Goal: Task Accomplishment & Management: Use online tool/utility

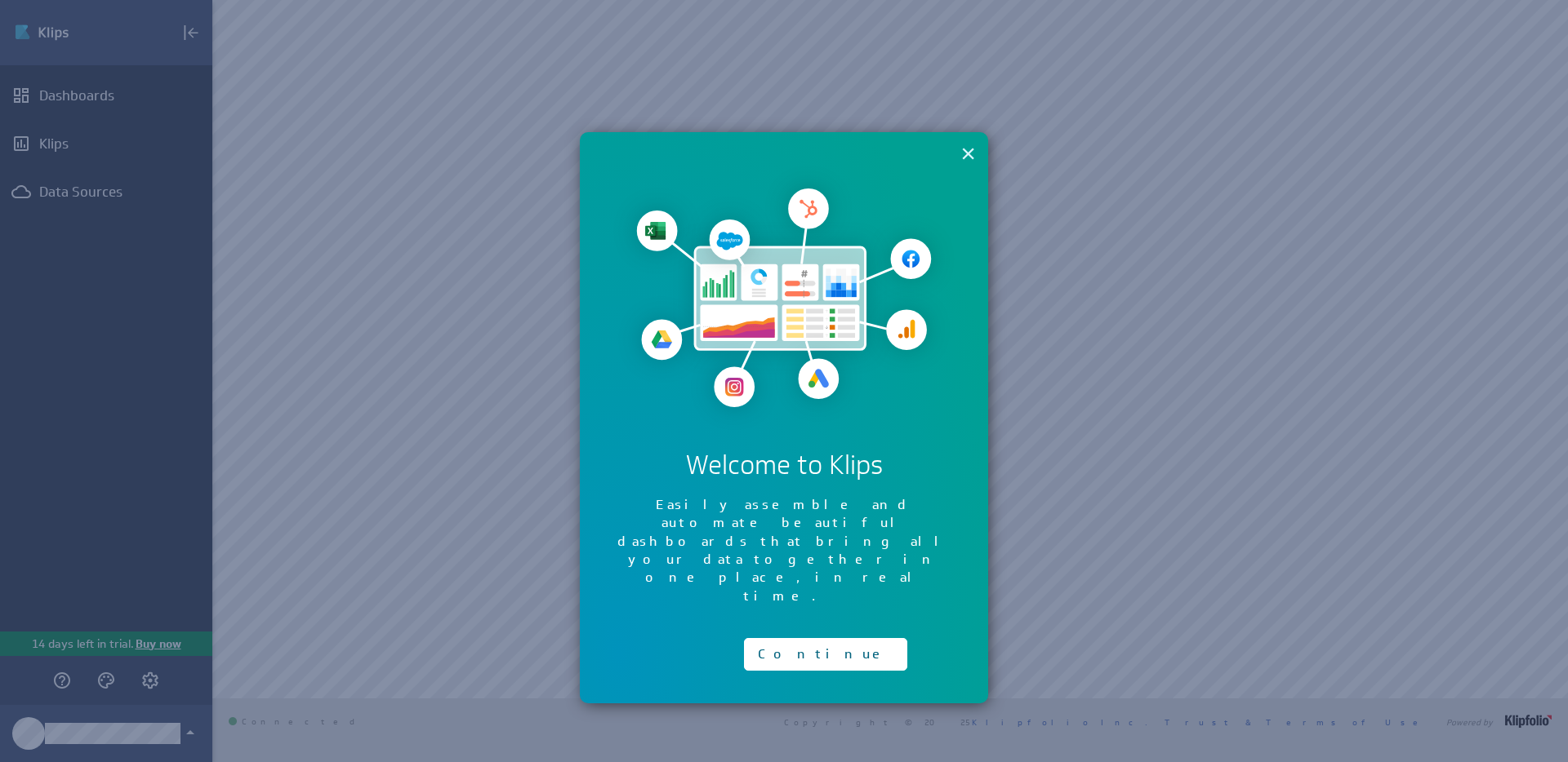
click at [964, 150] on button "×" at bounding box center [968, 153] width 15 height 33
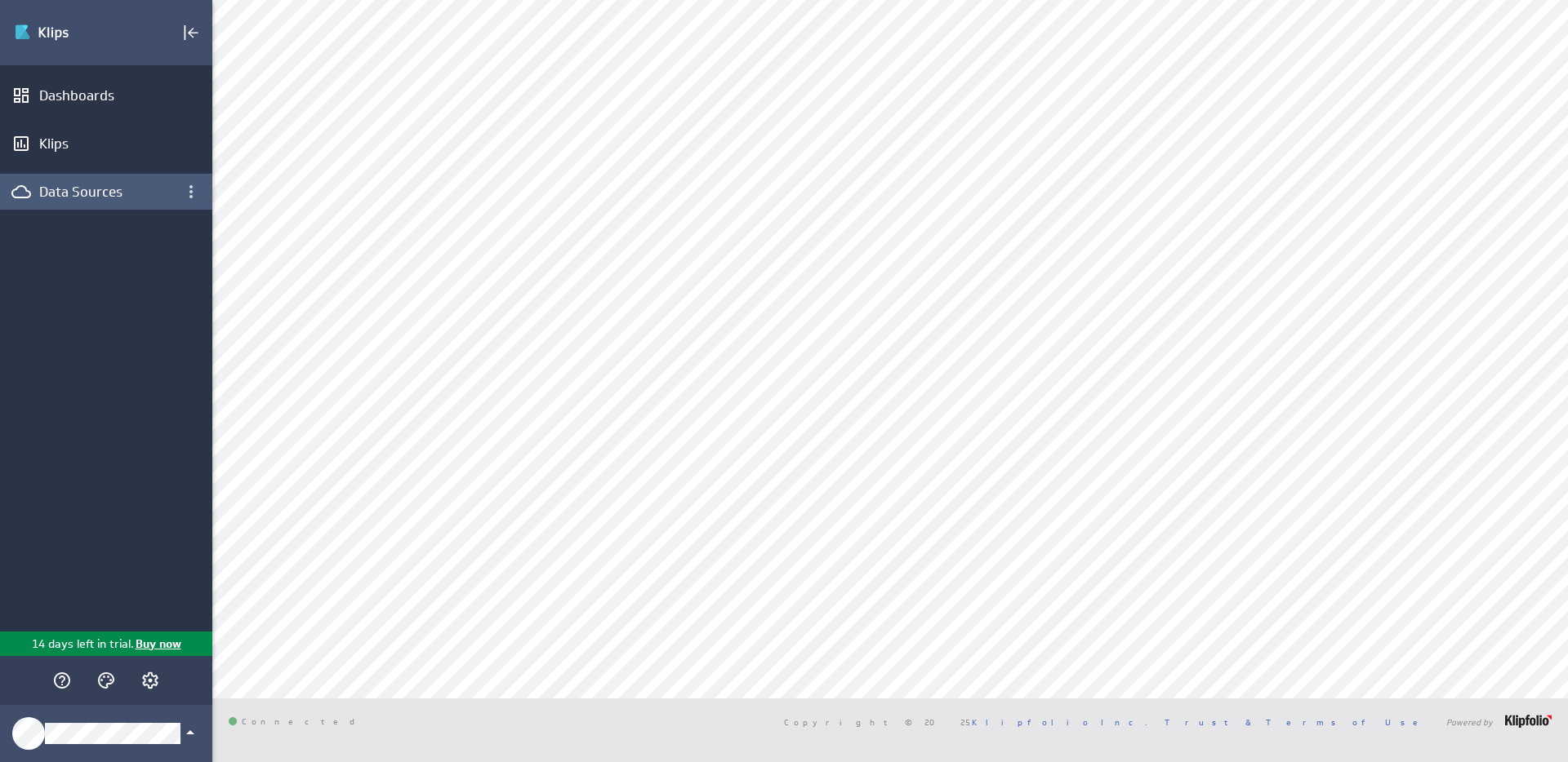
click at [74, 193] on div "Data Sources" at bounding box center [106, 192] width 134 height 18
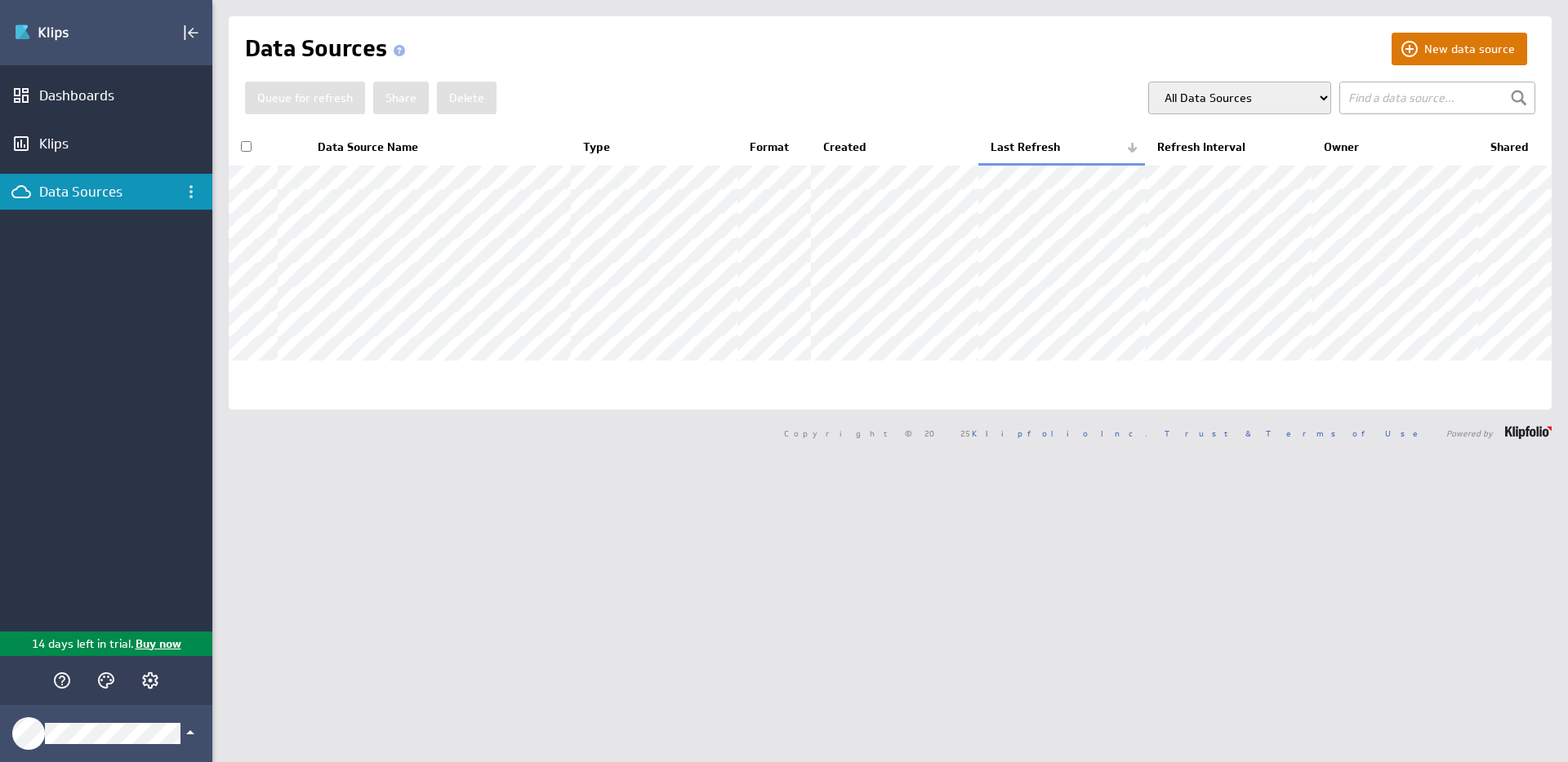
click at [1481, 51] on button "New data source" at bounding box center [1459, 49] width 135 height 33
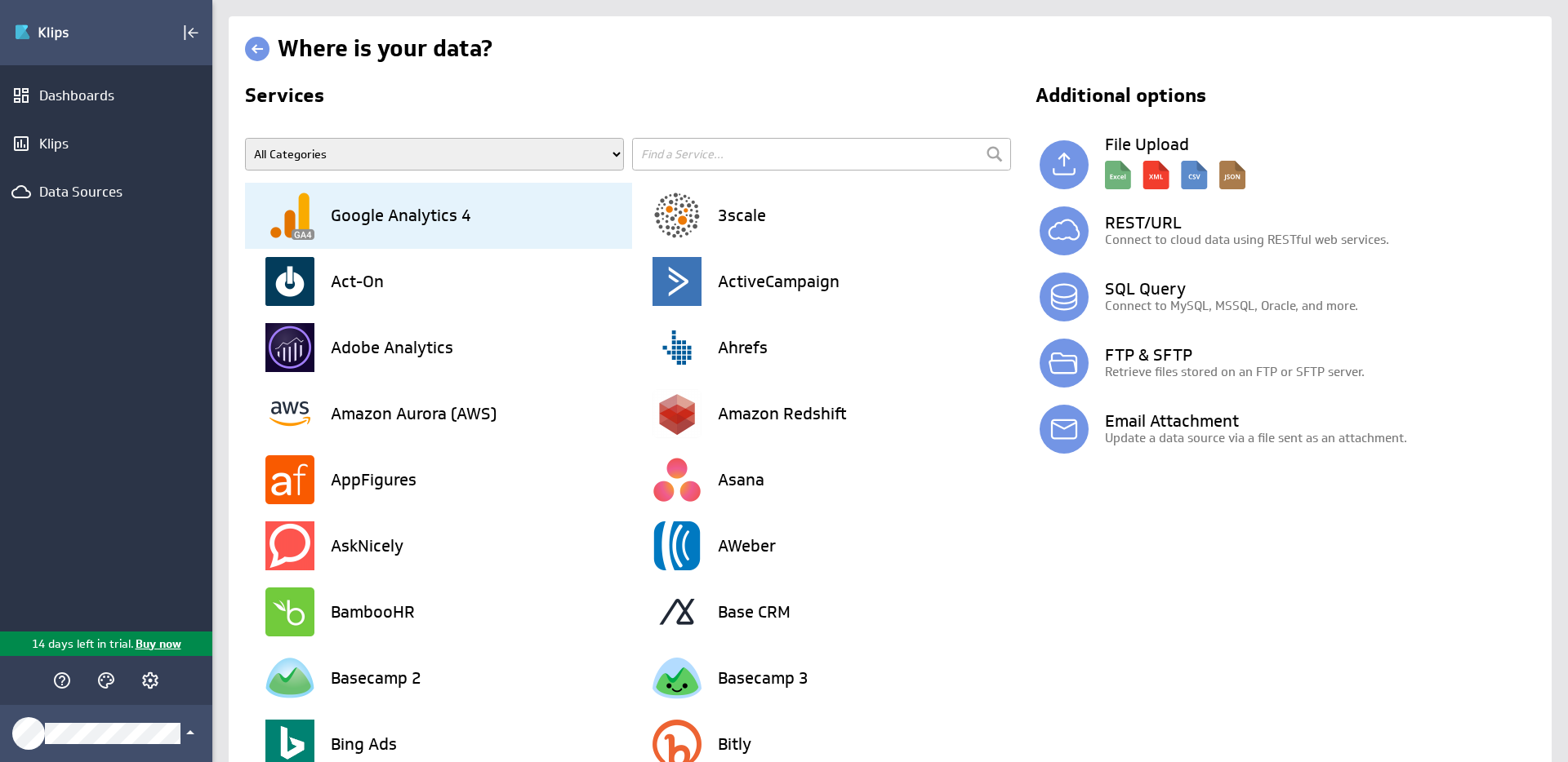
click at [382, 219] on h3 "Google Analytics 4" at bounding box center [401, 215] width 140 height 16
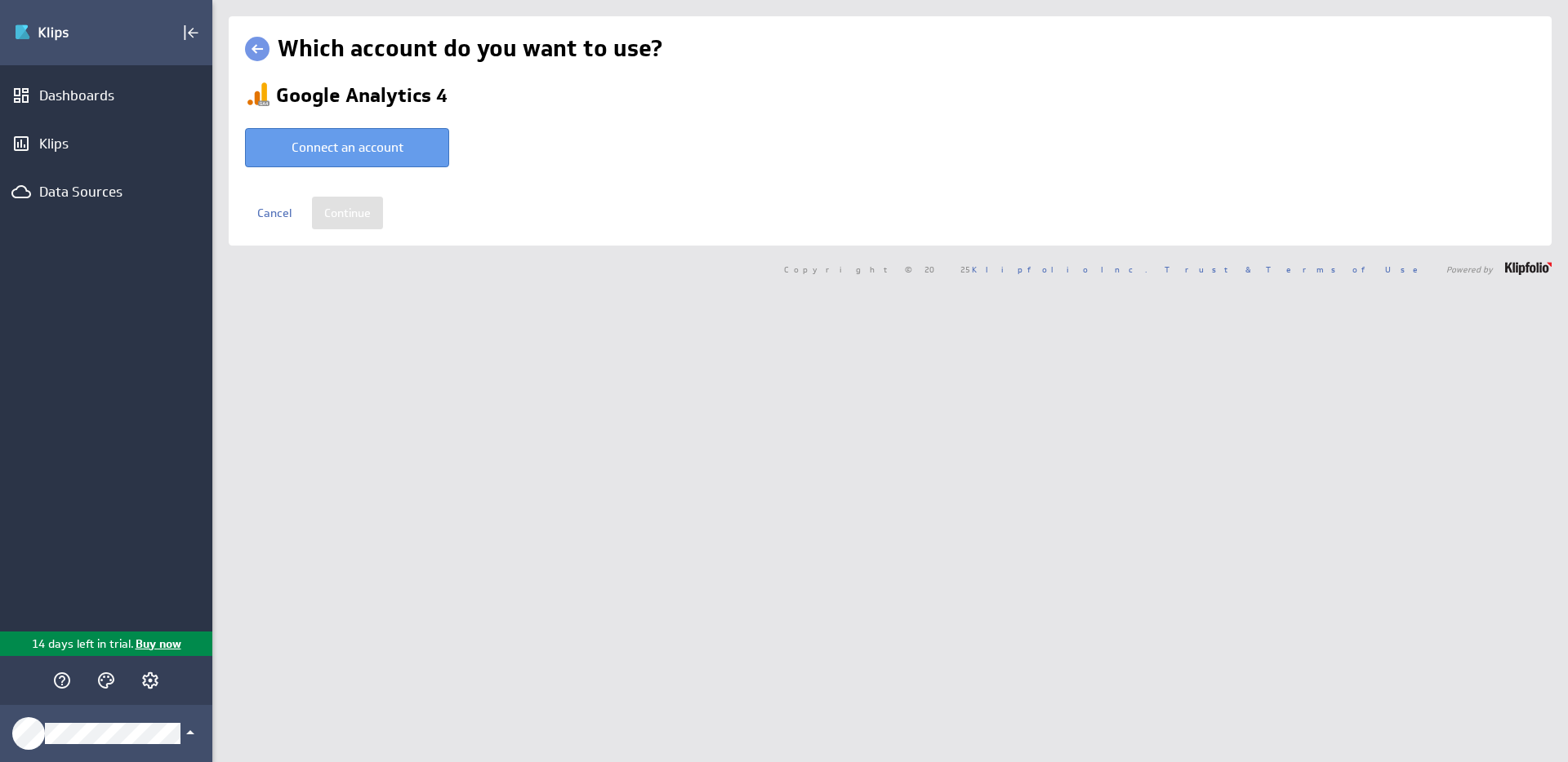
click at [332, 156] on button "Connect an account" at bounding box center [346, 148] width 204 height 39
type input "Joe @ Google created Aug 20, 2025 at 5:44 PM EDT"
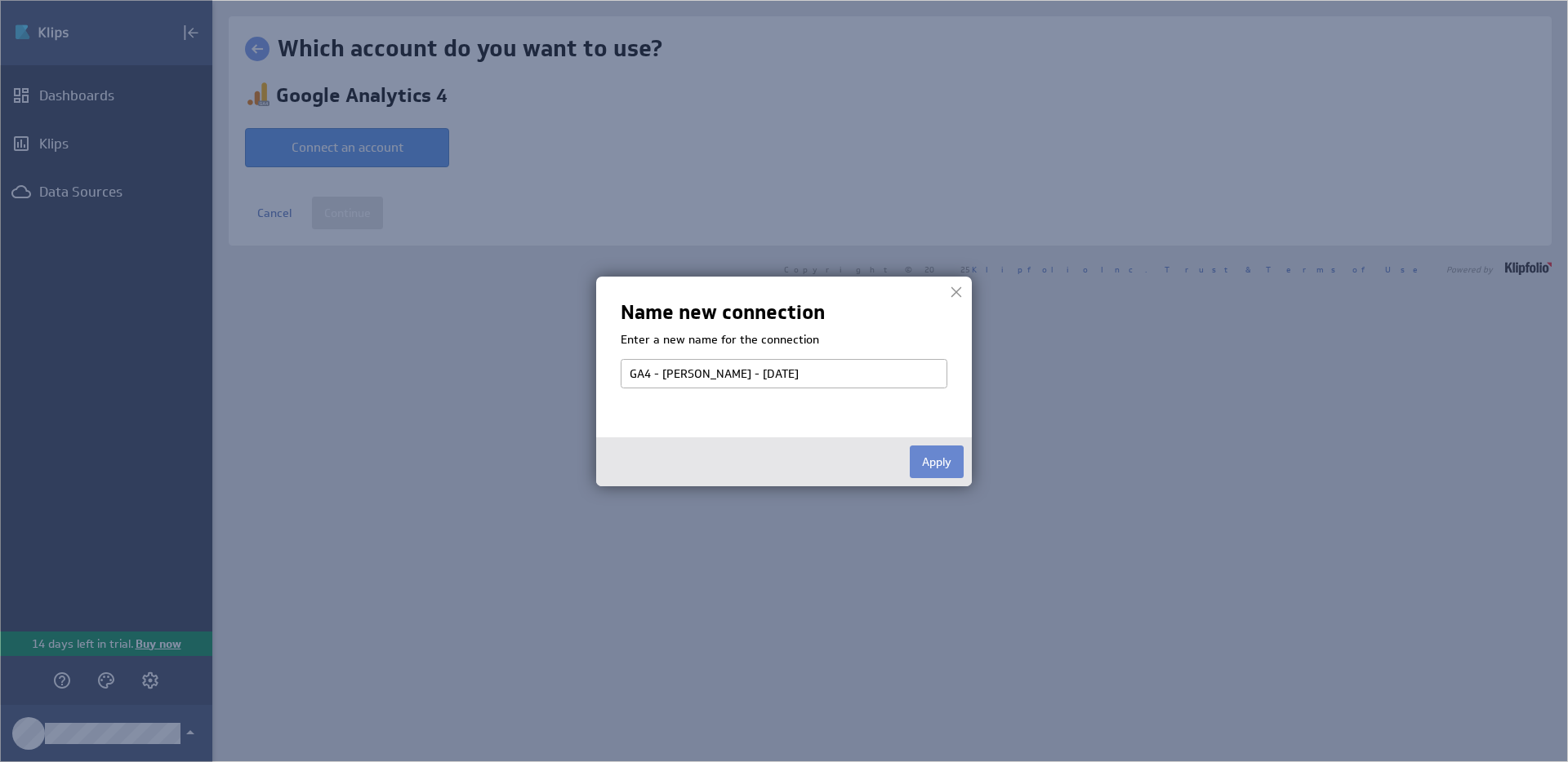
type input "GA4 - Joe - August 2025"
click at [936, 453] on button "Apply" at bounding box center [936, 462] width 54 height 33
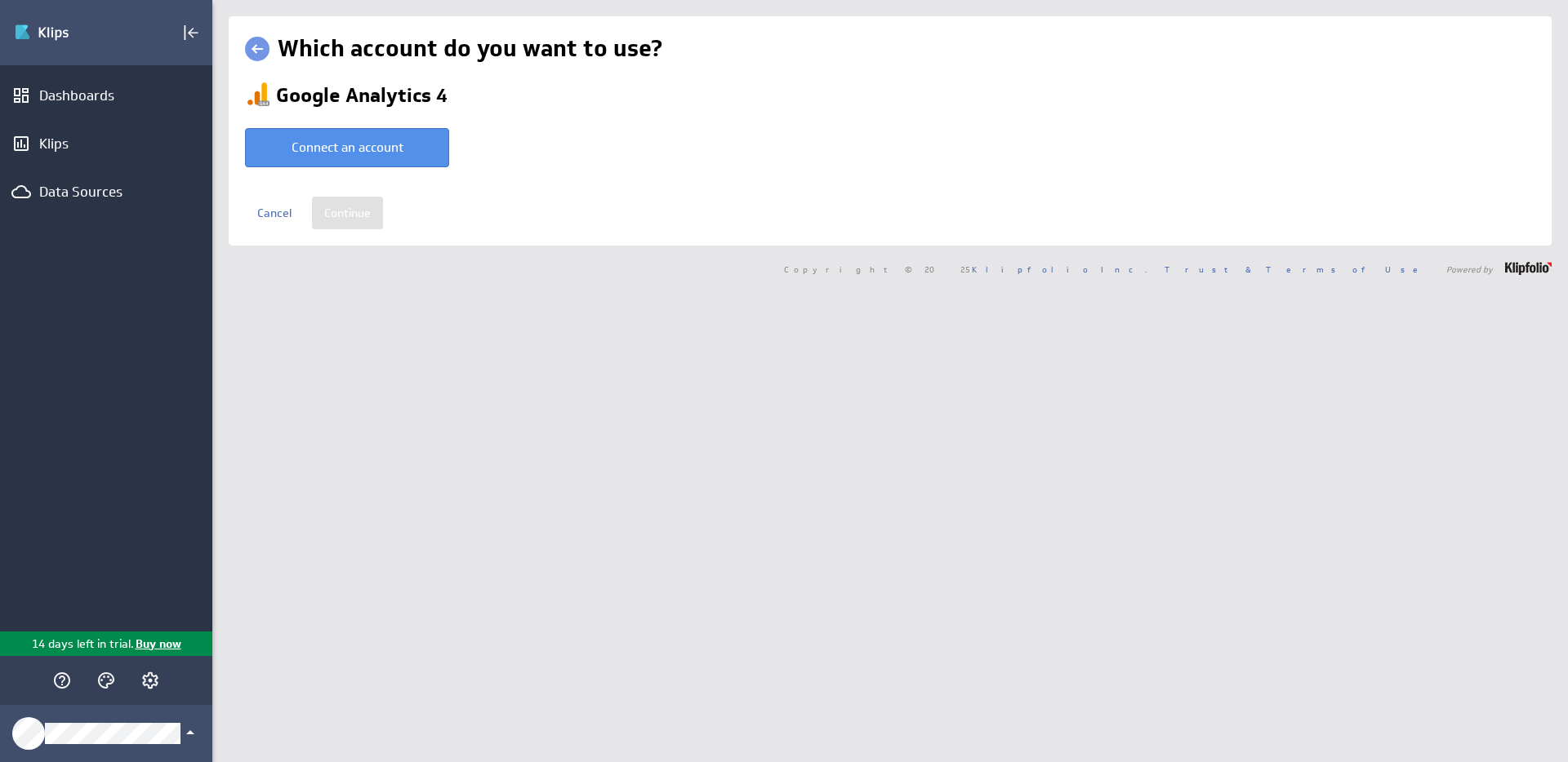
select select "af0e07b4f3aeb6dd37bb7b42f5d66bc4"
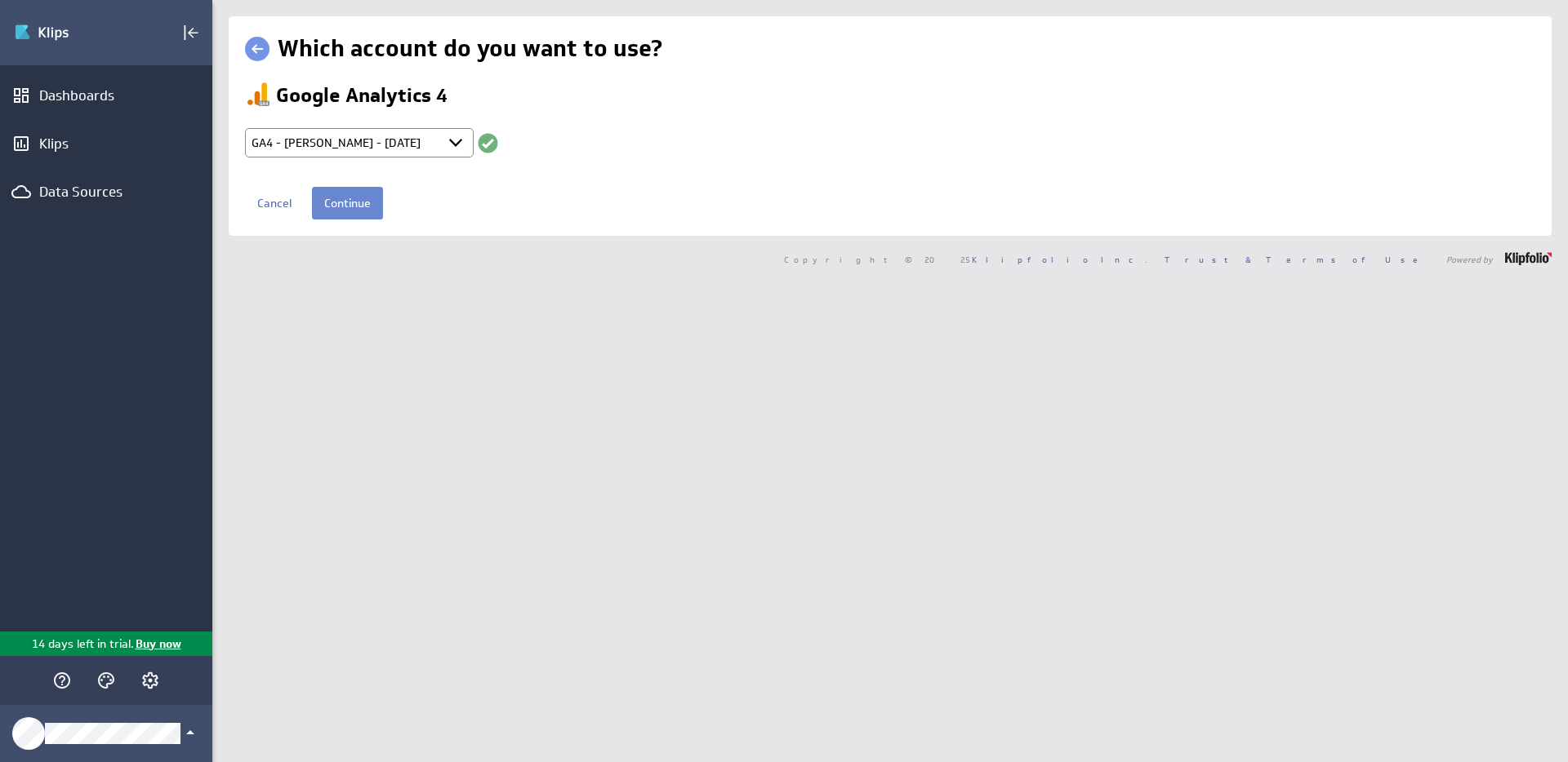
click at [334, 204] on input "Continue" at bounding box center [347, 203] width 71 height 33
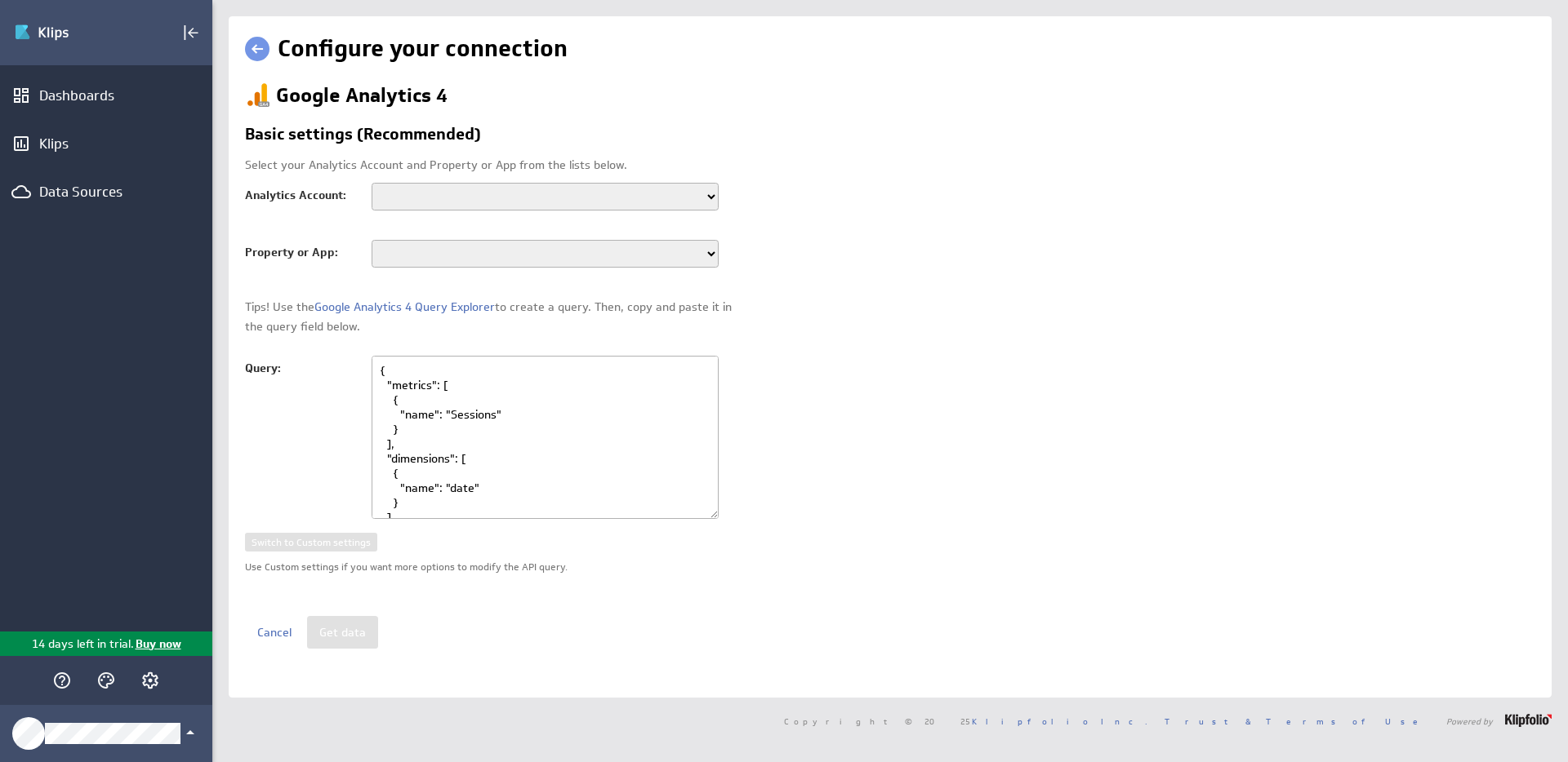
click at [703, 196] on select "tvScientific" at bounding box center [545, 196] width 347 height 28
select select "accounts/186881037"
click at [371, 183] on select "tvScientific" at bounding box center [545, 196] width 347 height 28
click at [707, 254] on select "tvScientific.com" at bounding box center [545, 253] width 347 height 28
select select "properties/258342217"
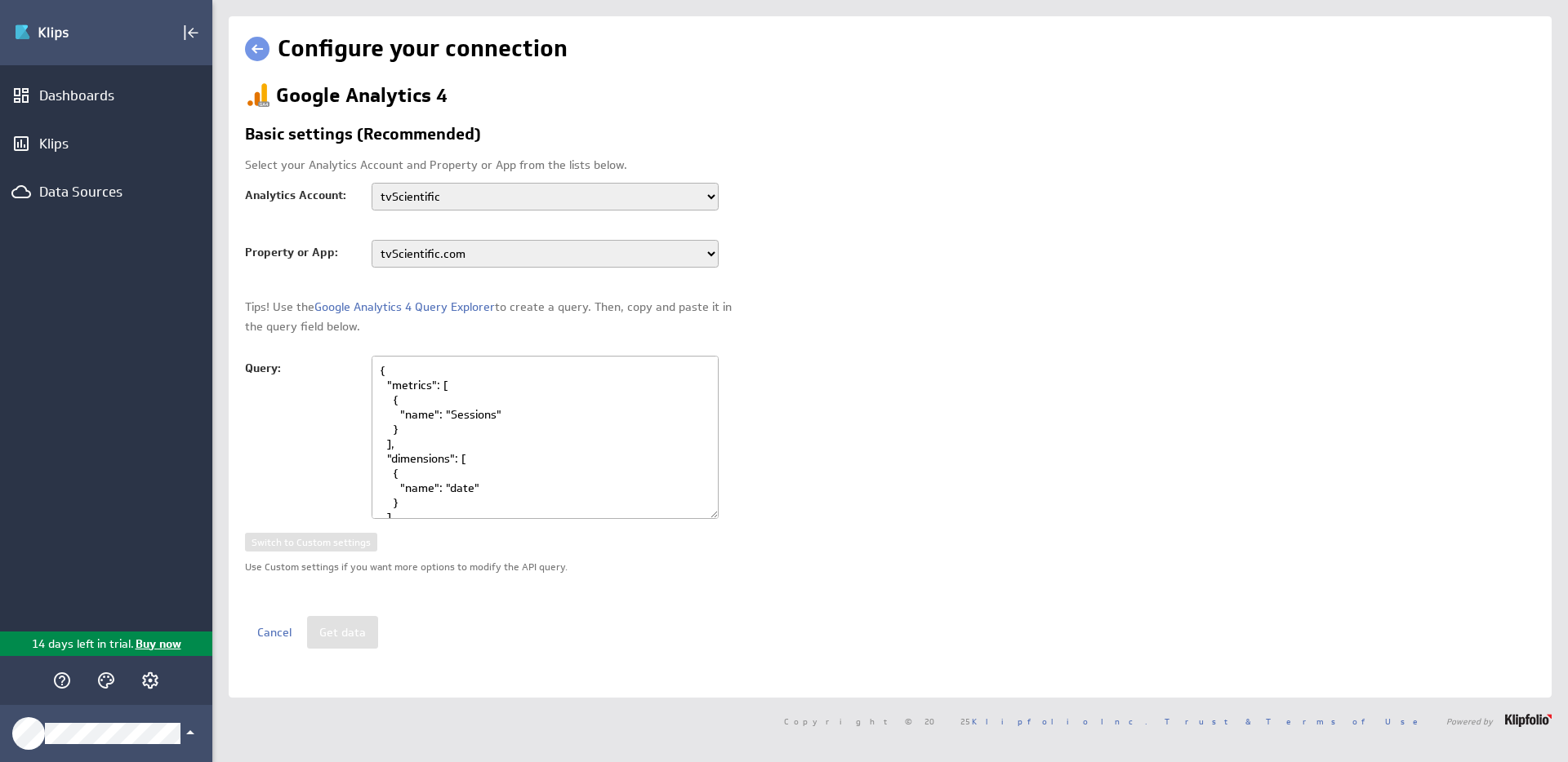
click at [371, 240] on select "tvScientific.com" at bounding box center [545, 253] width 347 height 28
click at [333, 626] on button "Get data" at bounding box center [342, 633] width 71 height 33
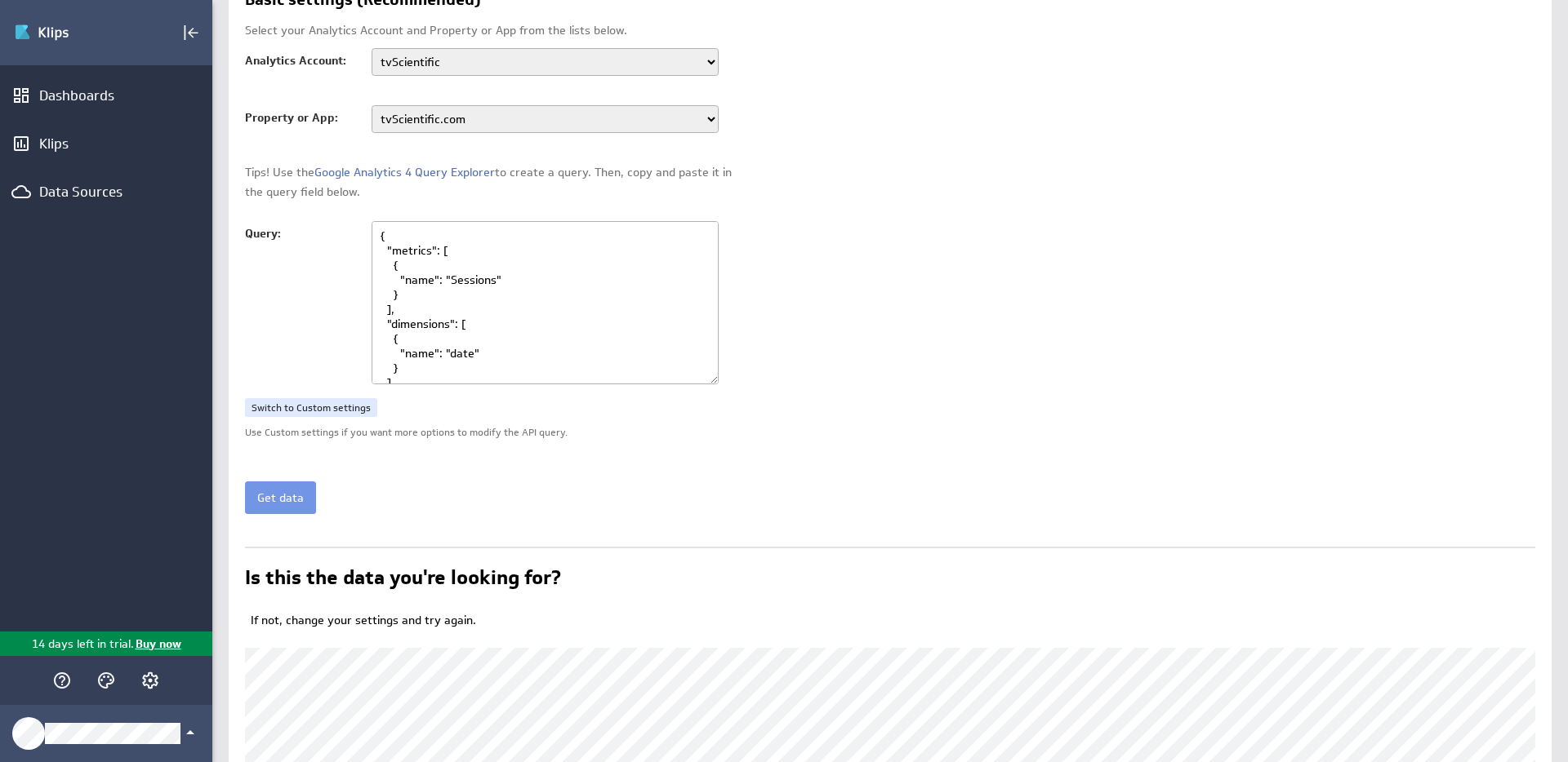
scroll to position [147, 0]
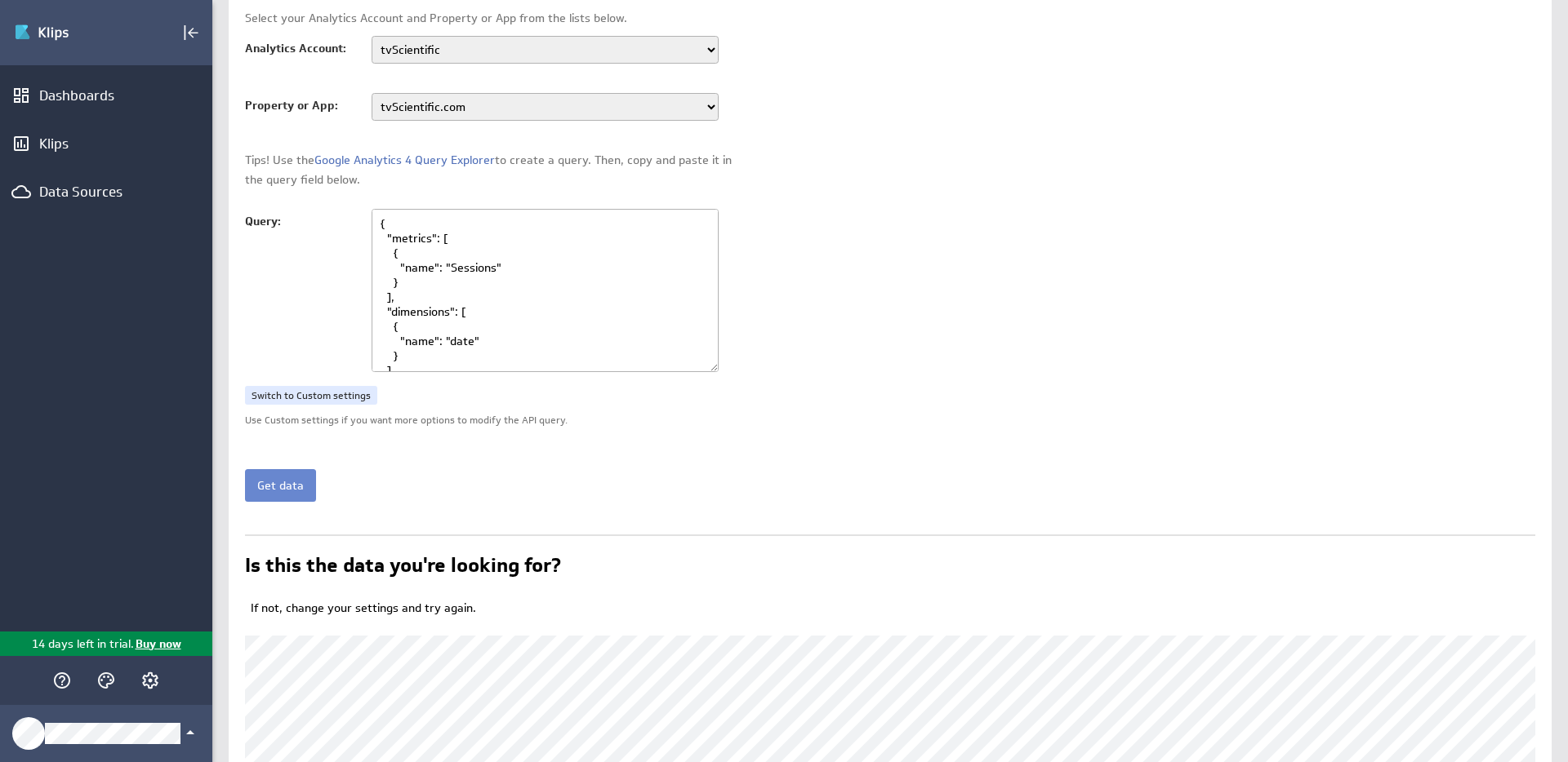
click at [268, 482] on button "Get data" at bounding box center [280, 486] width 71 height 33
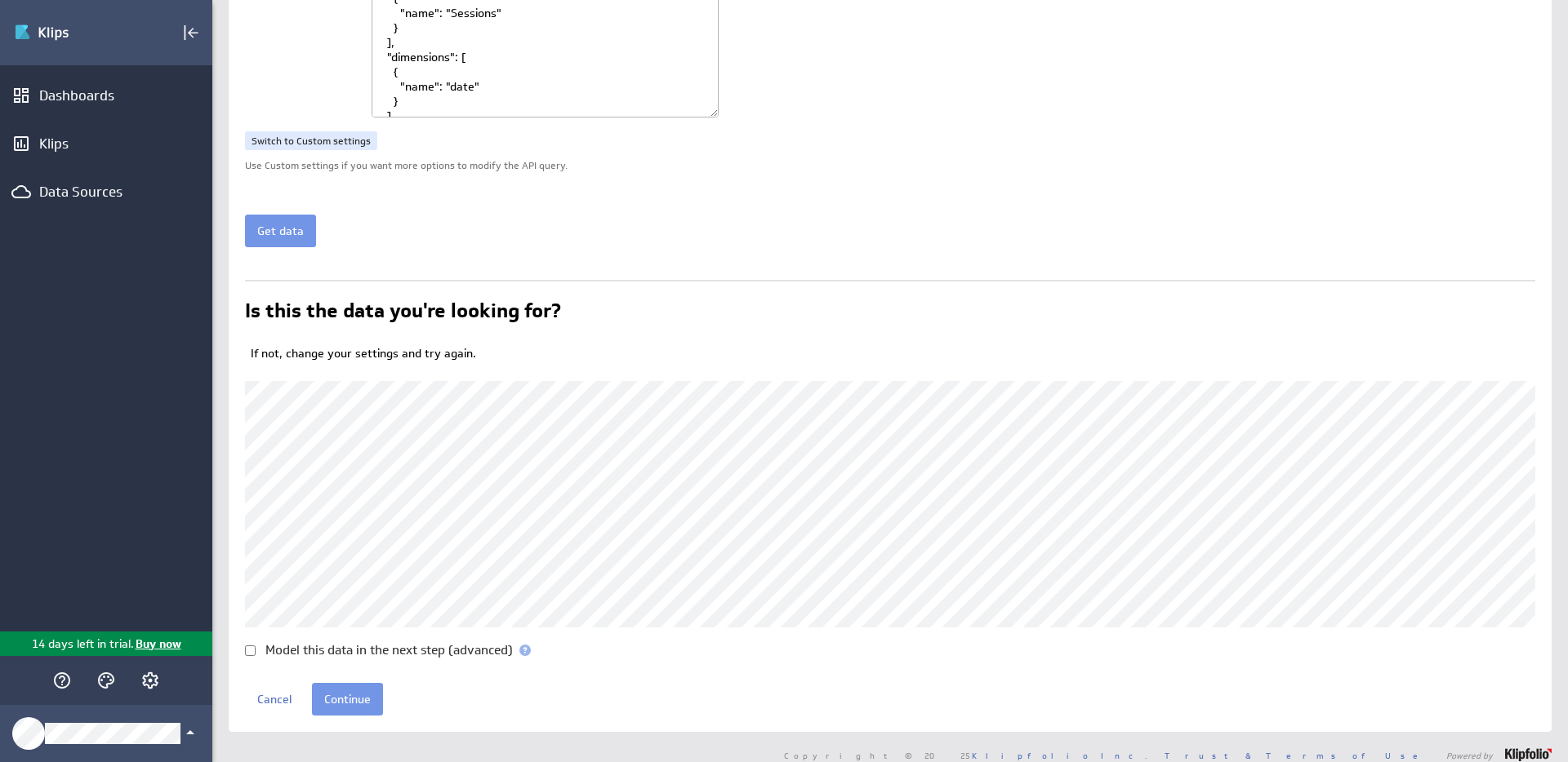
scroll to position [417, 0]
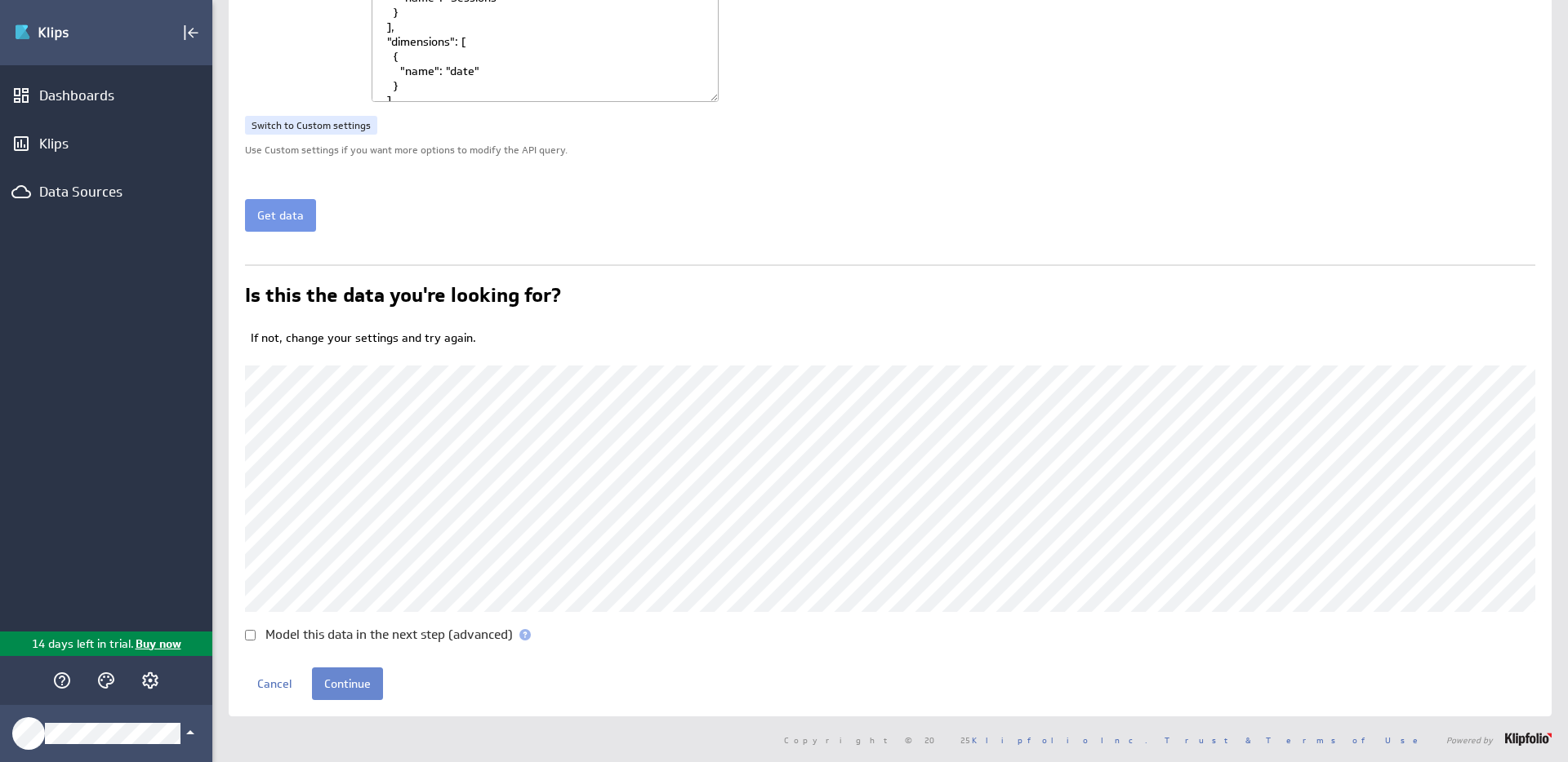
click at [336, 683] on input "Continue" at bounding box center [347, 683] width 71 height 33
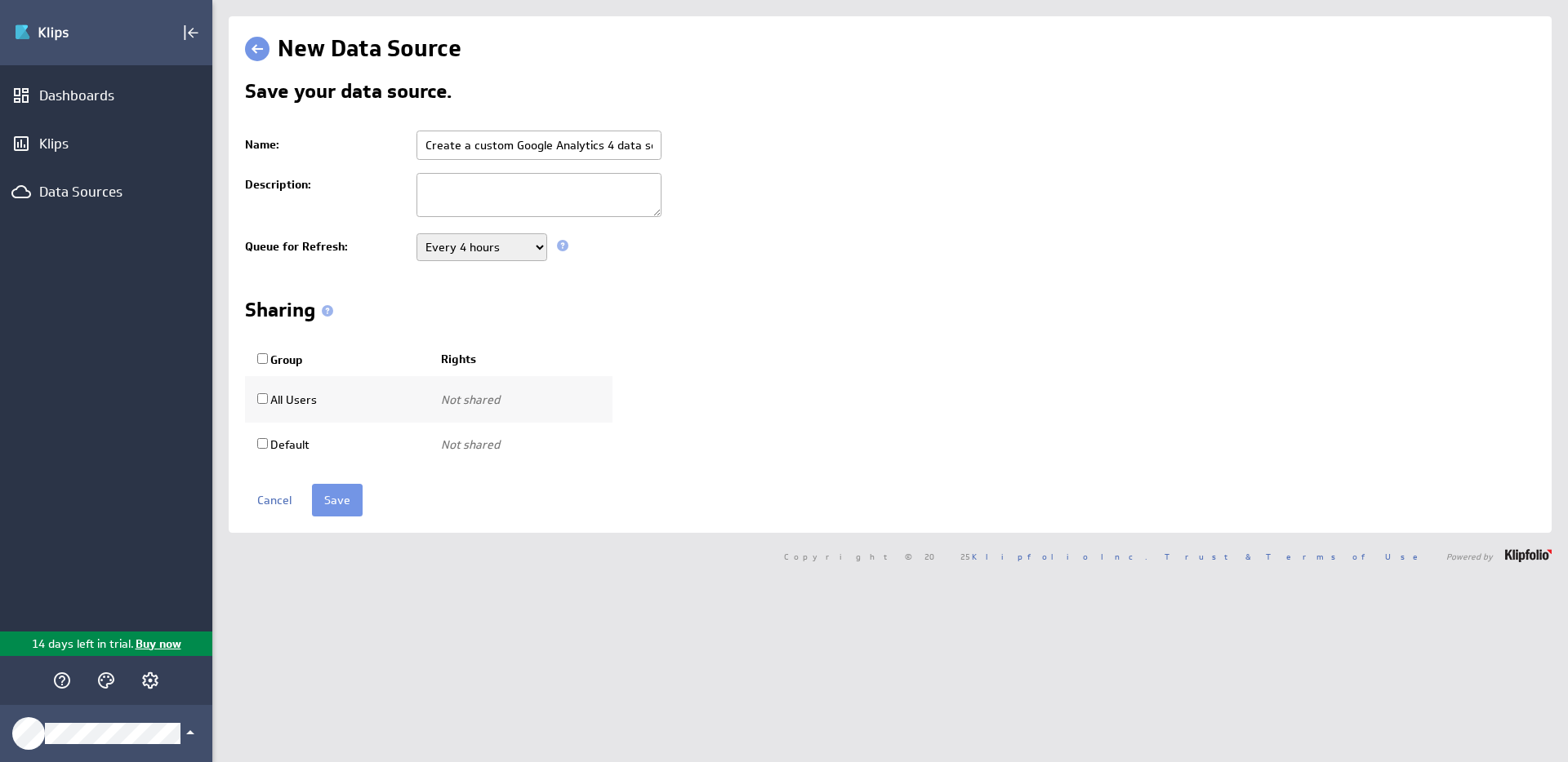
click at [261, 360] on input "Group" at bounding box center [262, 358] width 11 height 11
checkbox input "true"
select select "68d559e4e118fc8d0dce87ab2dc91faf:use"
checkbox input "true"
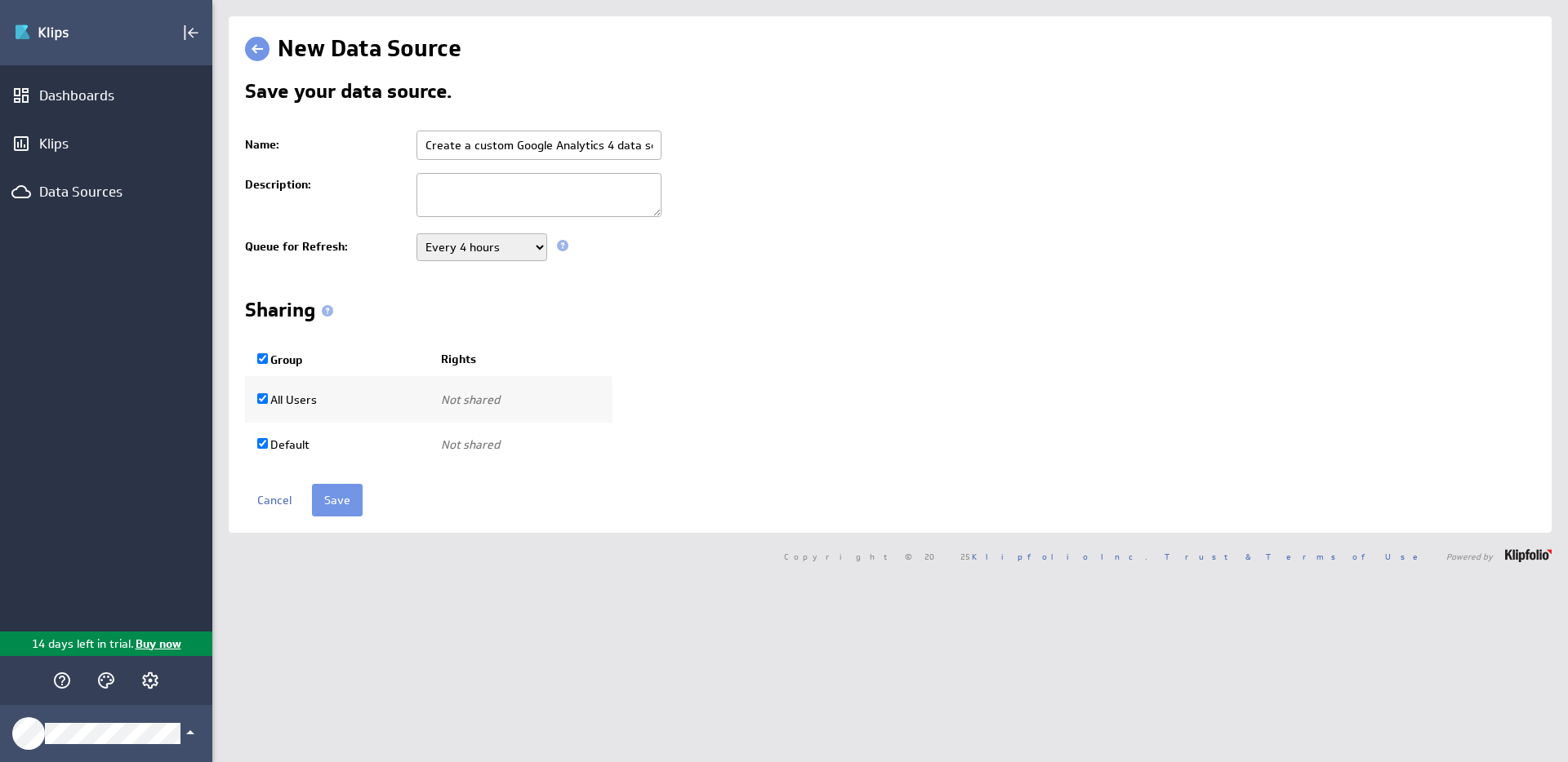
select select "613c8188f16c868f129653d7f2b49125:use"
click at [329, 499] on input "Save" at bounding box center [337, 500] width 51 height 33
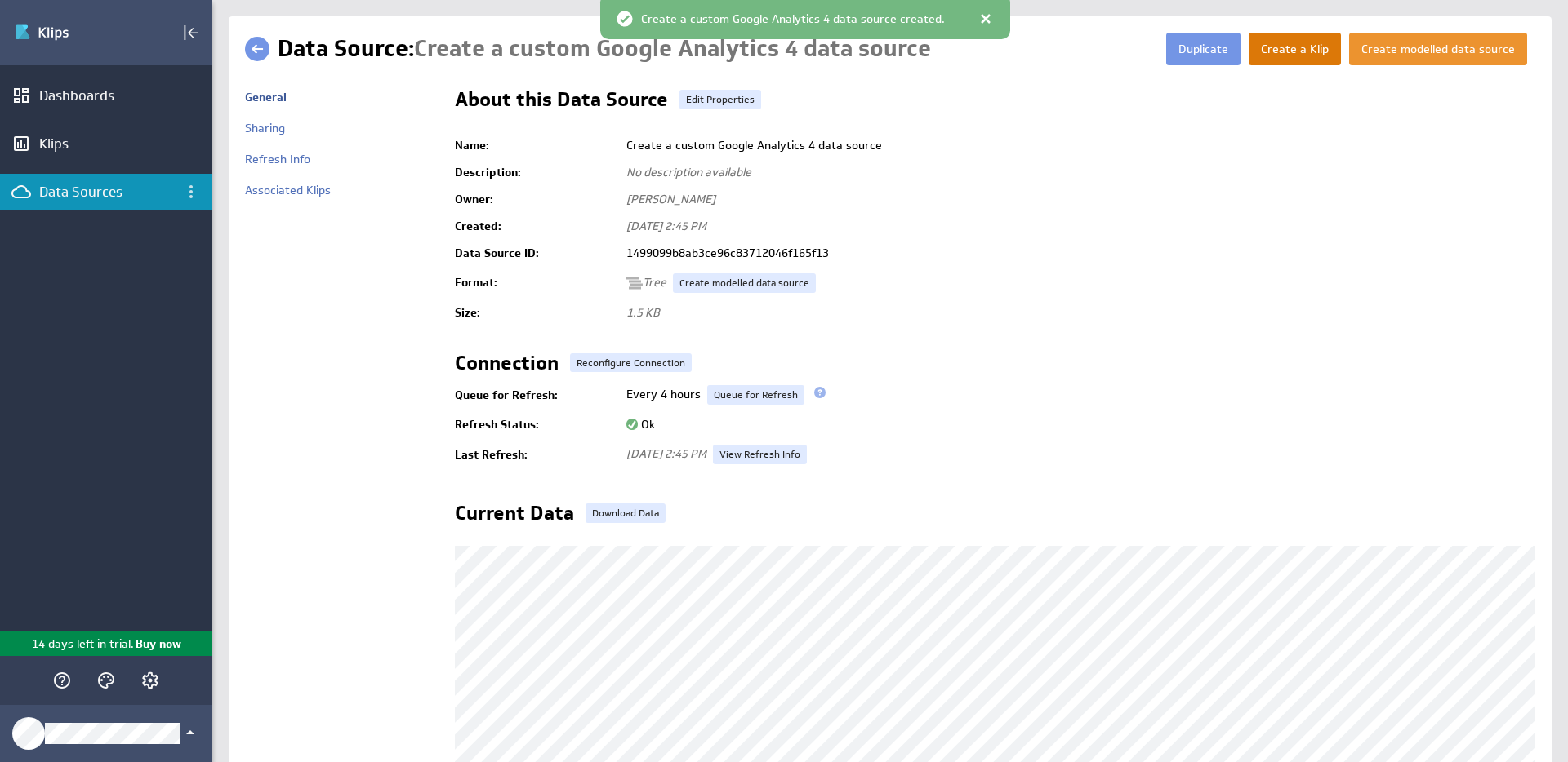
click at [1301, 47] on button "Create a Klip" at bounding box center [1295, 49] width 92 height 33
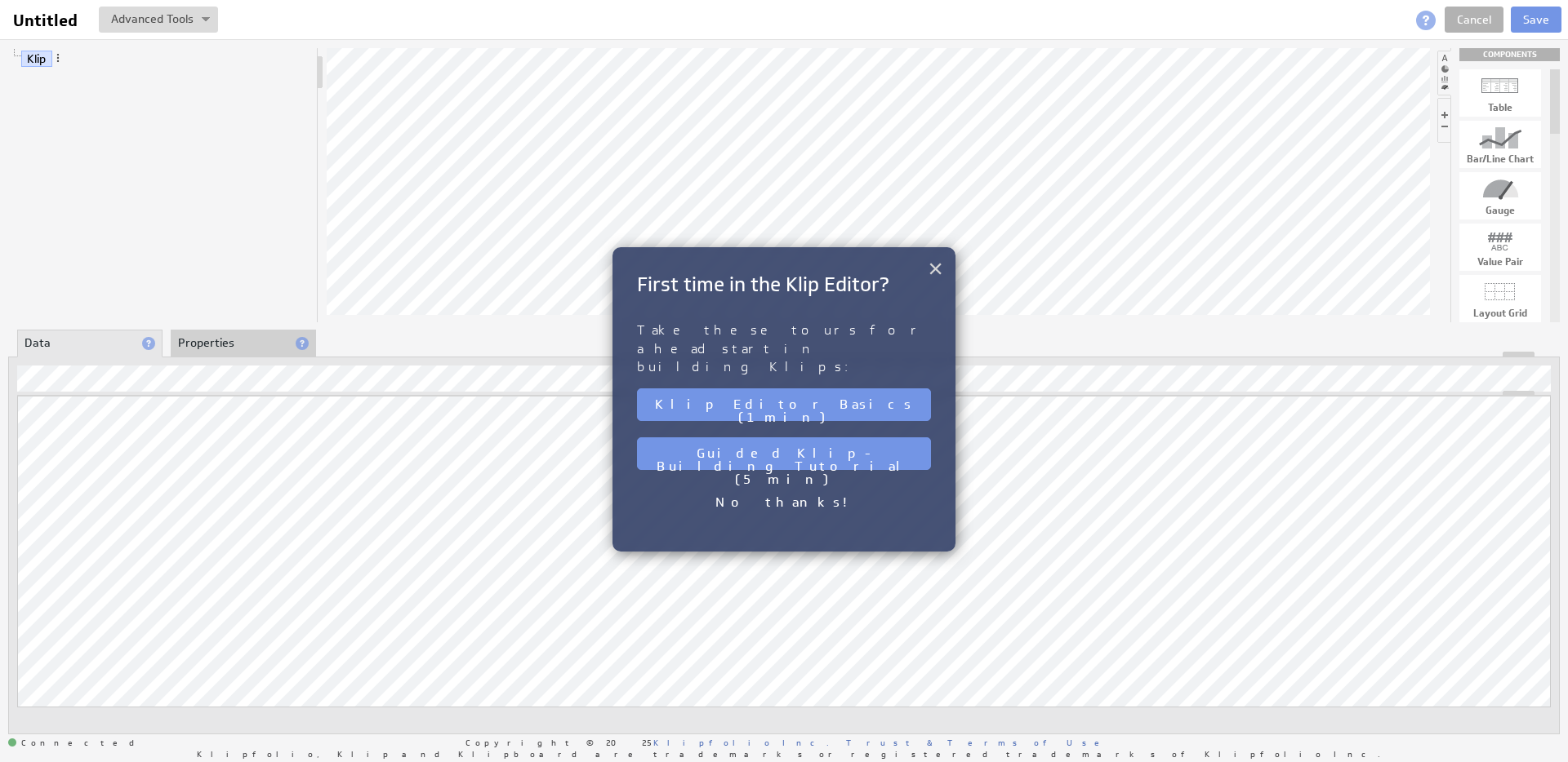
click at [934, 271] on button "×" at bounding box center [935, 268] width 15 height 33
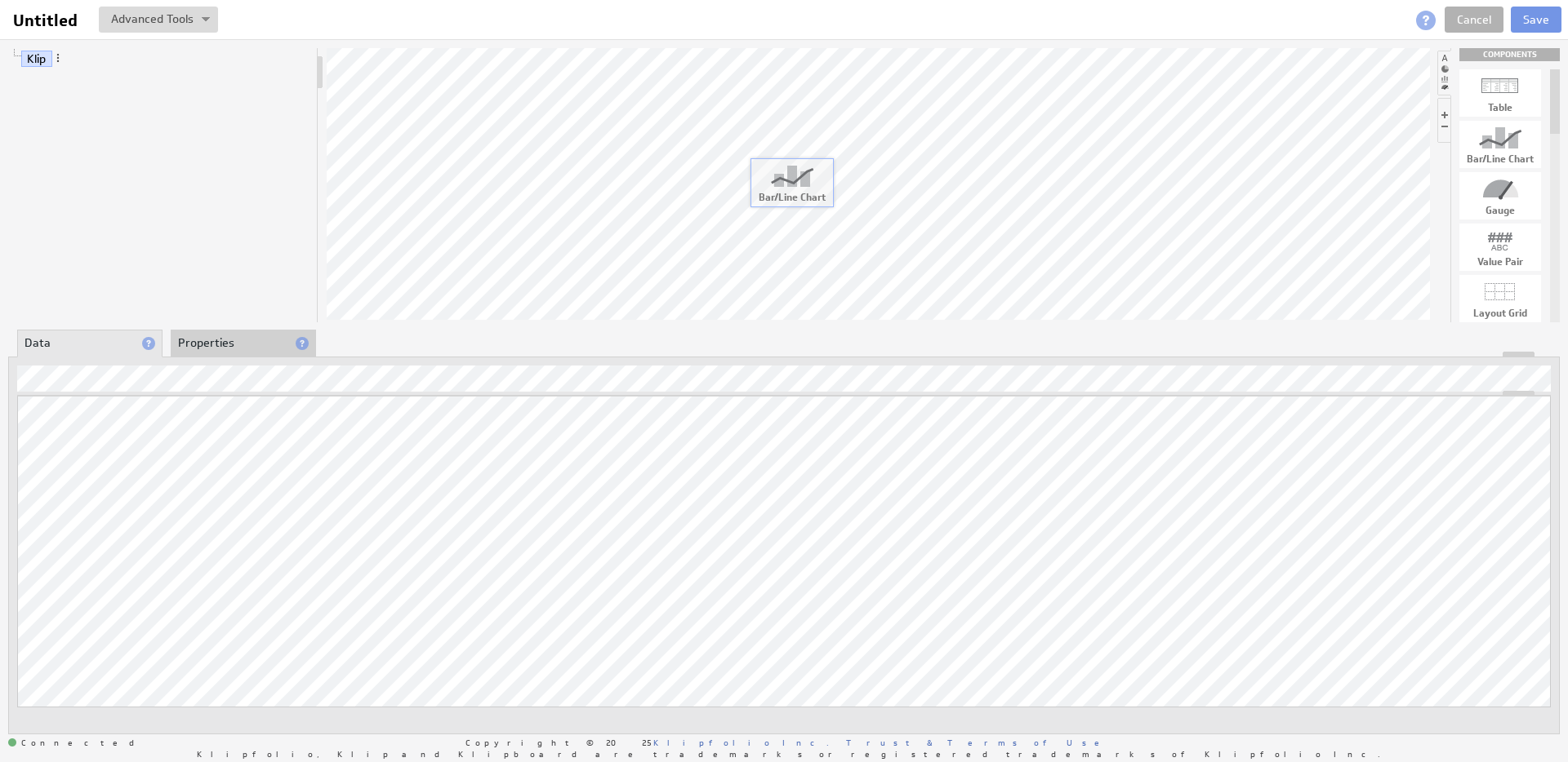
drag, startPoint x: 1506, startPoint y: 142, endPoint x: 797, endPoint y: 179, distance: 710.0
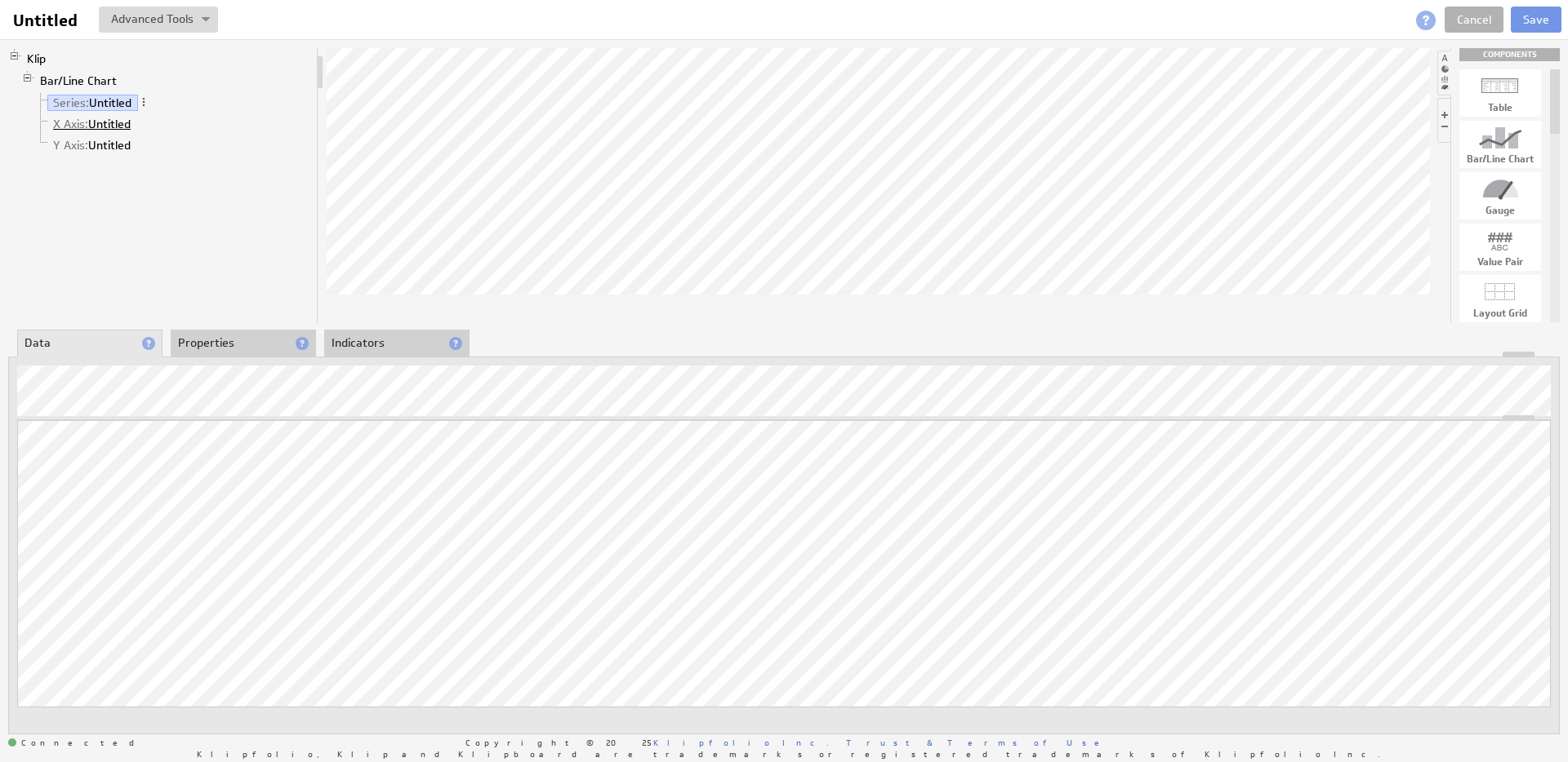
click at [102, 124] on link "X Axis: Untitled" at bounding box center [92, 124] width 90 height 16
click at [40, 19] on input "Untitled" at bounding box center [48, 20] width 82 height 28
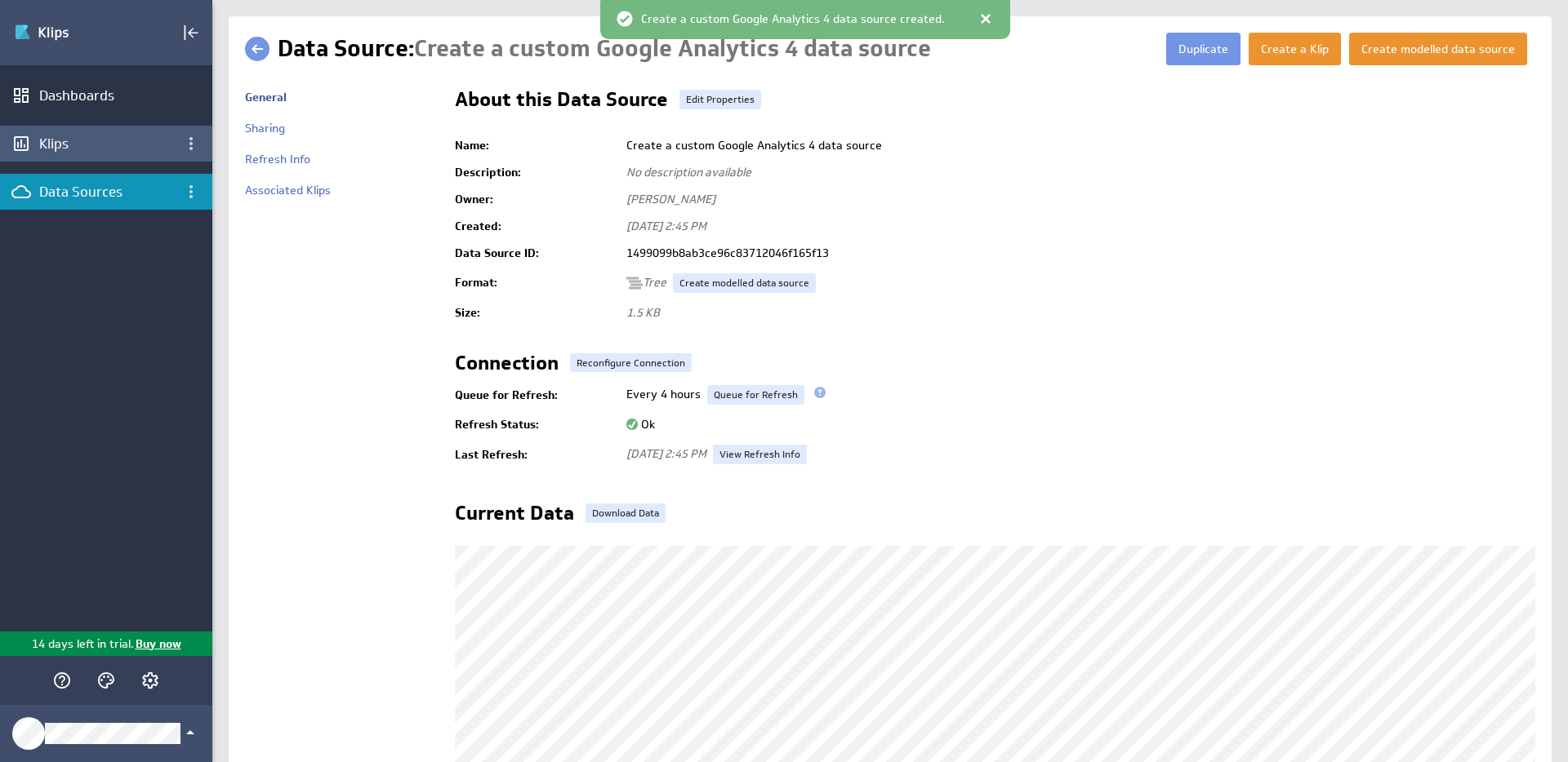
click at [58, 146] on div "Klips" at bounding box center [106, 143] width 134 height 18
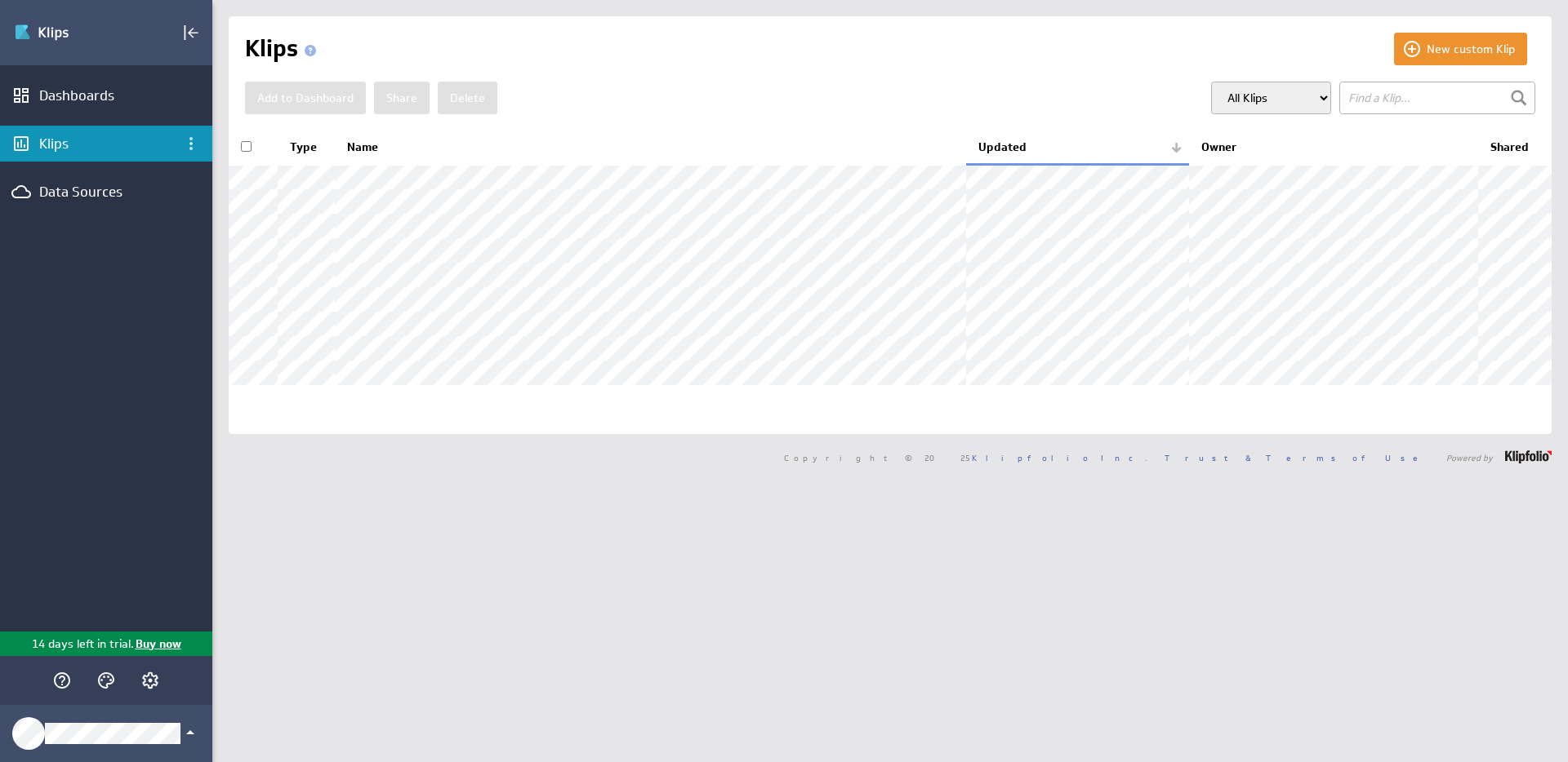
click at [1242, 97] on select "All Klips My Klips Group: Default" at bounding box center [1271, 98] width 120 height 33
click at [1385, 96] on input "text" at bounding box center [1437, 98] width 196 height 33
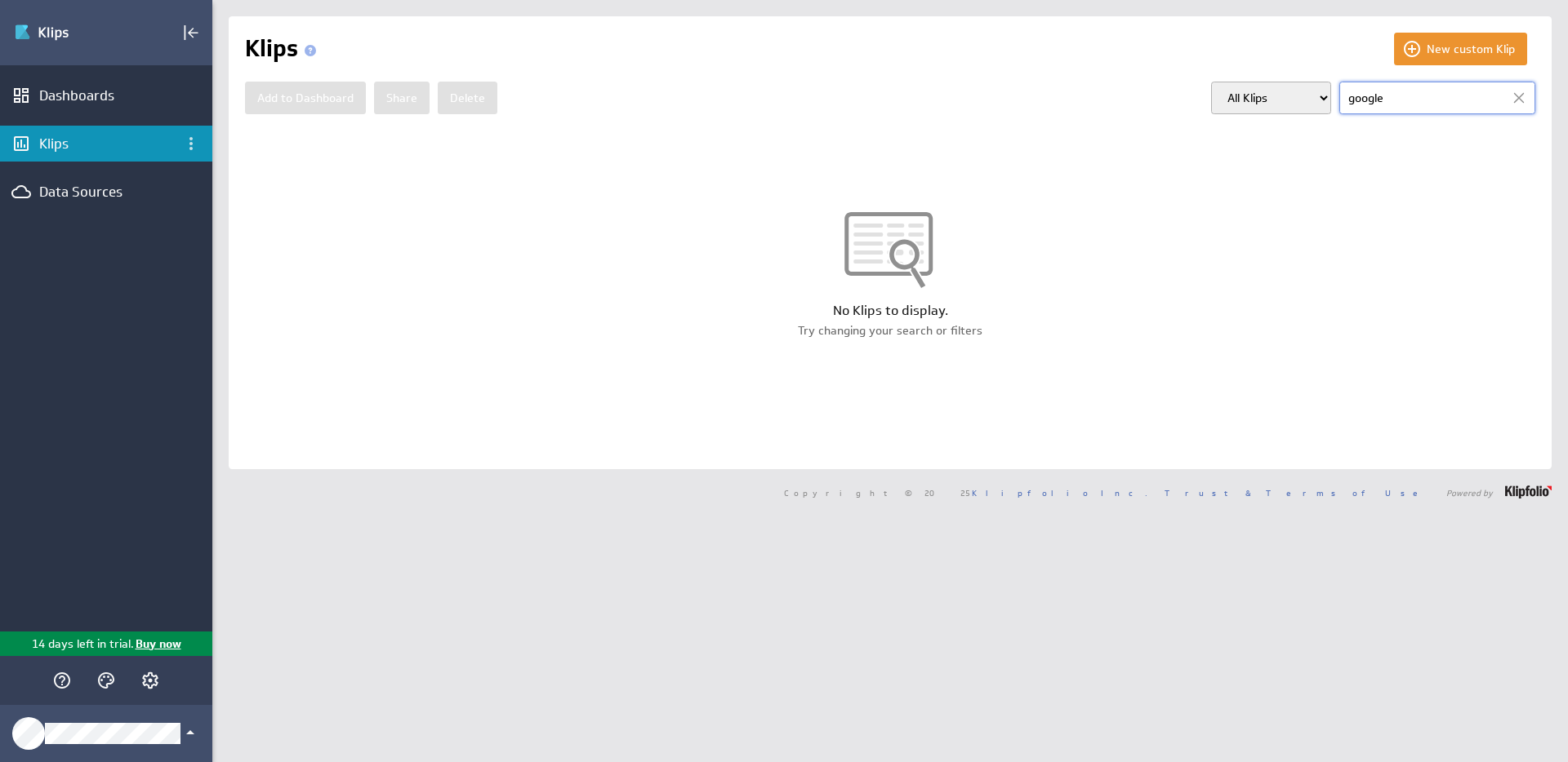
type input "google"
click at [77, 115] on div "Dashboards Klips Data Sources" at bounding box center [105, 348] width 212 height 566
click at [71, 95] on div "Dashboards" at bounding box center [106, 95] width 134 height 18
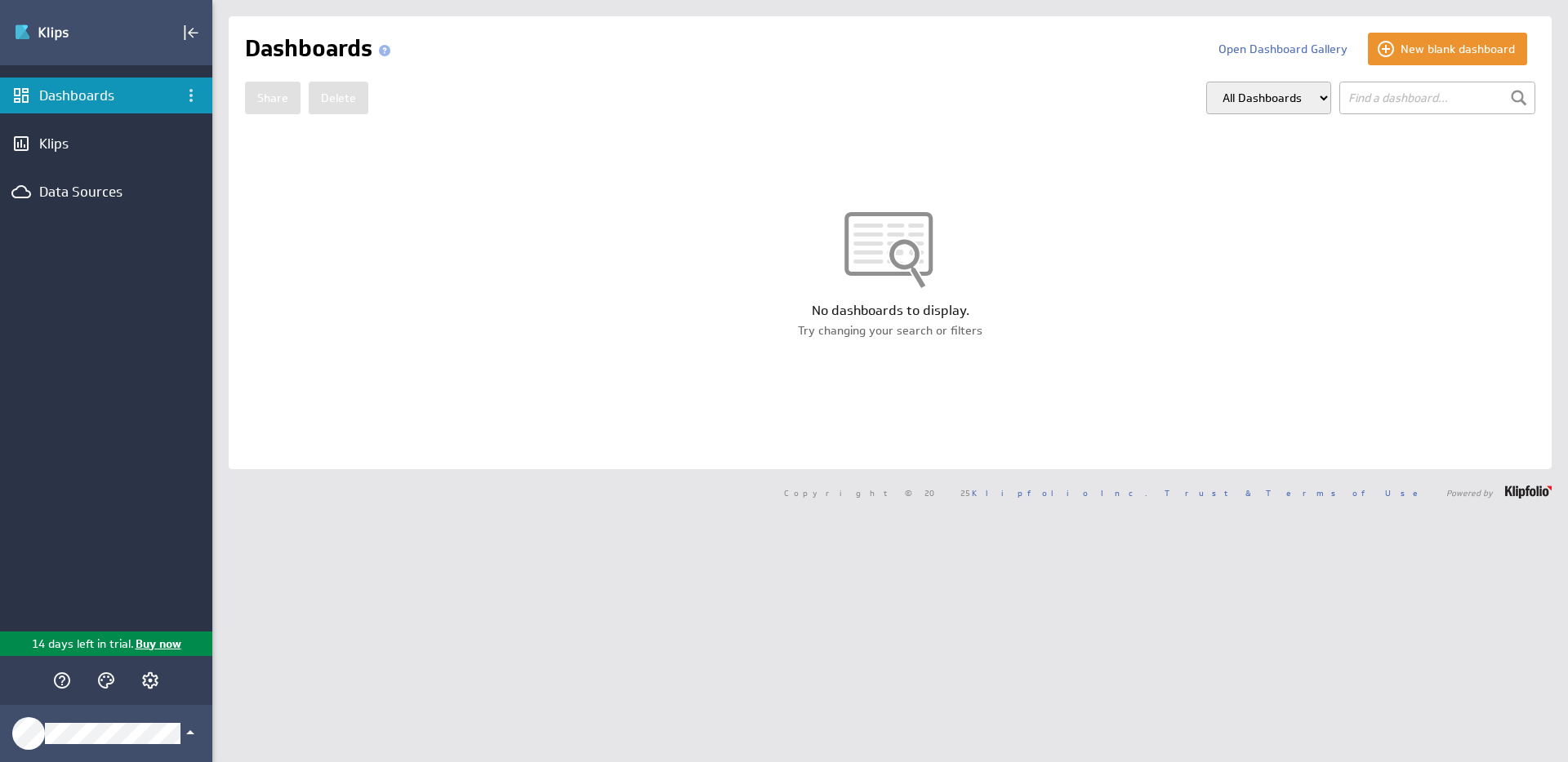
click at [1290, 102] on select "All Dashboards My Dashboards Group: Default" at bounding box center [1268, 98] width 125 height 33
click at [63, 191] on div "Data Sources" at bounding box center [106, 192] width 134 height 18
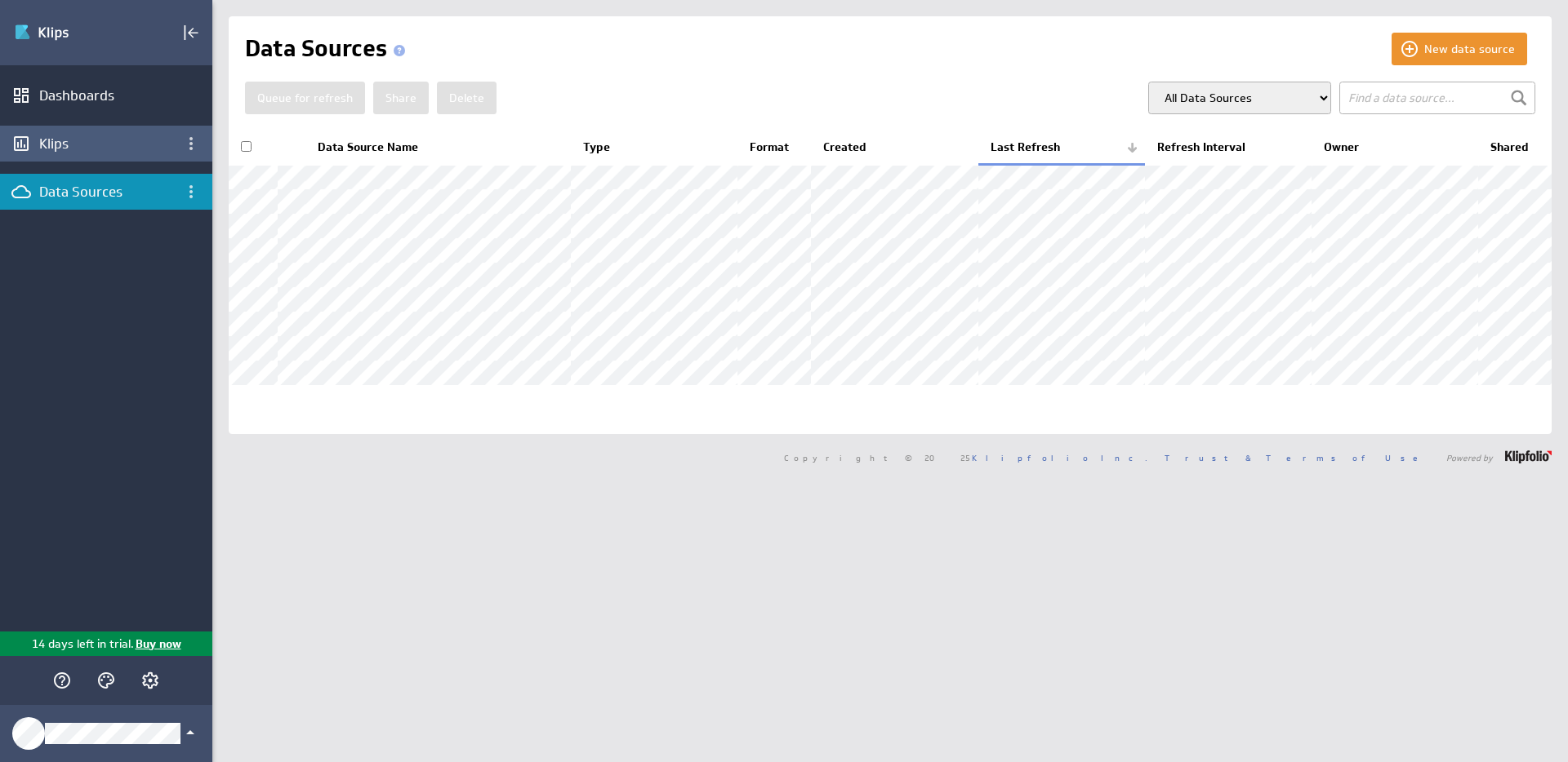
click at [53, 138] on div "Klips" at bounding box center [106, 143] width 134 height 18
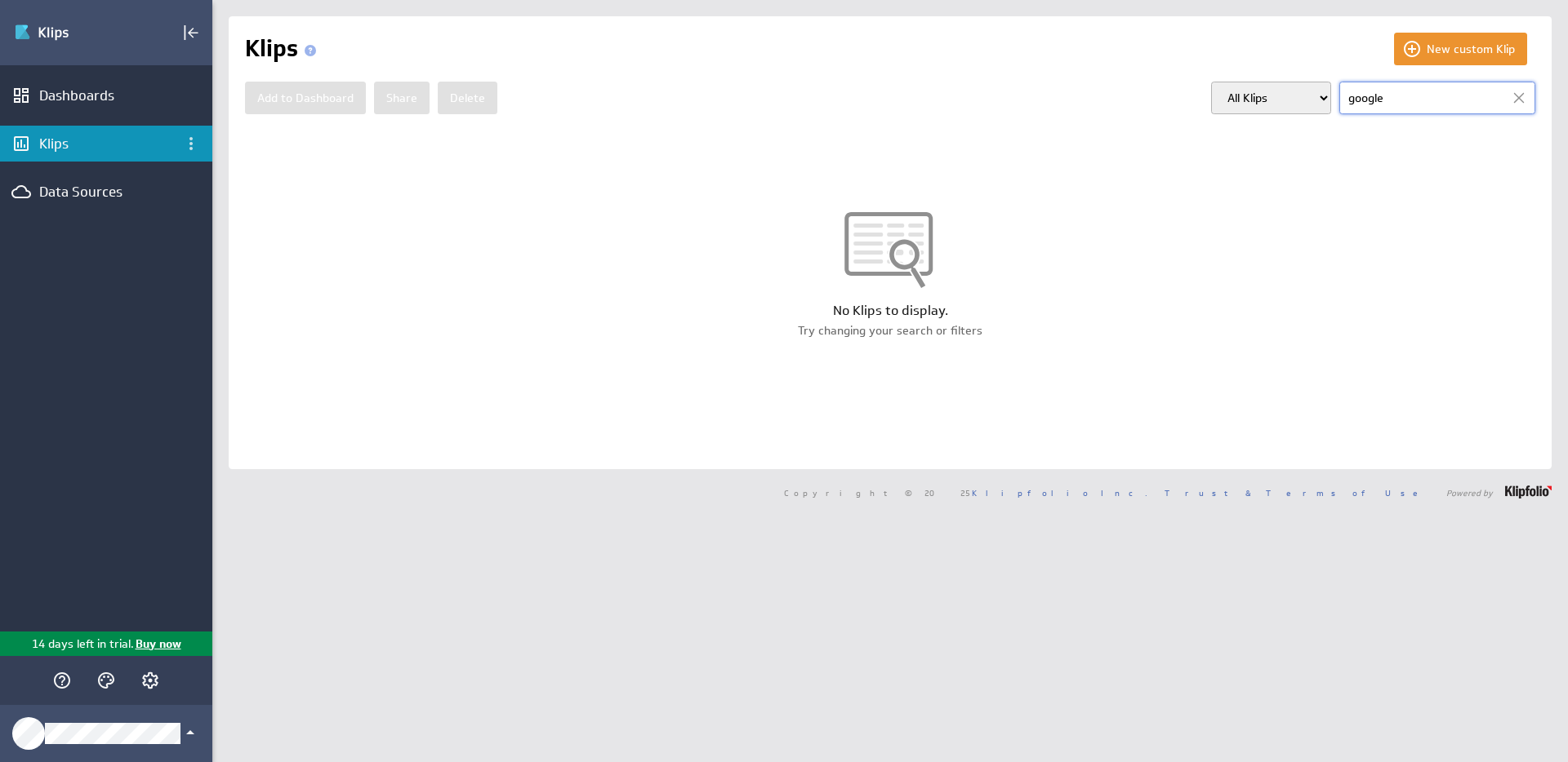
click at [1515, 95] on div at bounding box center [1519, 98] width 25 height 25
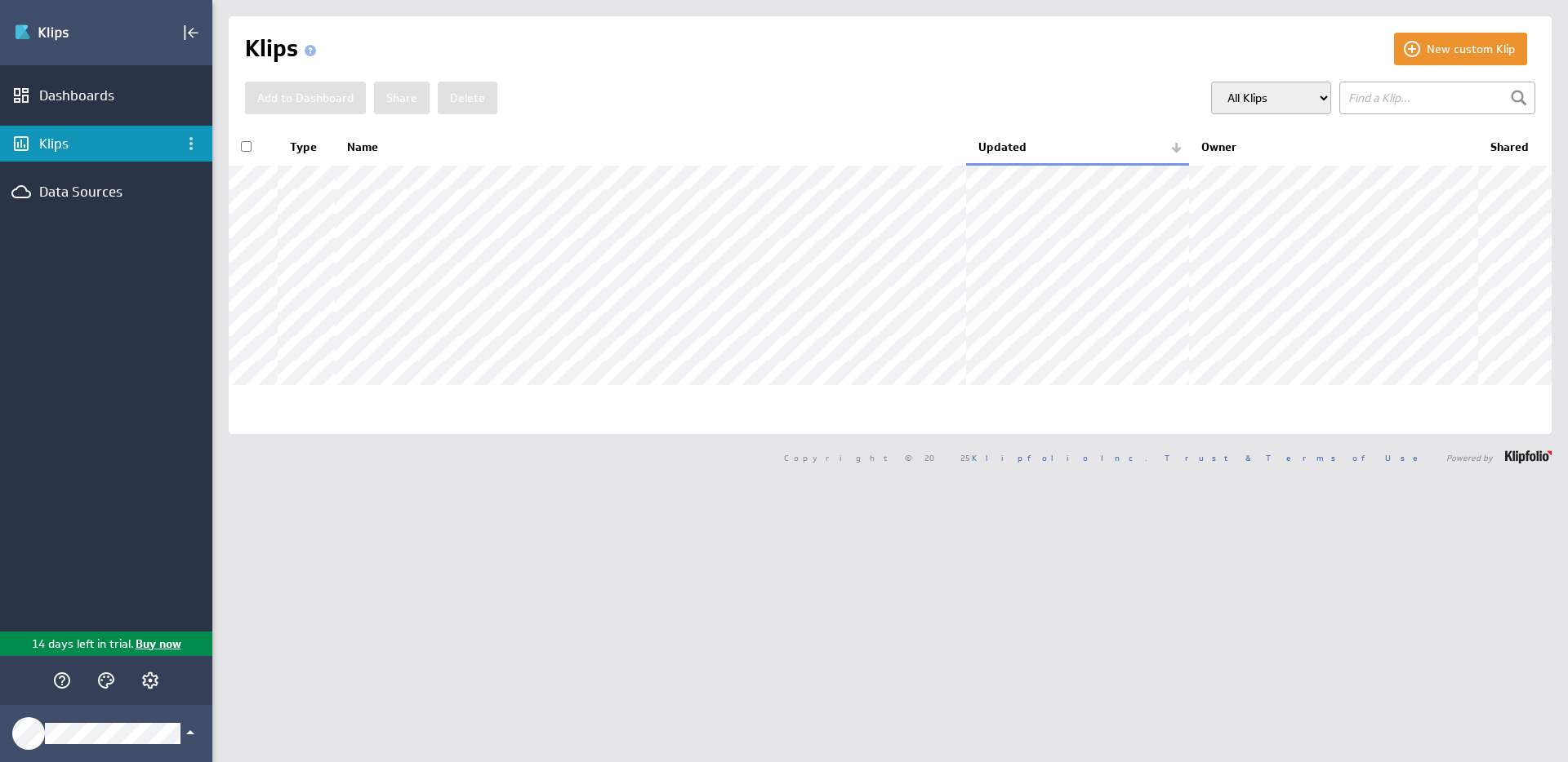
click at [1299, 91] on select "All Klips My Klips Group: Default" at bounding box center [1271, 98] width 120 height 33
click at [1211, 81] on select "All Klips My Klips Group: Default" at bounding box center [1271, 98] width 120 height 33
click at [1279, 75] on div "New custom Klip Klips Add to Dashboard Share Delete" at bounding box center [889, 225] width 1322 height 418
click at [1276, 96] on select "All Klips My Klips Group: Default" at bounding box center [1271, 98] width 120 height 33
select select "613c8188f16c868f129653d7f2b49125"
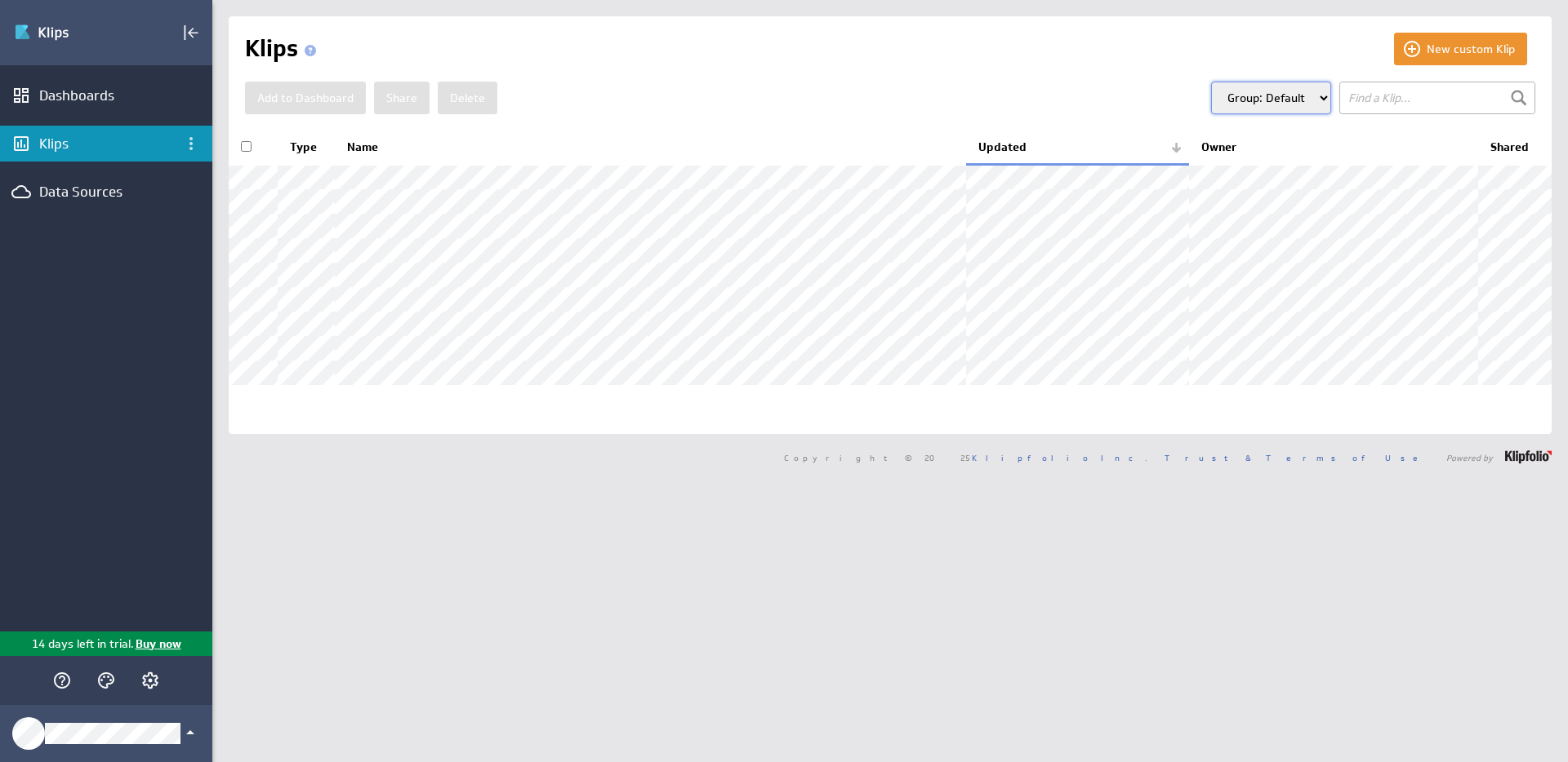
click at [1211, 81] on select "All Klips My Klips Group: Default" at bounding box center [1271, 98] width 120 height 33
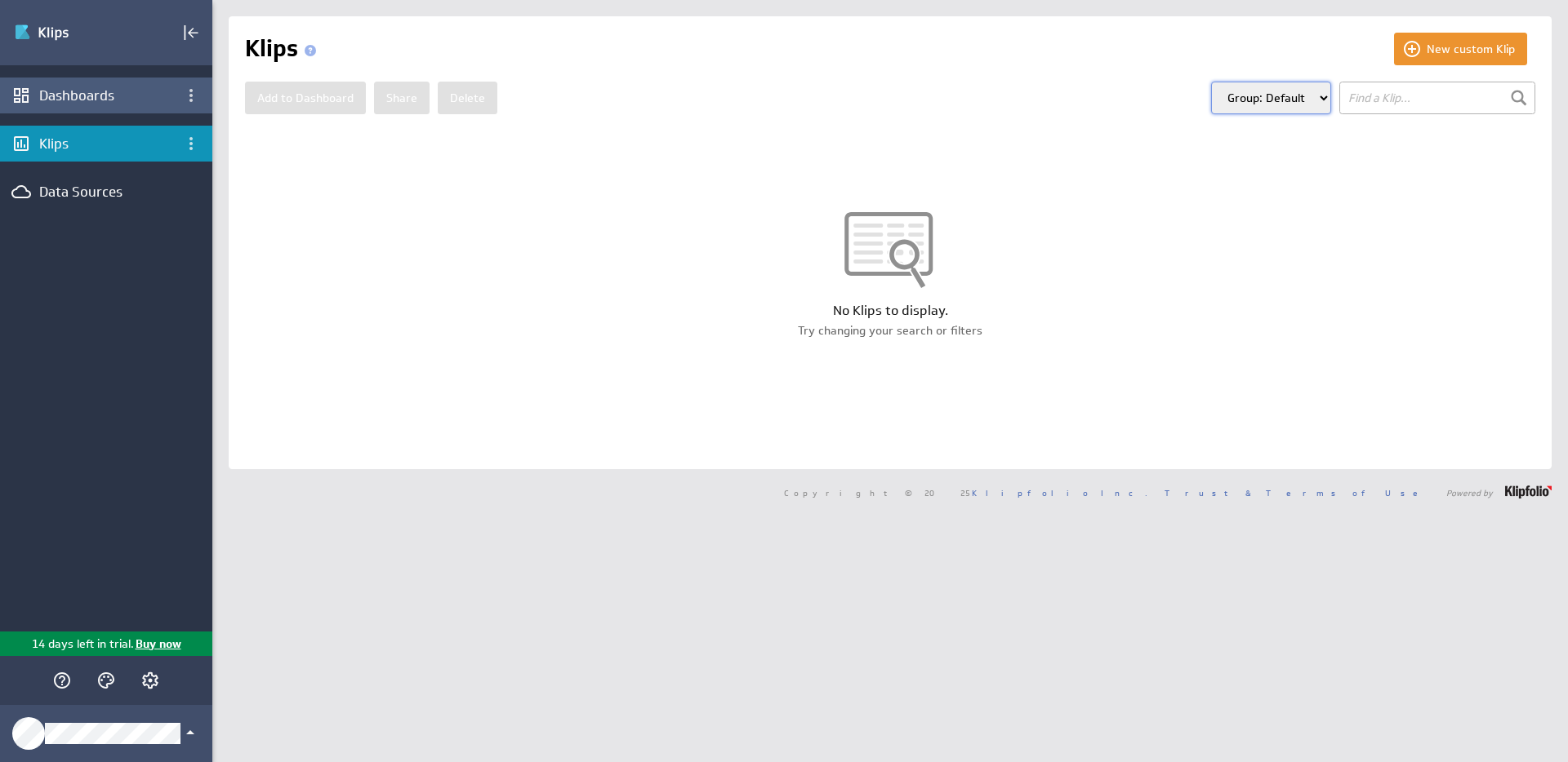
click at [75, 96] on div "Dashboards" at bounding box center [106, 95] width 134 height 18
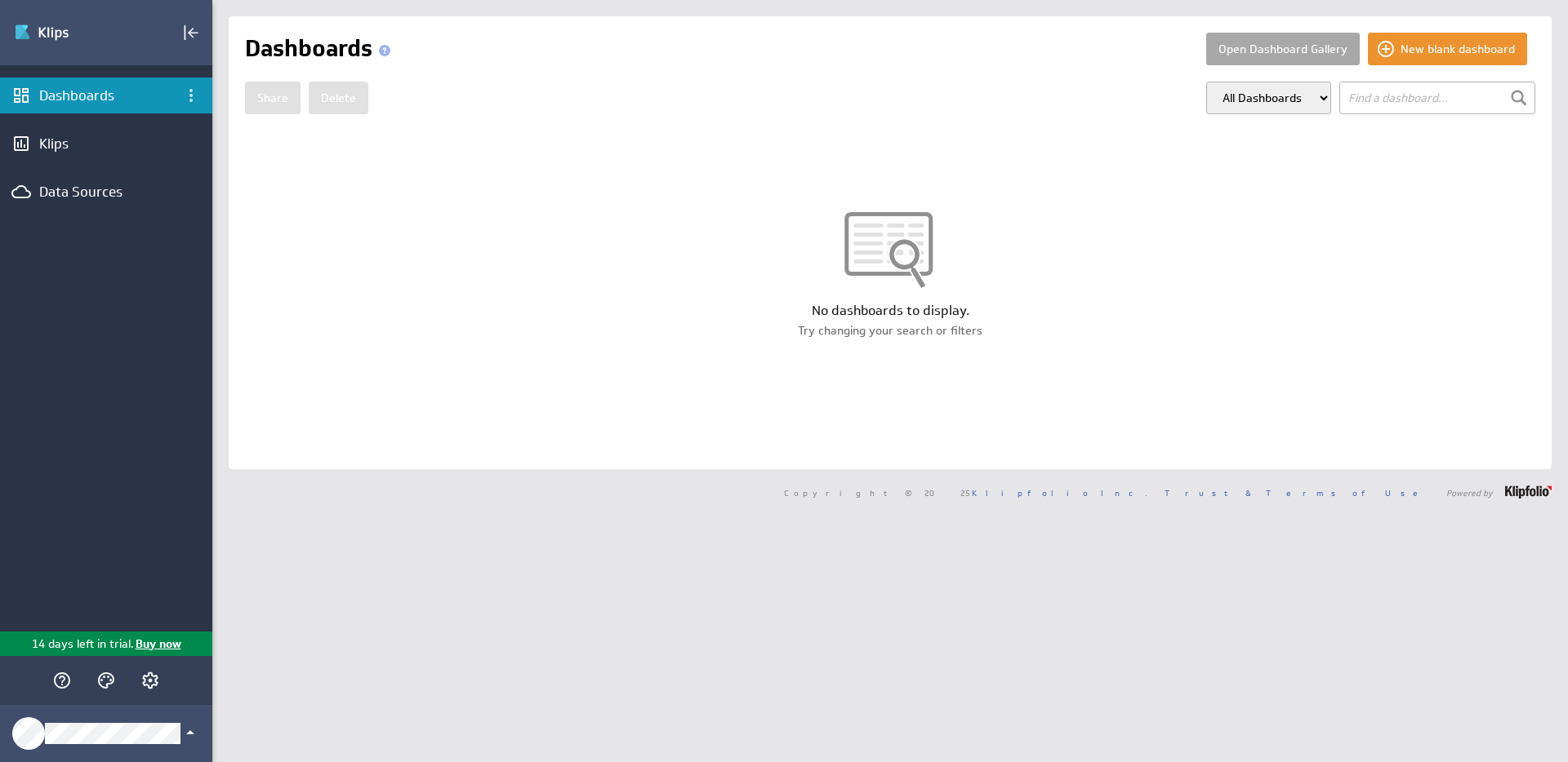
click at [1266, 55] on button "Open Dashboard Gallery" at bounding box center [1282, 49] width 153 height 33
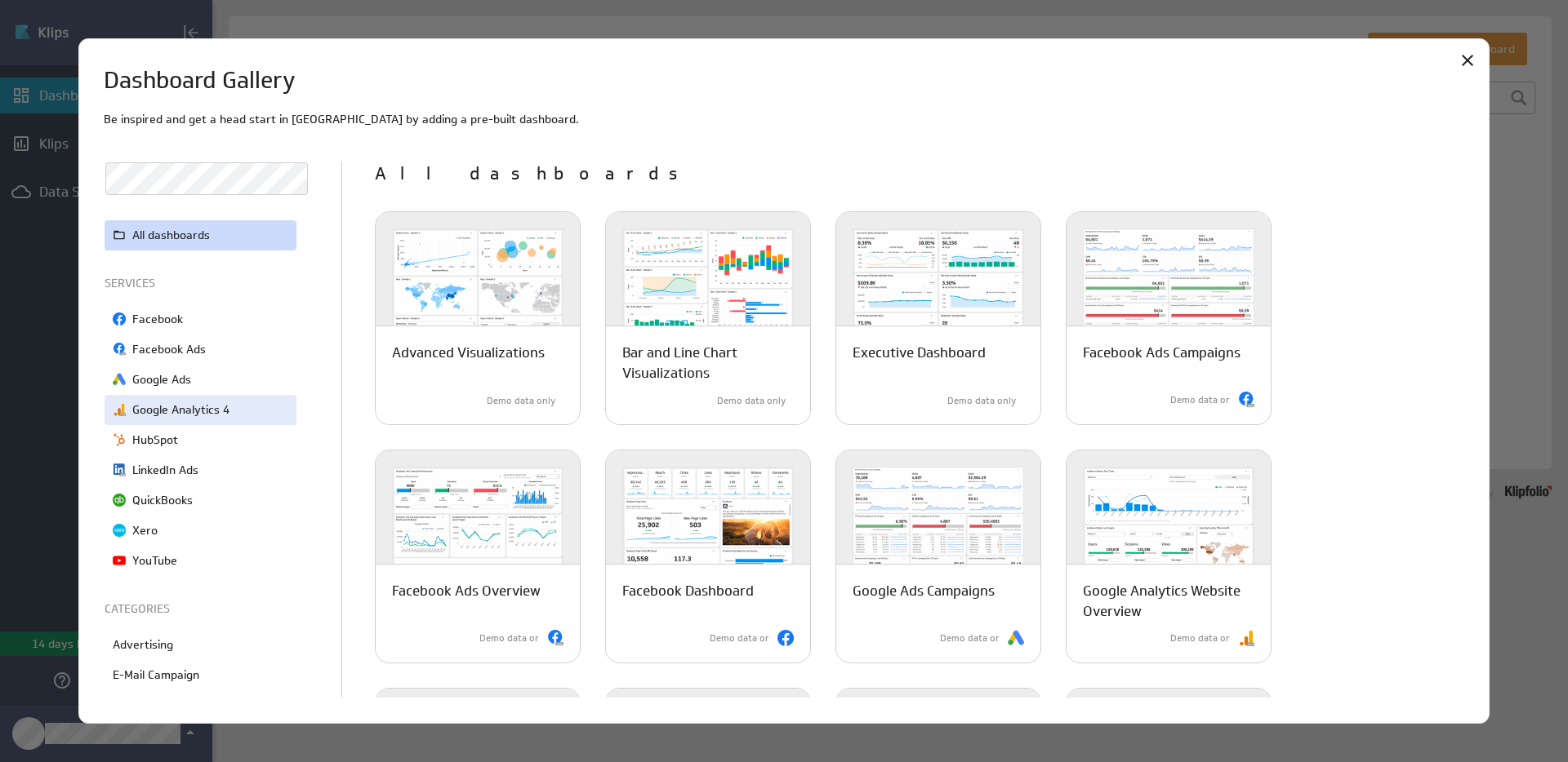
click at [159, 413] on p "Google Analytics 4" at bounding box center [180, 410] width 97 height 17
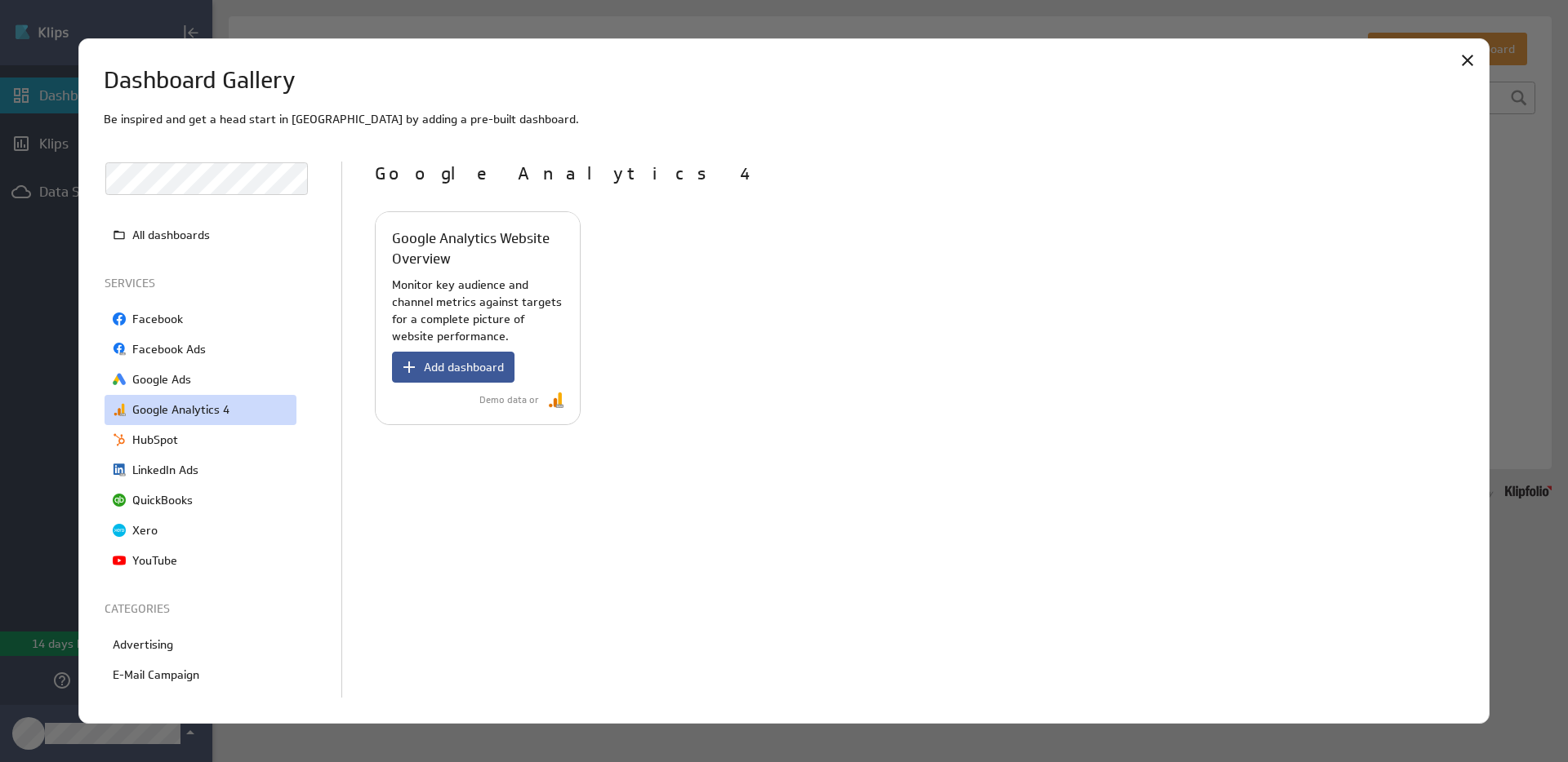
click at [458, 371] on span "Add dashboard" at bounding box center [463, 366] width 80 height 14
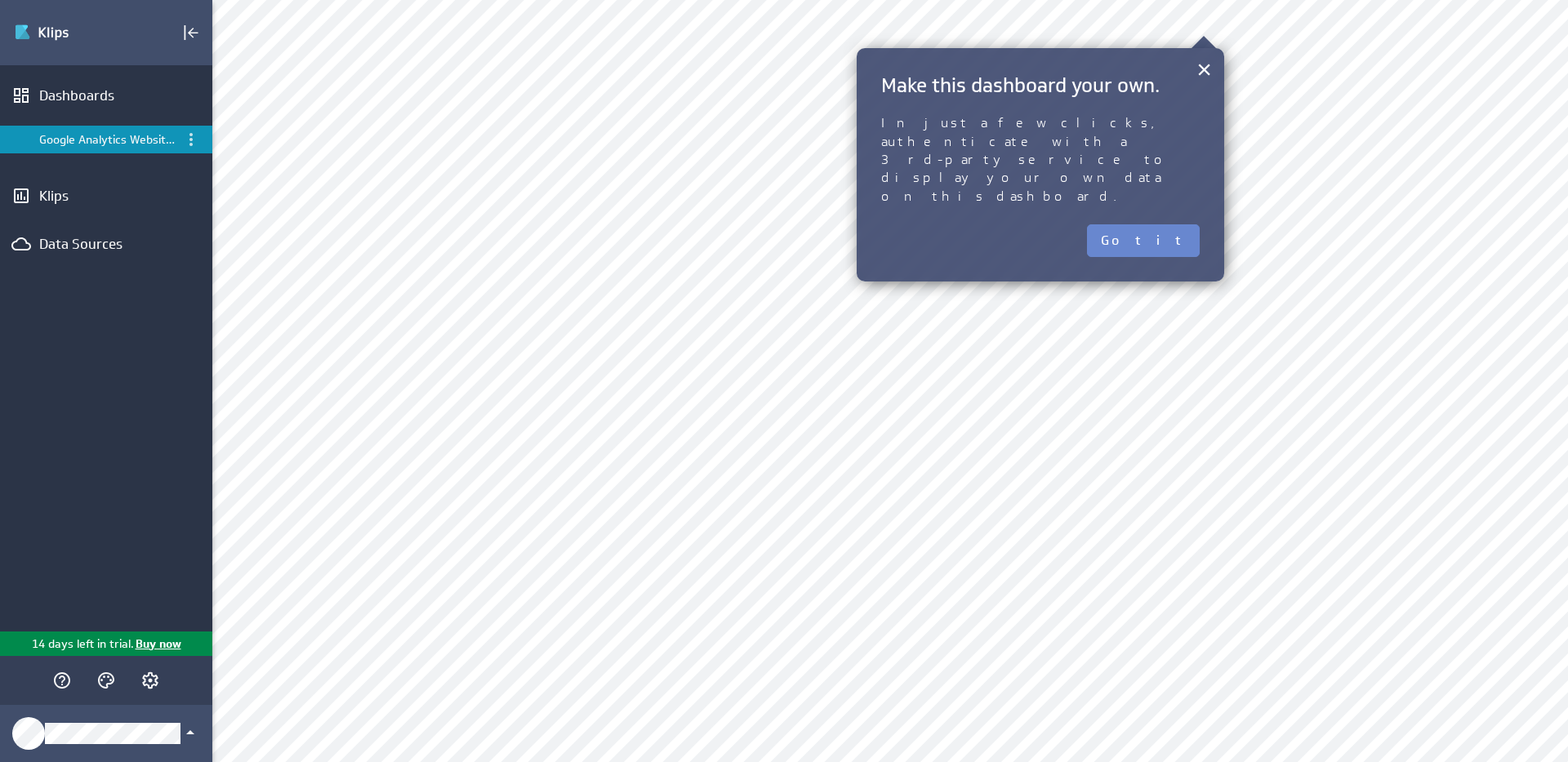
click at [1166, 224] on button "Got it" at bounding box center [1142, 241] width 112 height 33
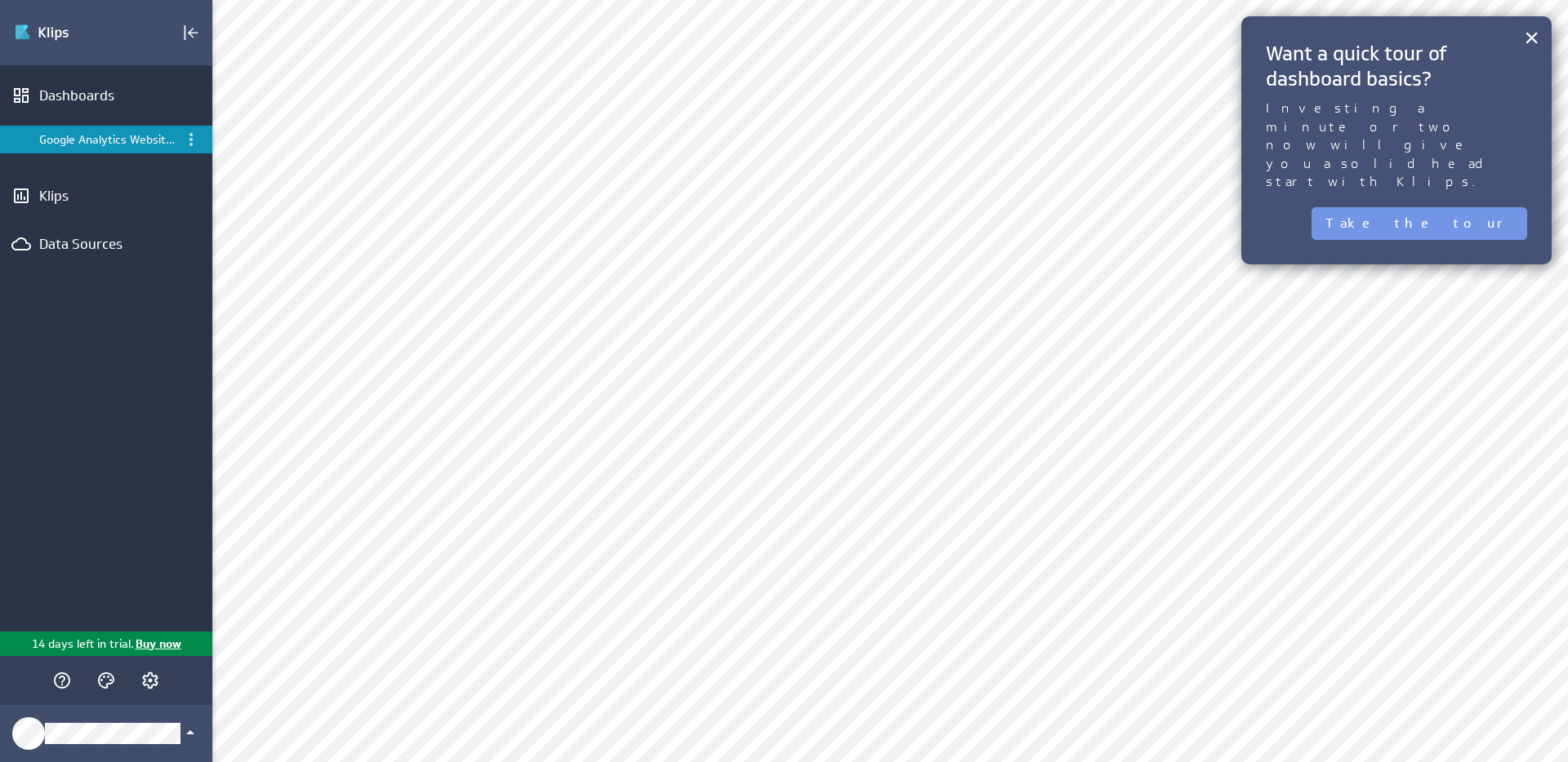
select select "af0e07b4f3aeb6dd37bb7b42f5d66bc4"
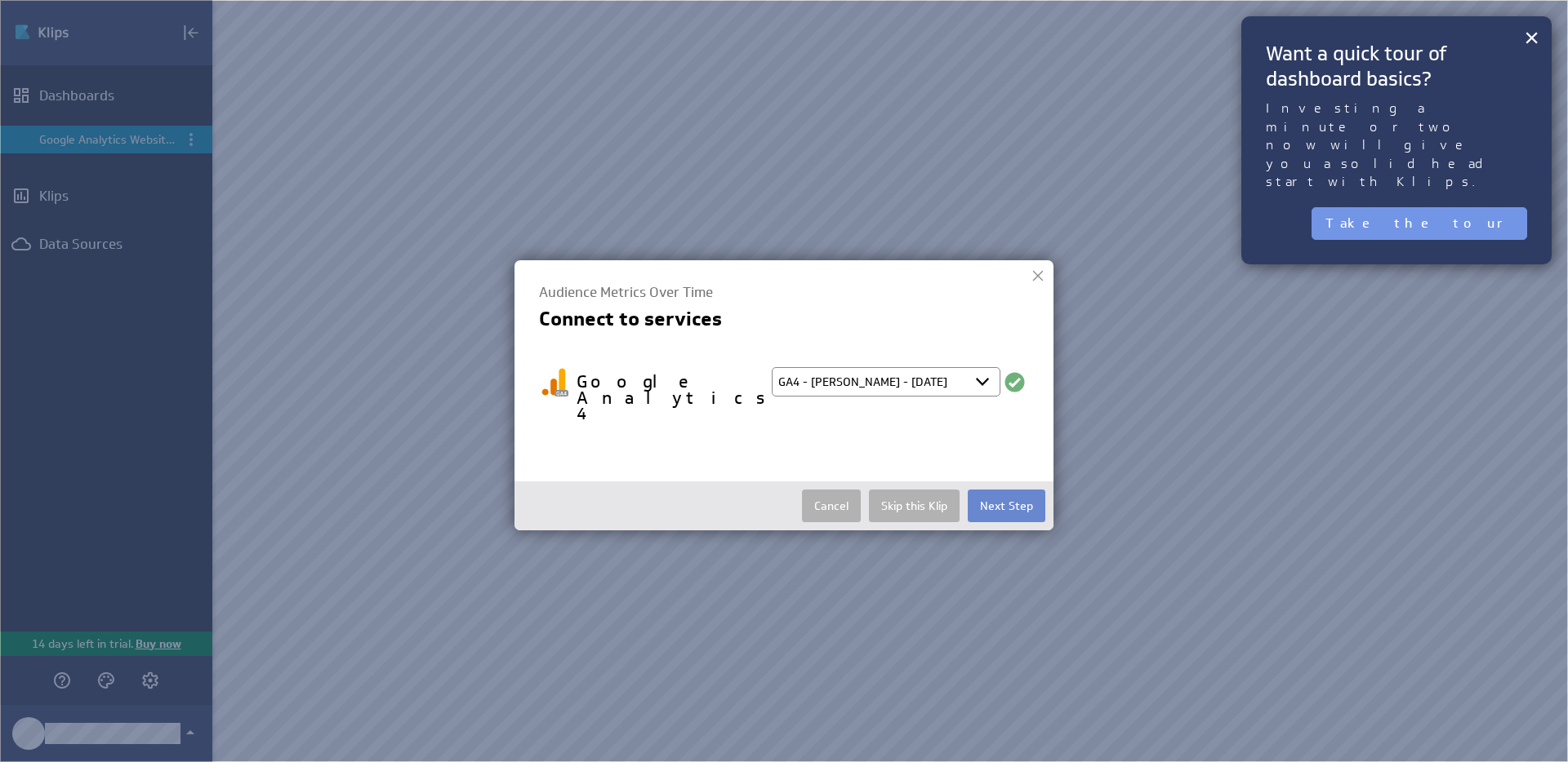
click at [1003, 490] on button "Next Step" at bounding box center [1006, 506] width 78 height 33
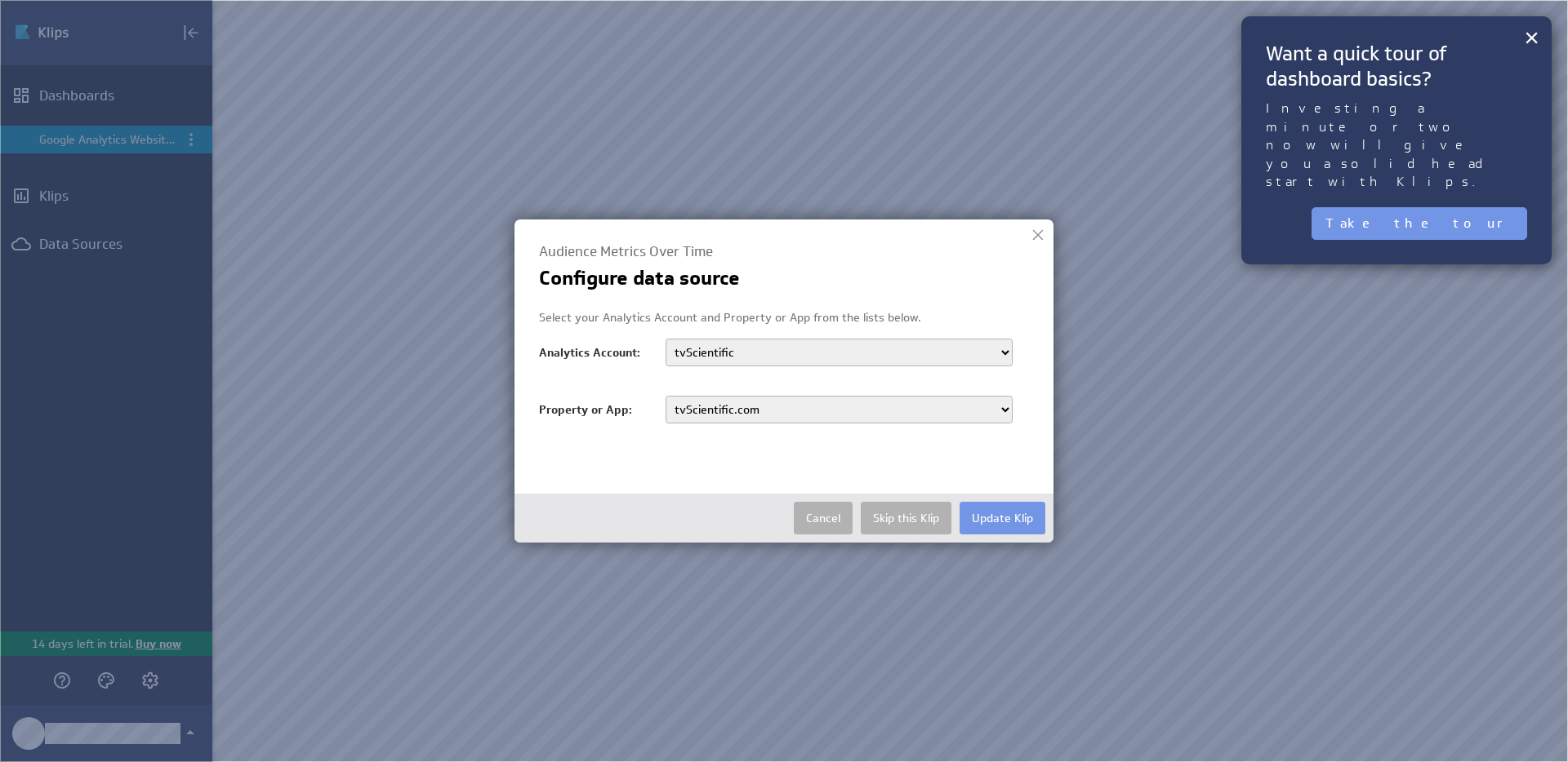
click at [786, 355] on select "tvScientific" at bounding box center [839, 352] width 347 height 28
click at [999, 513] on button "Update Klip" at bounding box center [1001, 519] width 85 height 33
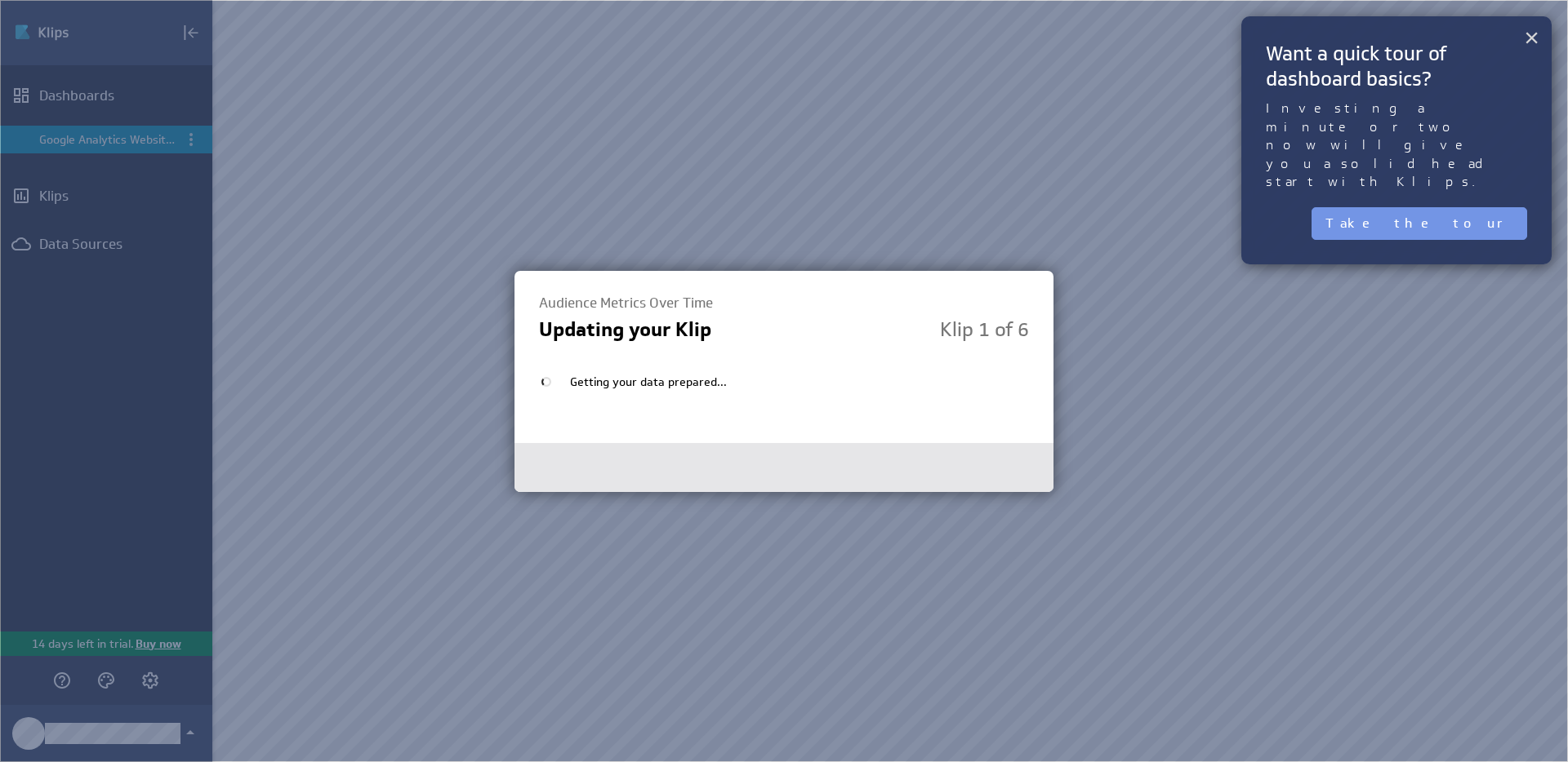
click at [1533, 44] on button "×" at bounding box center [1532, 37] width 15 height 33
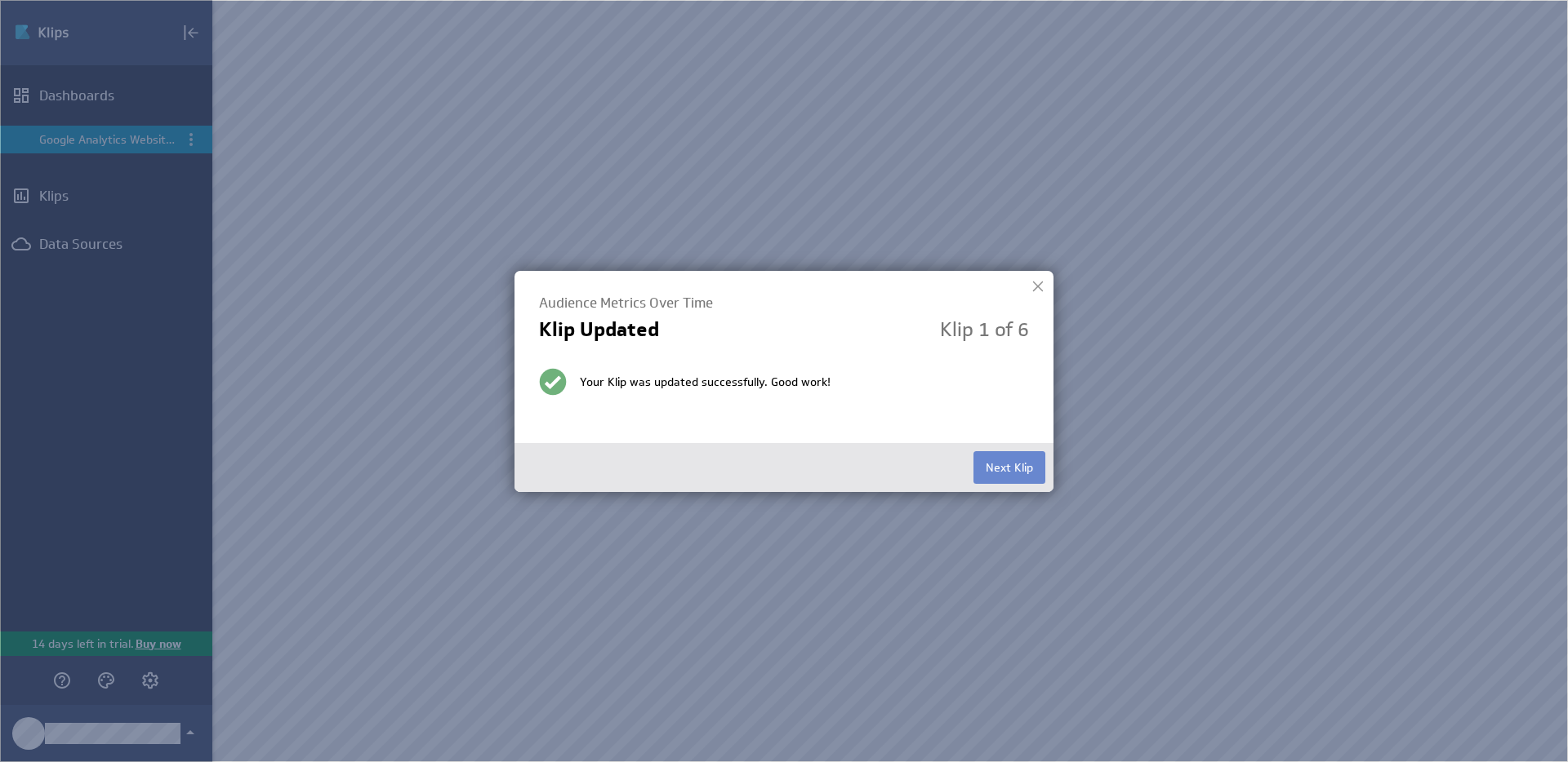
click at [1014, 473] on button "Next Klip" at bounding box center [1009, 468] width 72 height 33
click at [1009, 470] on button "Next Klip" at bounding box center [1009, 468] width 72 height 33
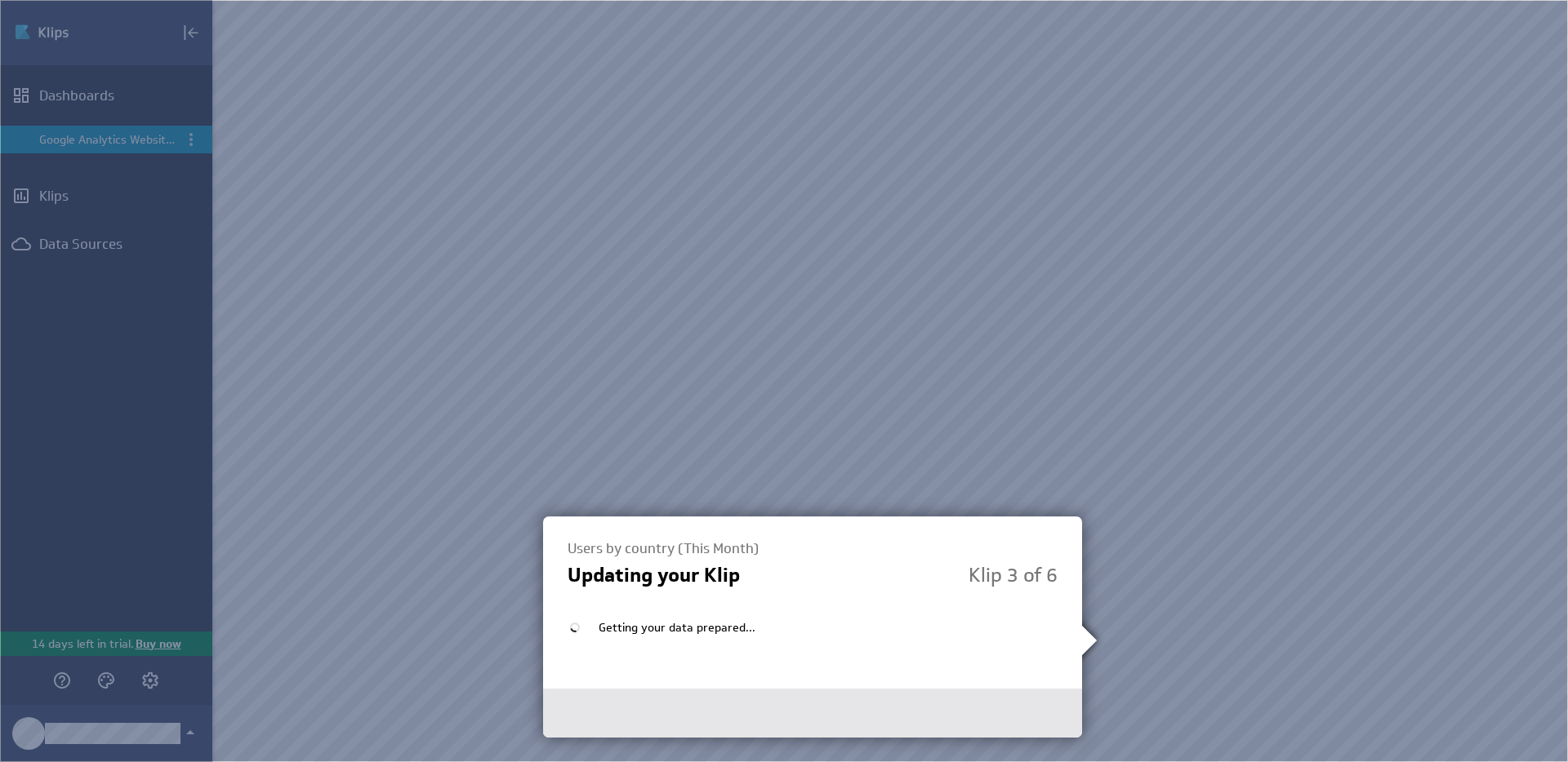
scroll to position [217, 0]
click at [1025, 712] on button "Next Klip" at bounding box center [1038, 713] width 72 height 33
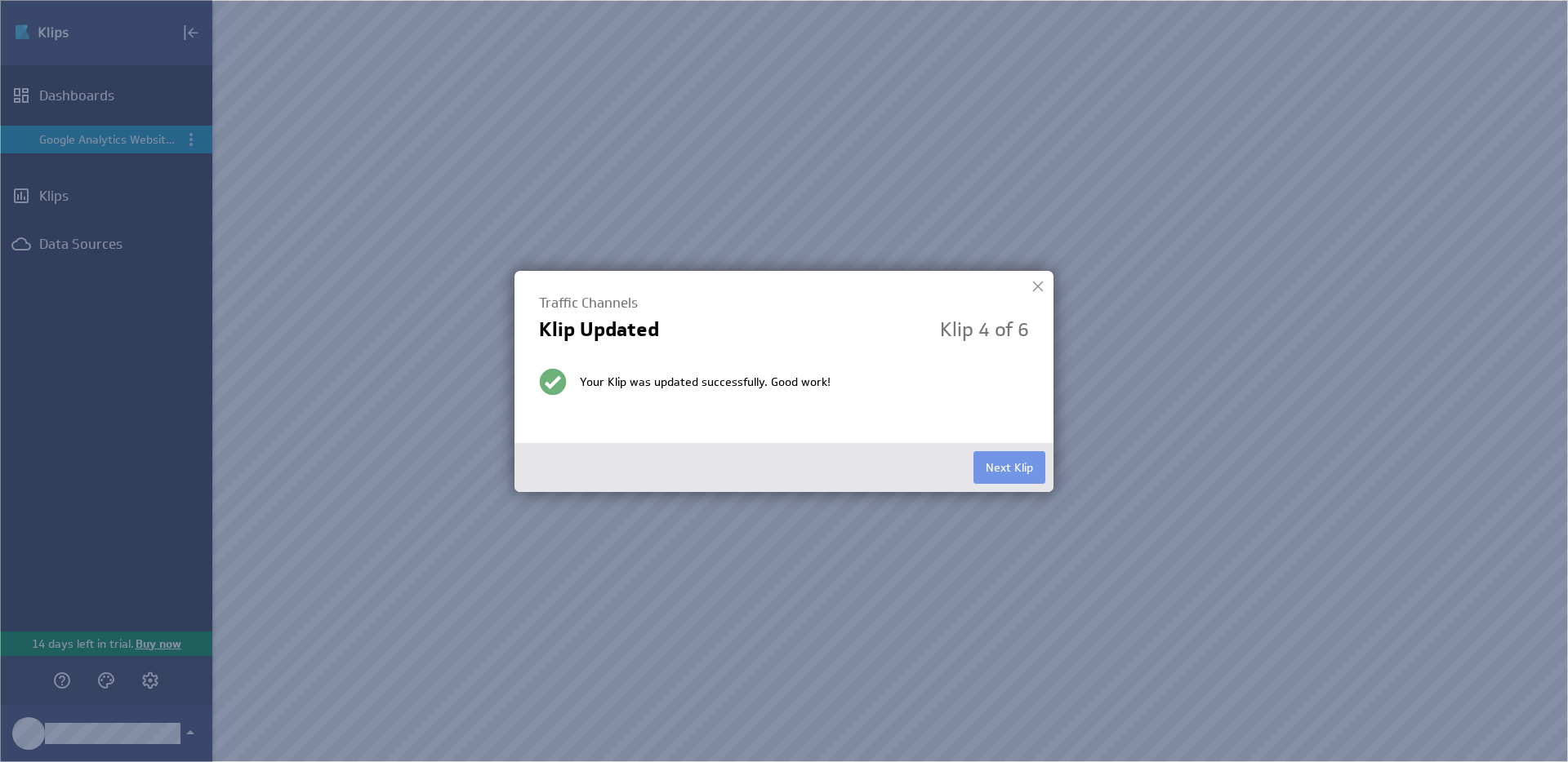
scroll to position [129, 0]
click at [1019, 470] on button "Next Klip" at bounding box center [1009, 468] width 72 height 33
click at [993, 459] on button "Next Klip" at bounding box center [1009, 468] width 72 height 33
click at [987, 468] on button "Finished" at bounding box center [1011, 468] width 68 height 33
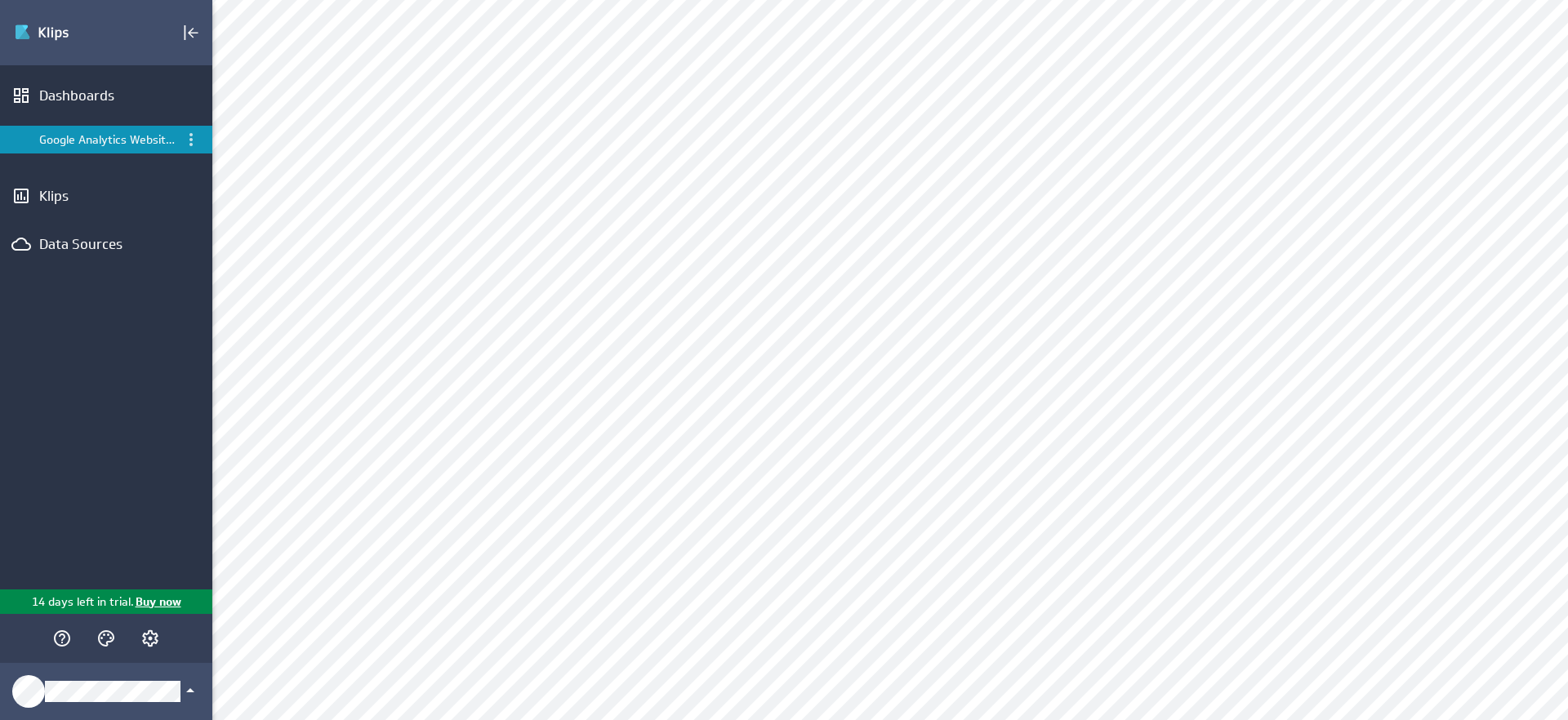
scroll to position [0, 0]
click at [98, 98] on div "Dashboards" at bounding box center [106, 95] width 134 height 18
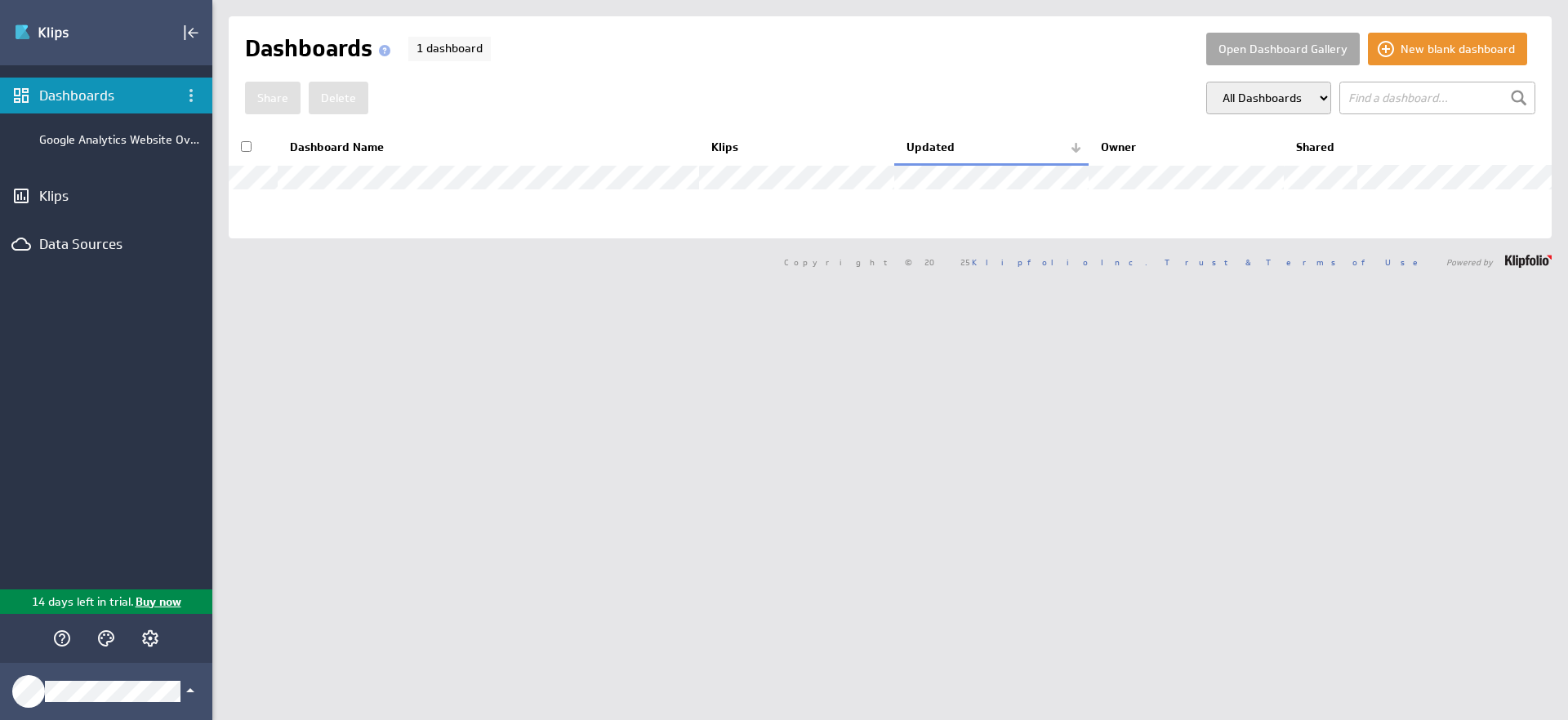
click at [1249, 51] on button "Open Dashboard Gallery" at bounding box center [1282, 49] width 153 height 33
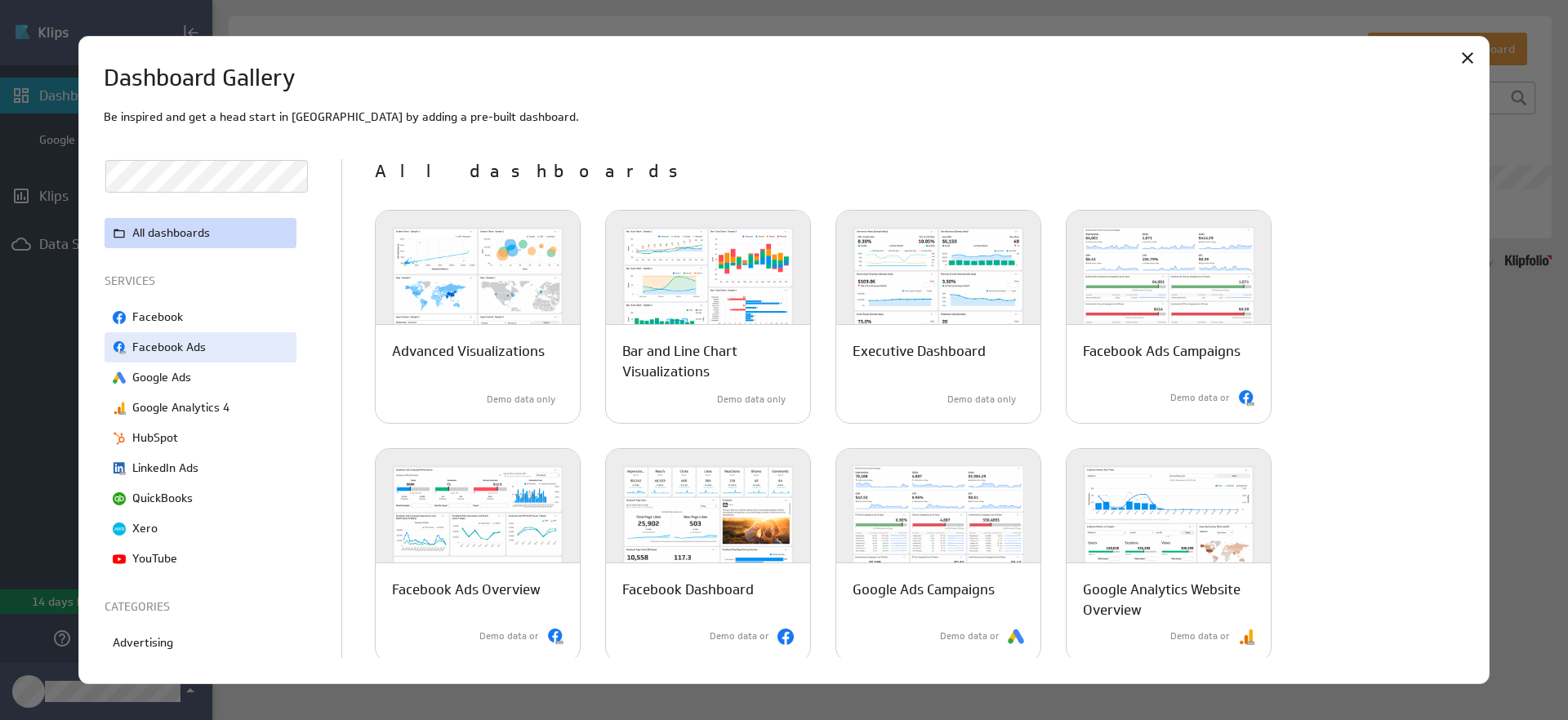
scroll to position [31, 0]
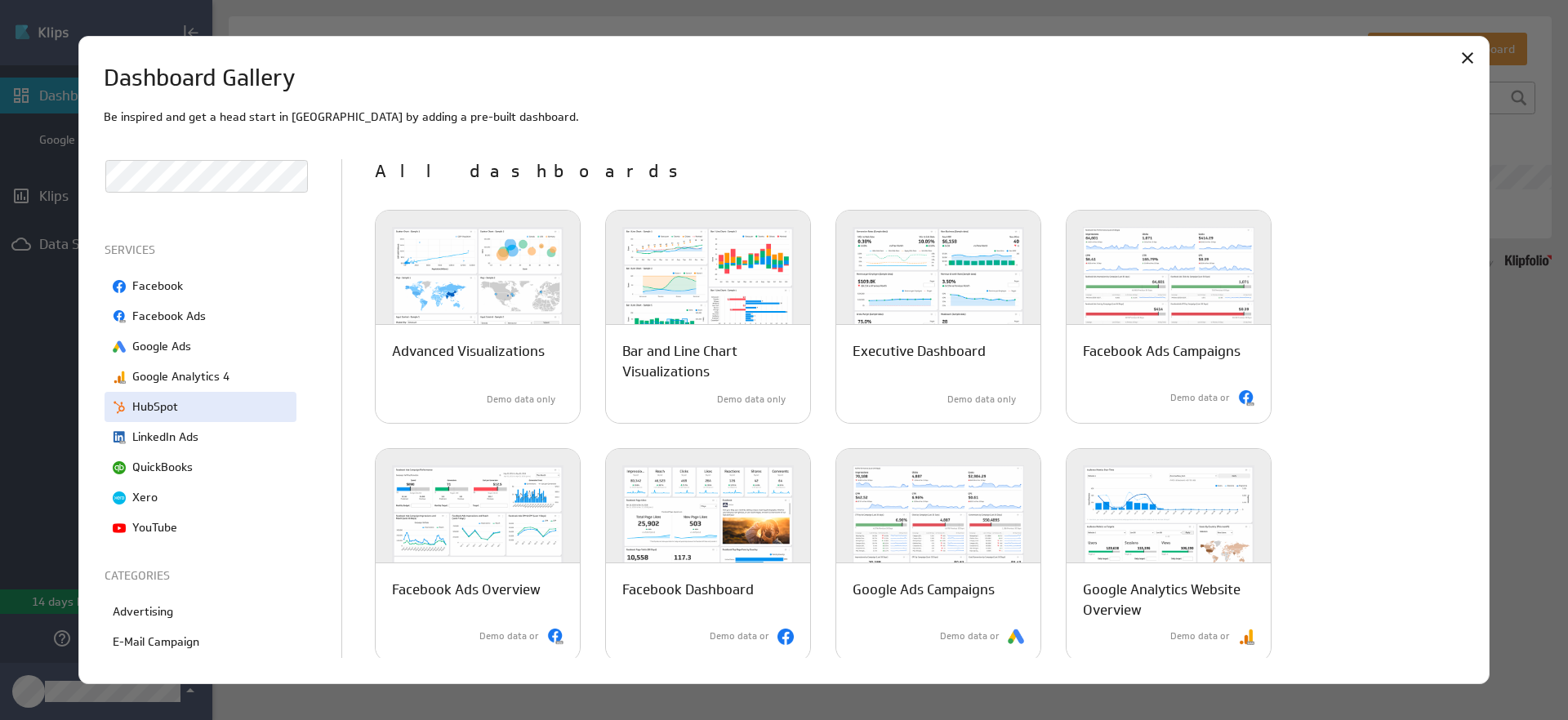
click at [173, 402] on p "HubSpot" at bounding box center [155, 406] width 46 height 17
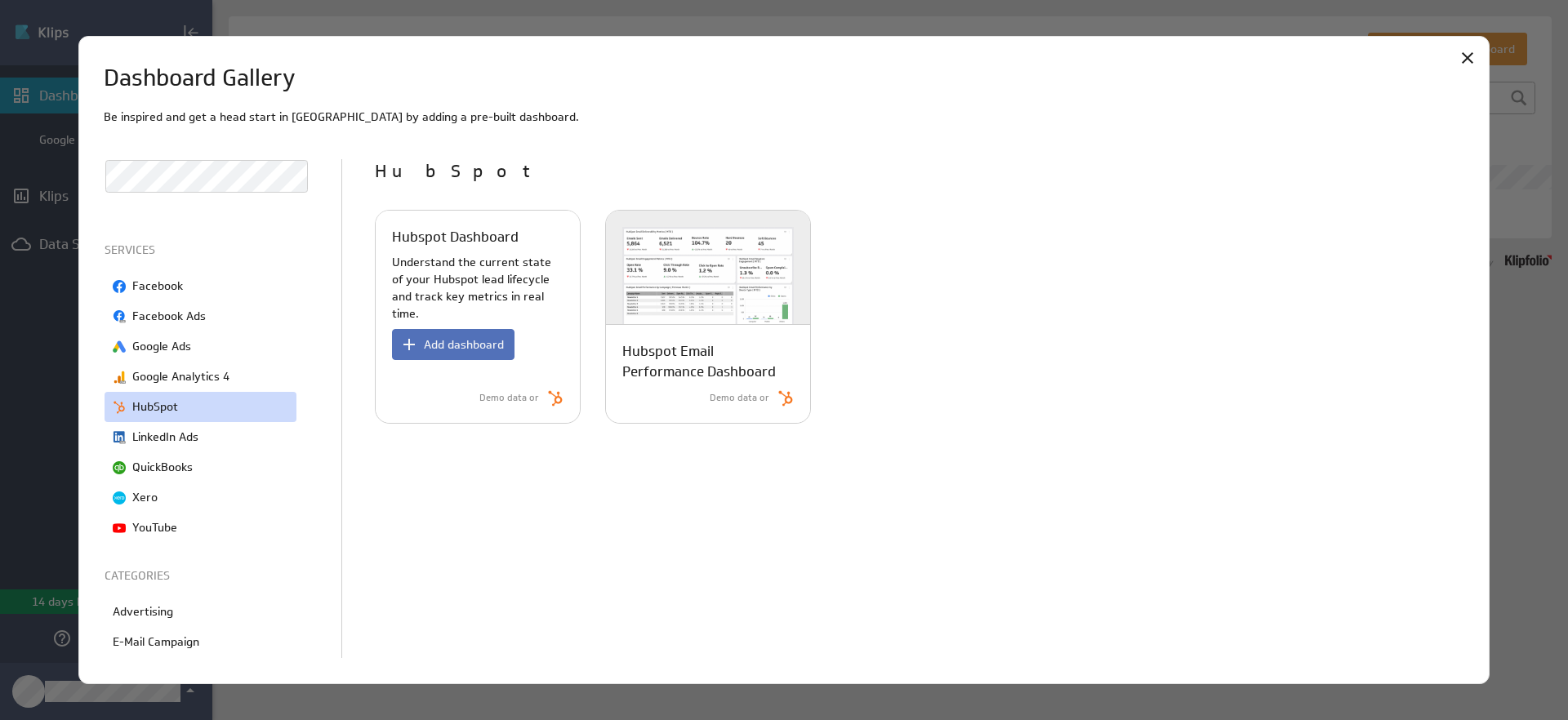
click at [457, 277] on p "Understand the current state of your Hubspot lead lifecycle and track key metri…" at bounding box center [478, 289] width 172 height 69
click at [450, 342] on button "Add dashboard" at bounding box center [454, 344] width 123 height 31
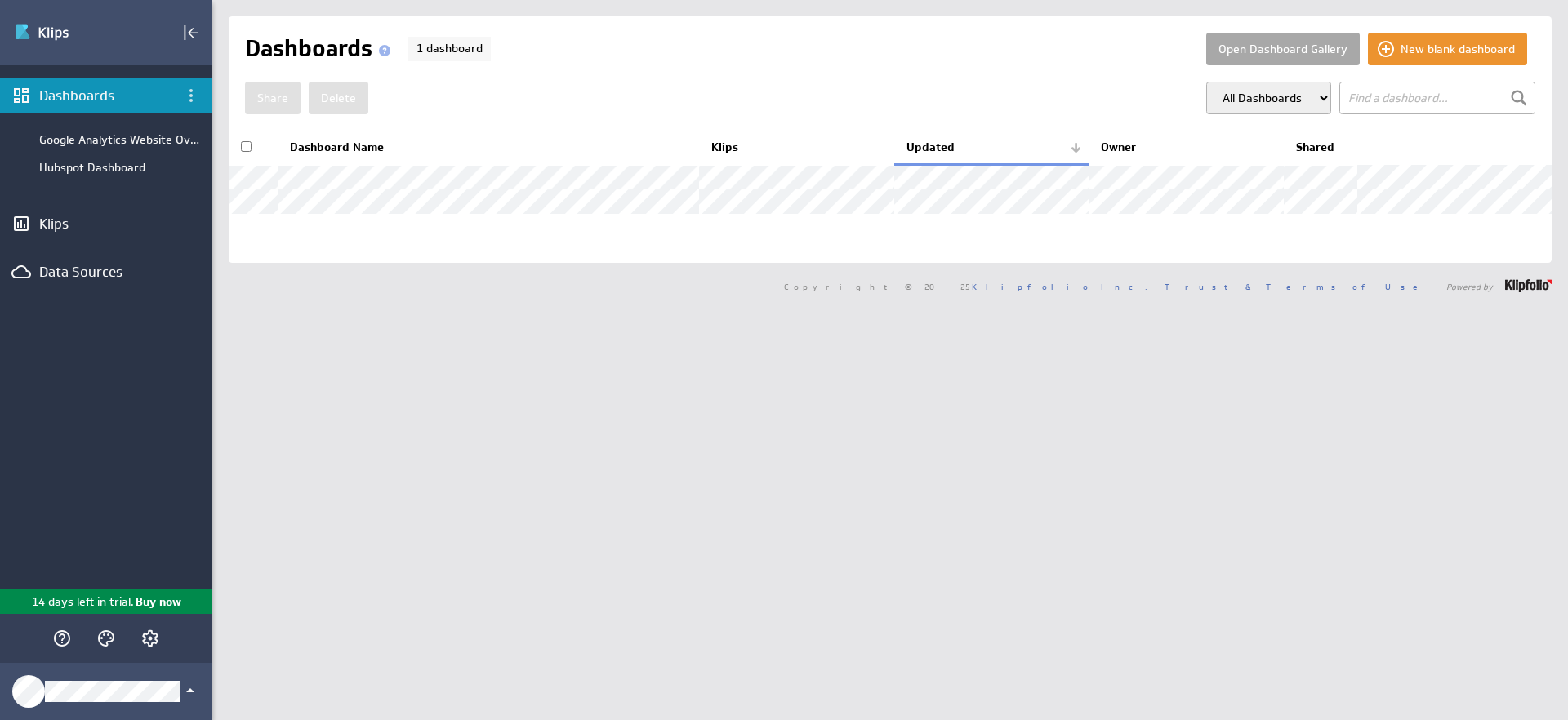
click at [1275, 49] on button "Open Dashboard Gallery" at bounding box center [1282, 49] width 153 height 33
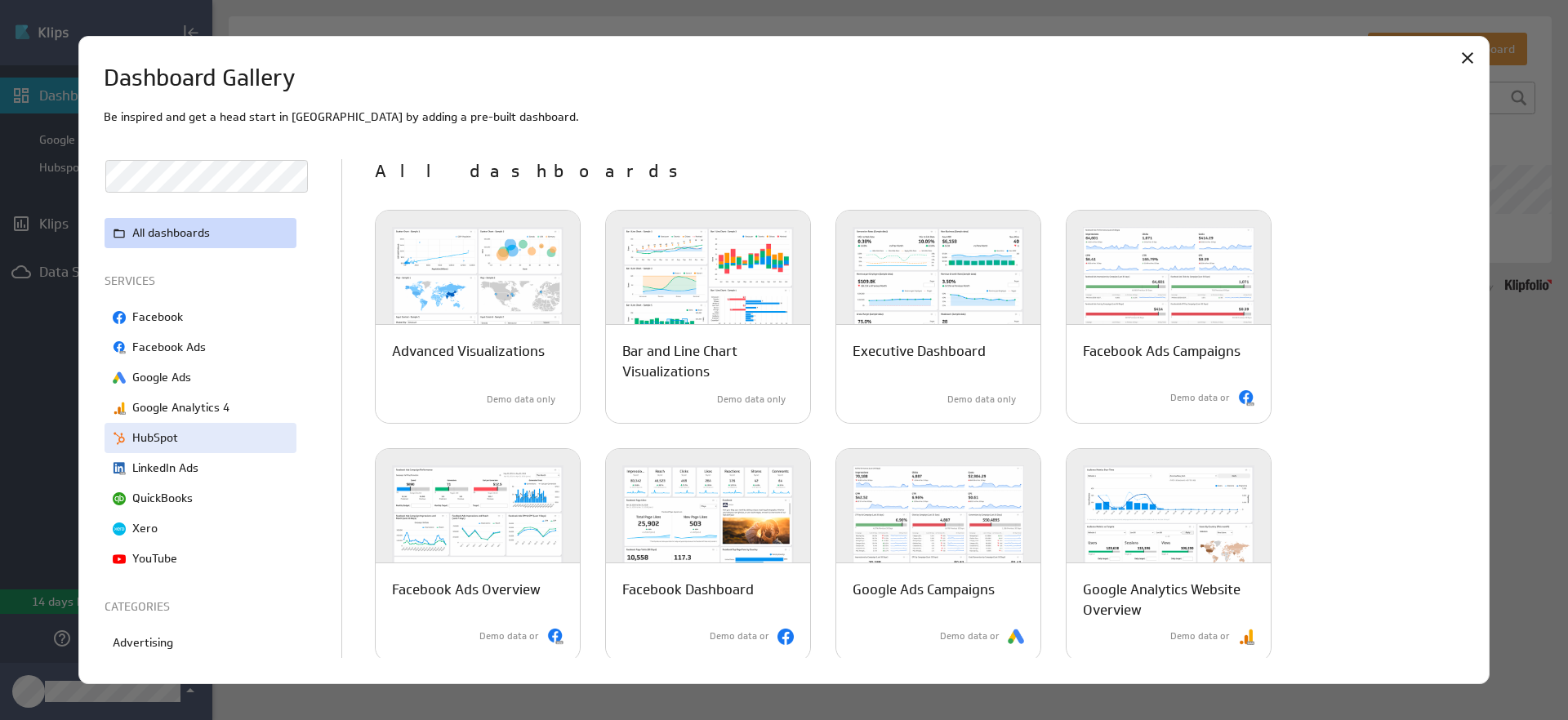
click at [159, 440] on p "HubSpot" at bounding box center [155, 438] width 46 height 17
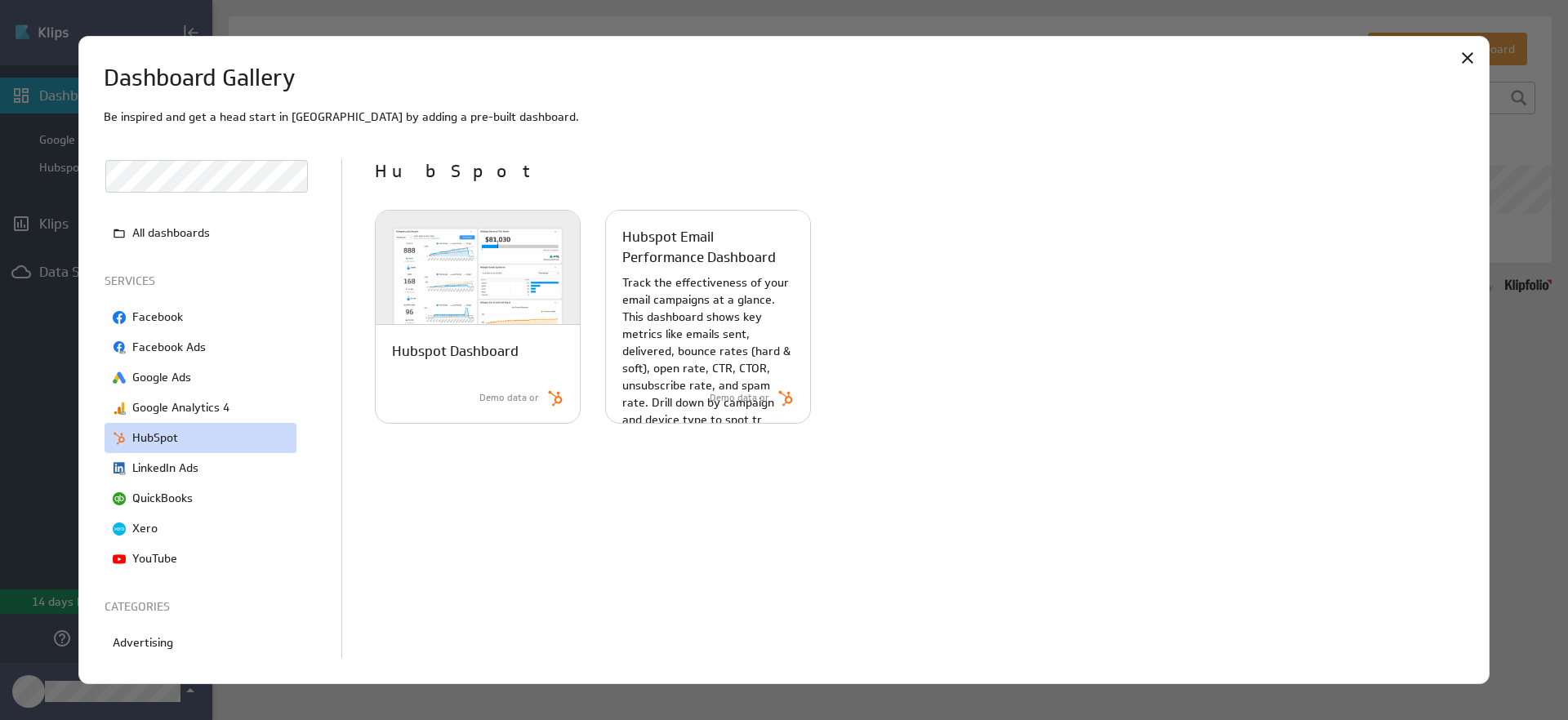
click at [714, 296] on p "Track the effectiveness of your email campaigns at a glance. This dashboard sho…" at bounding box center [708, 351] width 172 height 154
click at [687, 353] on p "Track the effectiveness of your email campaigns at a glance. This dashboard sho…" at bounding box center [708, 351] width 172 height 154
click at [697, 244] on p "Hubspot Email Performance Dashboard" at bounding box center [708, 247] width 172 height 41
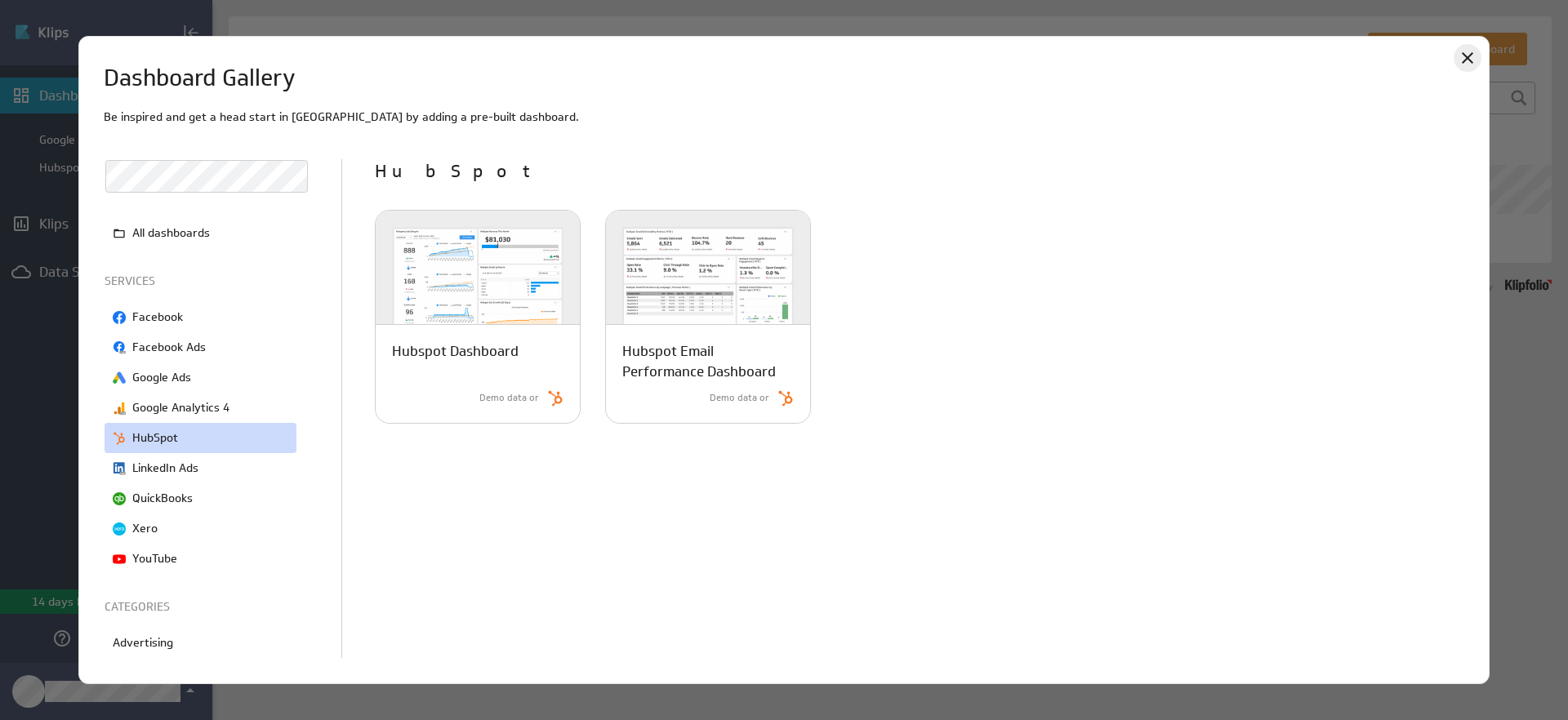
click at [1464, 61] on icon "Close" at bounding box center [1467, 58] width 12 height 12
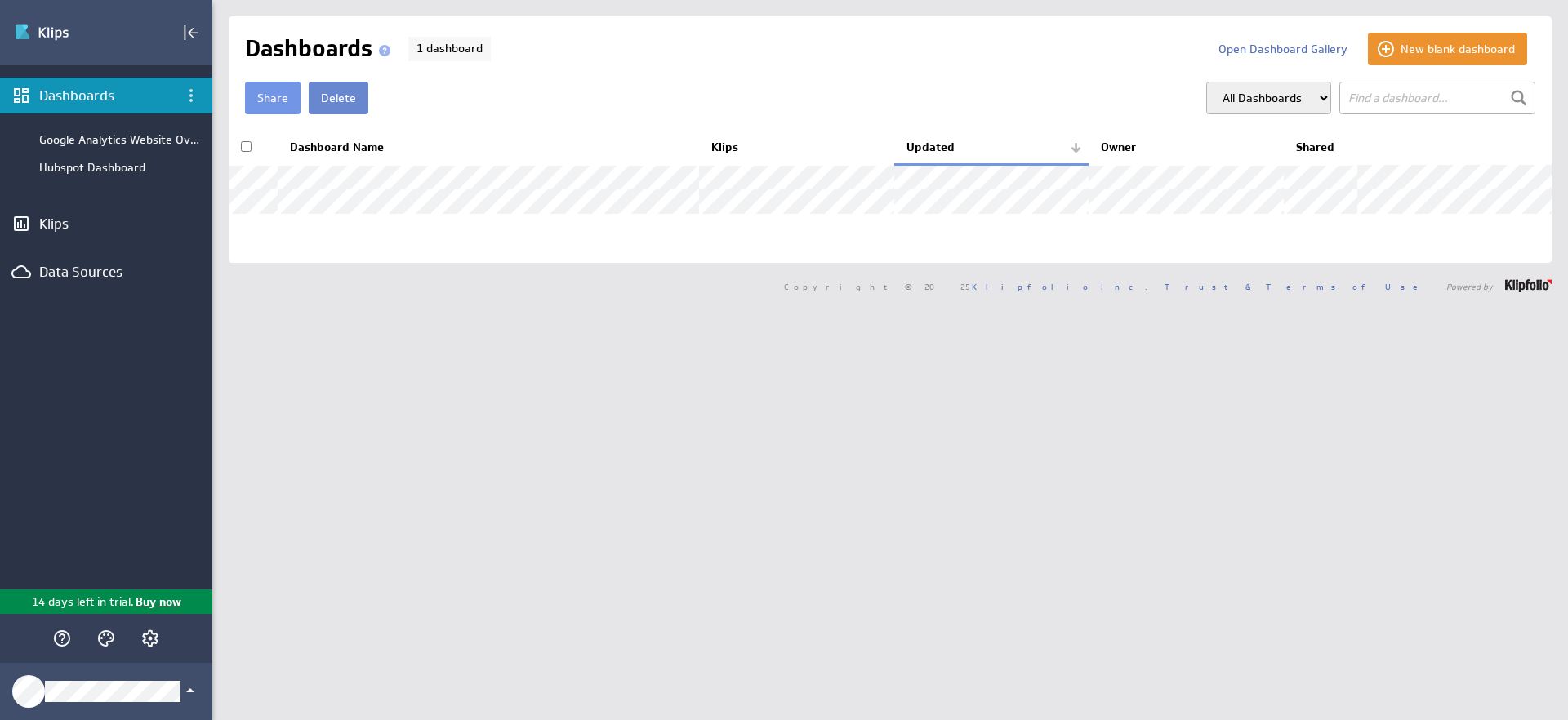
click at [317, 96] on button "Delete" at bounding box center [339, 98] width 59 height 33
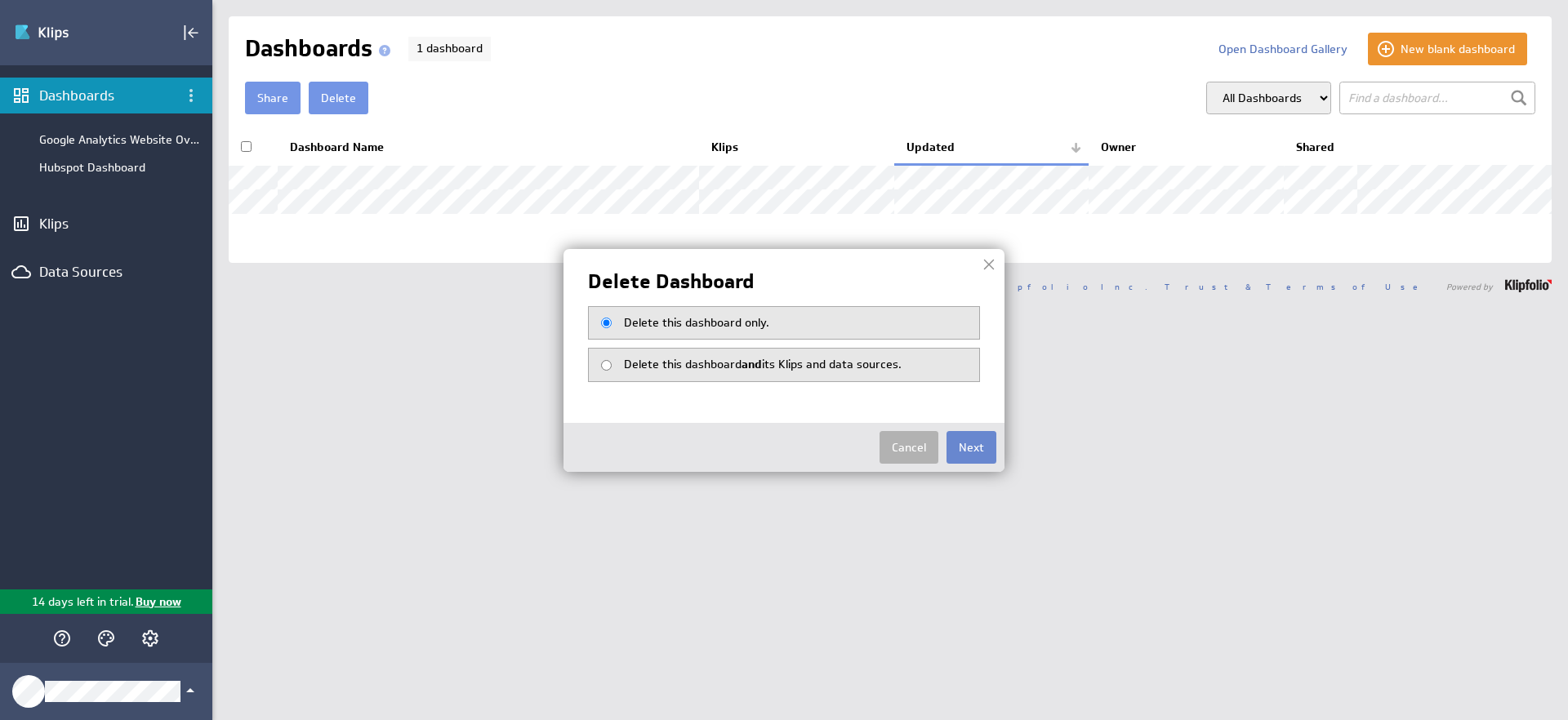
click at [978, 448] on button "Next" at bounding box center [971, 448] width 50 height 33
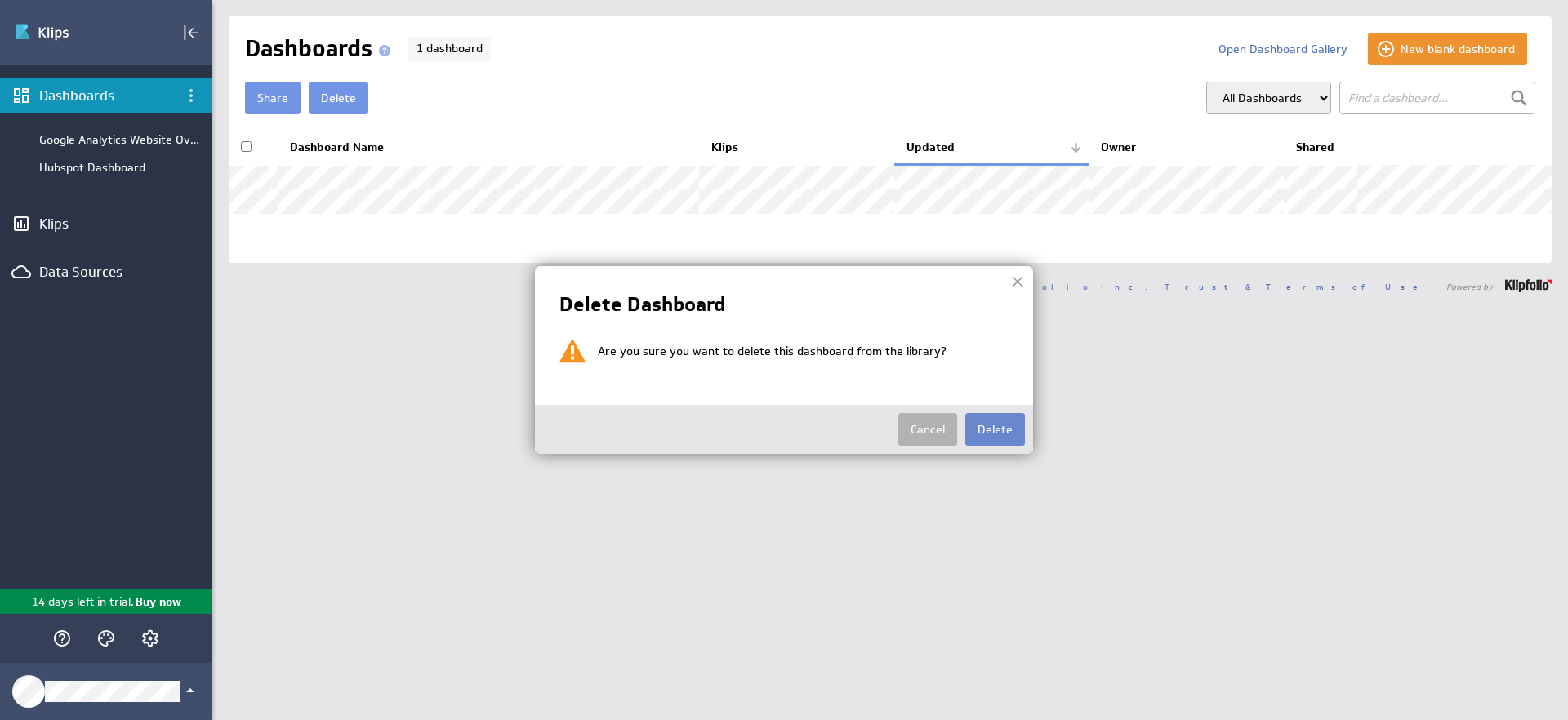
click at [997, 429] on button "Delete" at bounding box center [995, 430] width 59 height 33
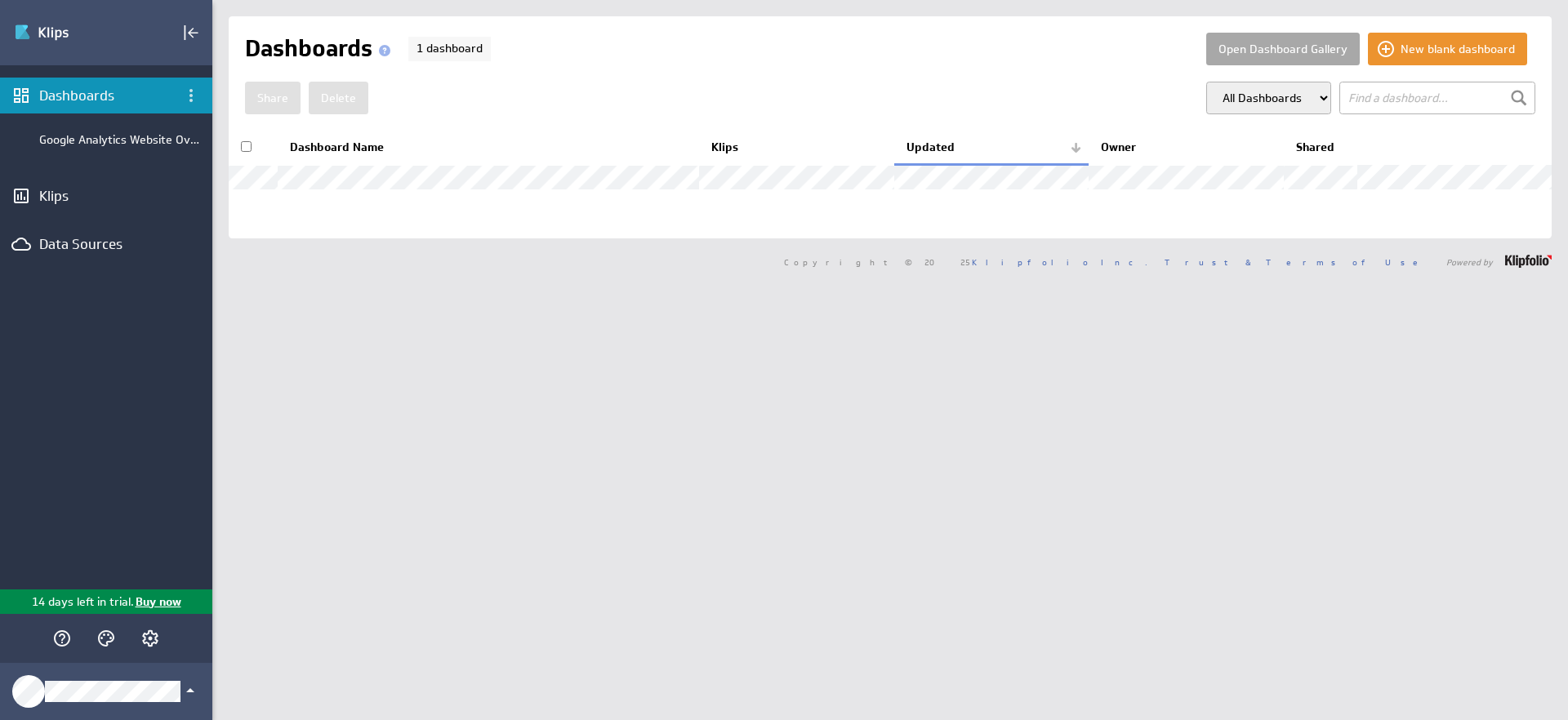
click at [1272, 52] on button "Open Dashboard Gallery" at bounding box center [1282, 49] width 153 height 33
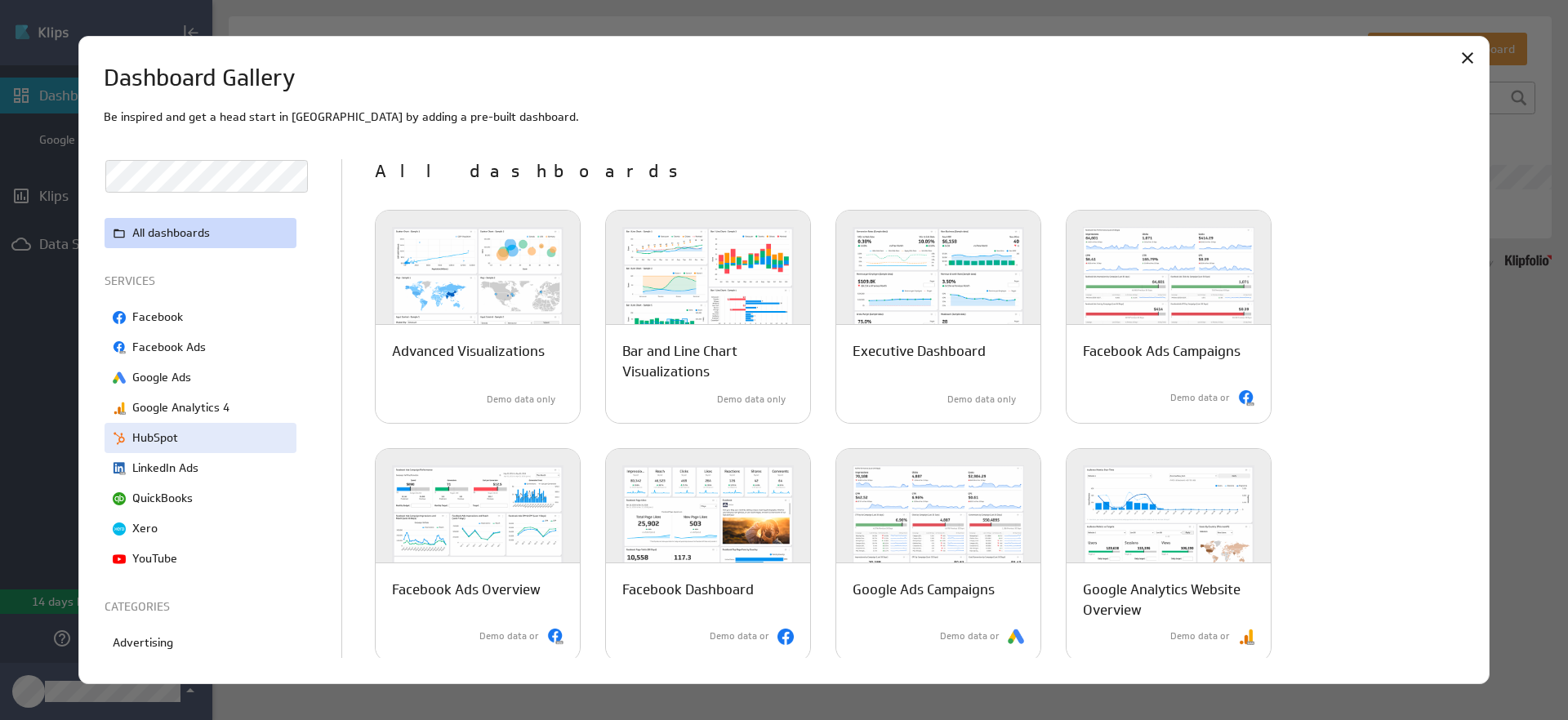
click at [161, 436] on p "HubSpot" at bounding box center [155, 438] width 46 height 17
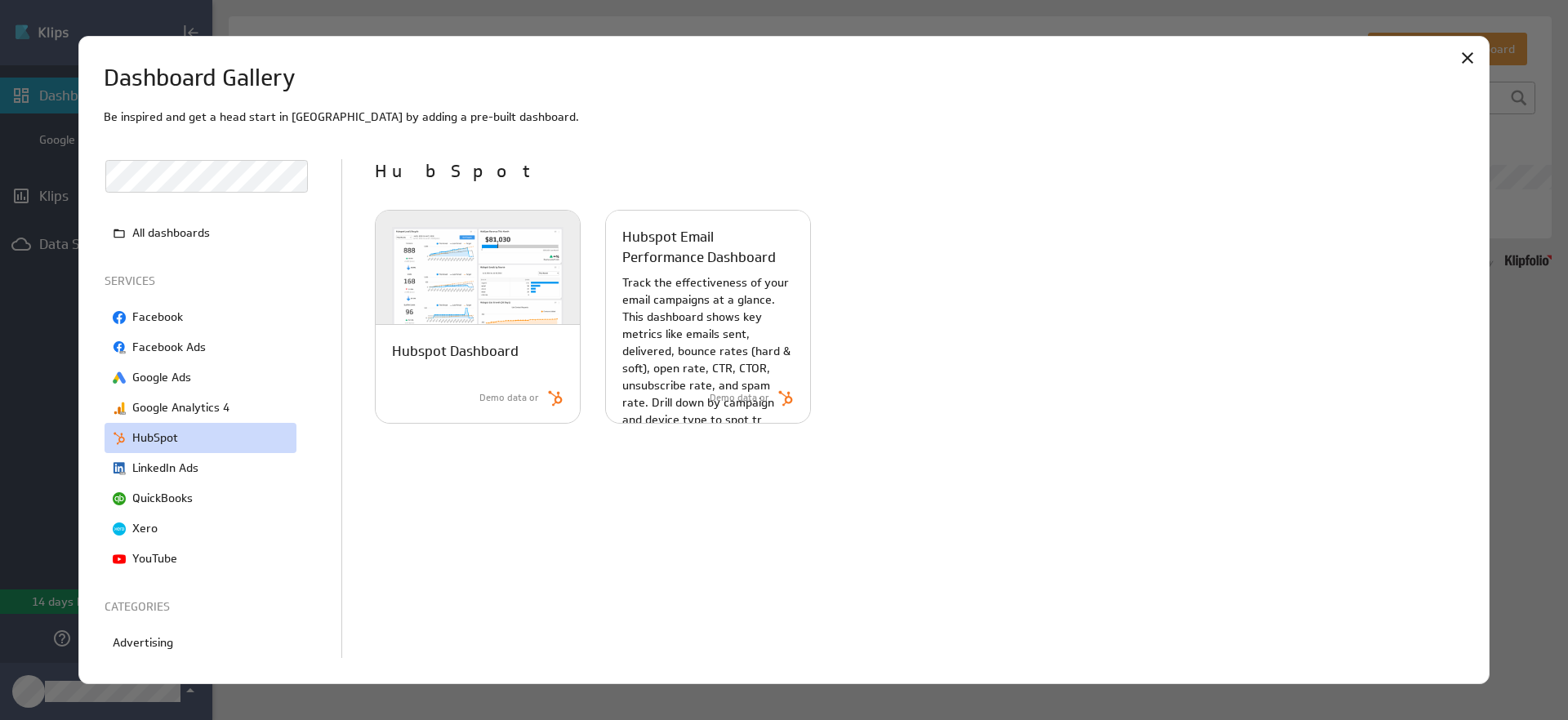
click at [705, 320] on p "Track the effectiveness of your email campaigns at a glance. This dashboard sho…" at bounding box center [708, 351] width 172 height 154
click at [688, 250] on p "Hubspot Email Performance Dashboard" at bounding box center [708, 247] width 172 height 41
click at [685, 373] on p "Track the effectiveness of your email campaigns at a glance. This dashboard sho…" at bounding box center [708, 351] width 172 height 154
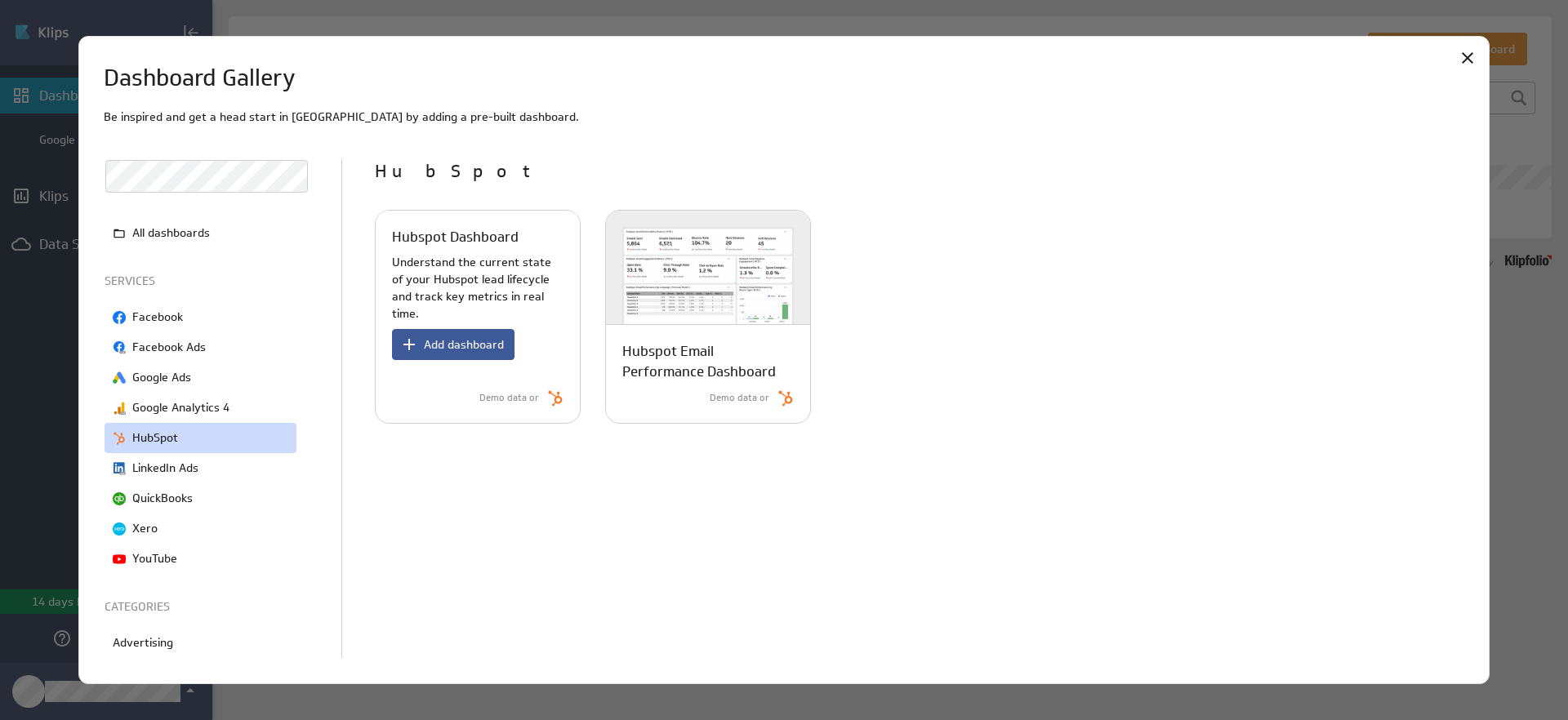
click at [445, 337] on span "Add dashboard" at bounding box center [463, 344] width 80 height 14
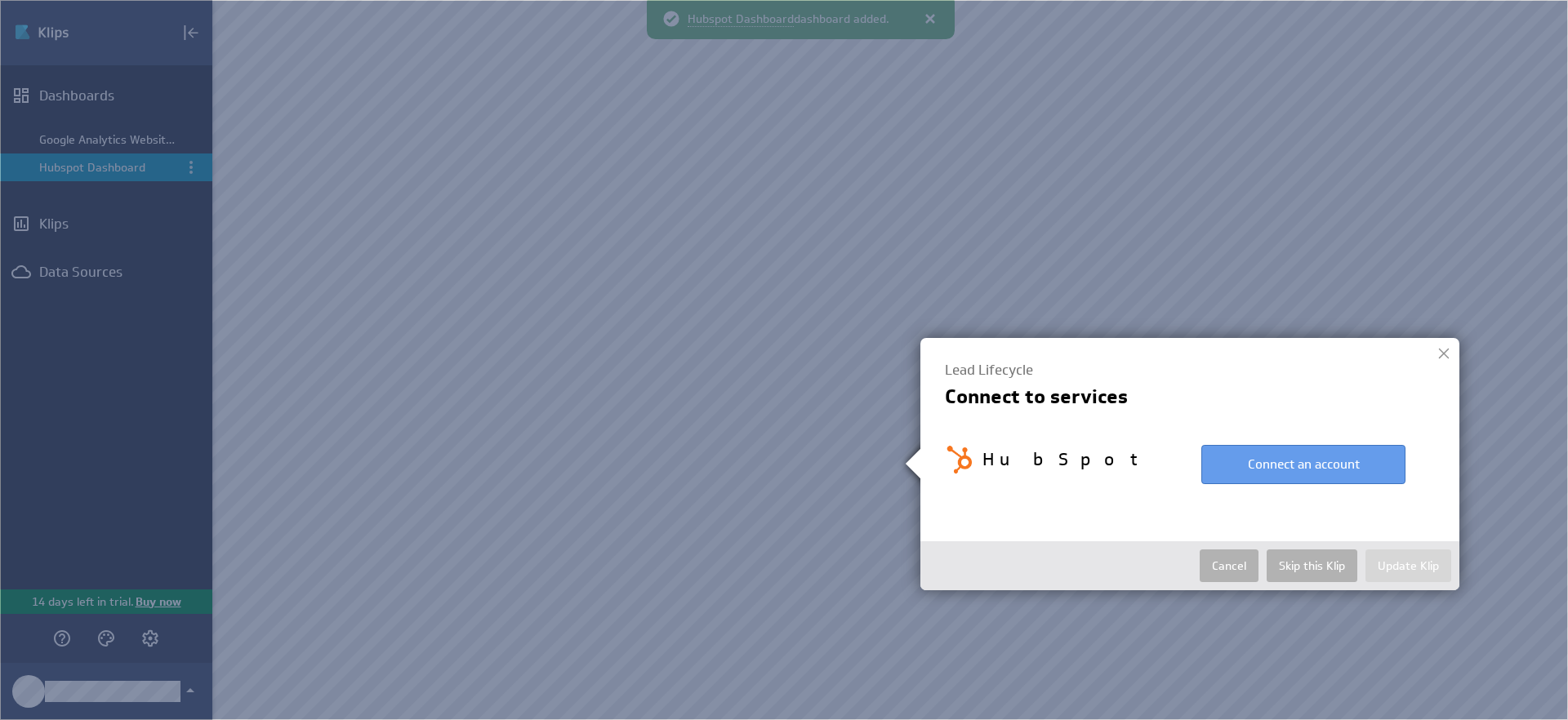
click at [1276, 471] on button "Connect an account" at bounding box center [1302, 464] width 204 height 39
select select "b5eb84b9eb77fe76c872431d932d2cb6"
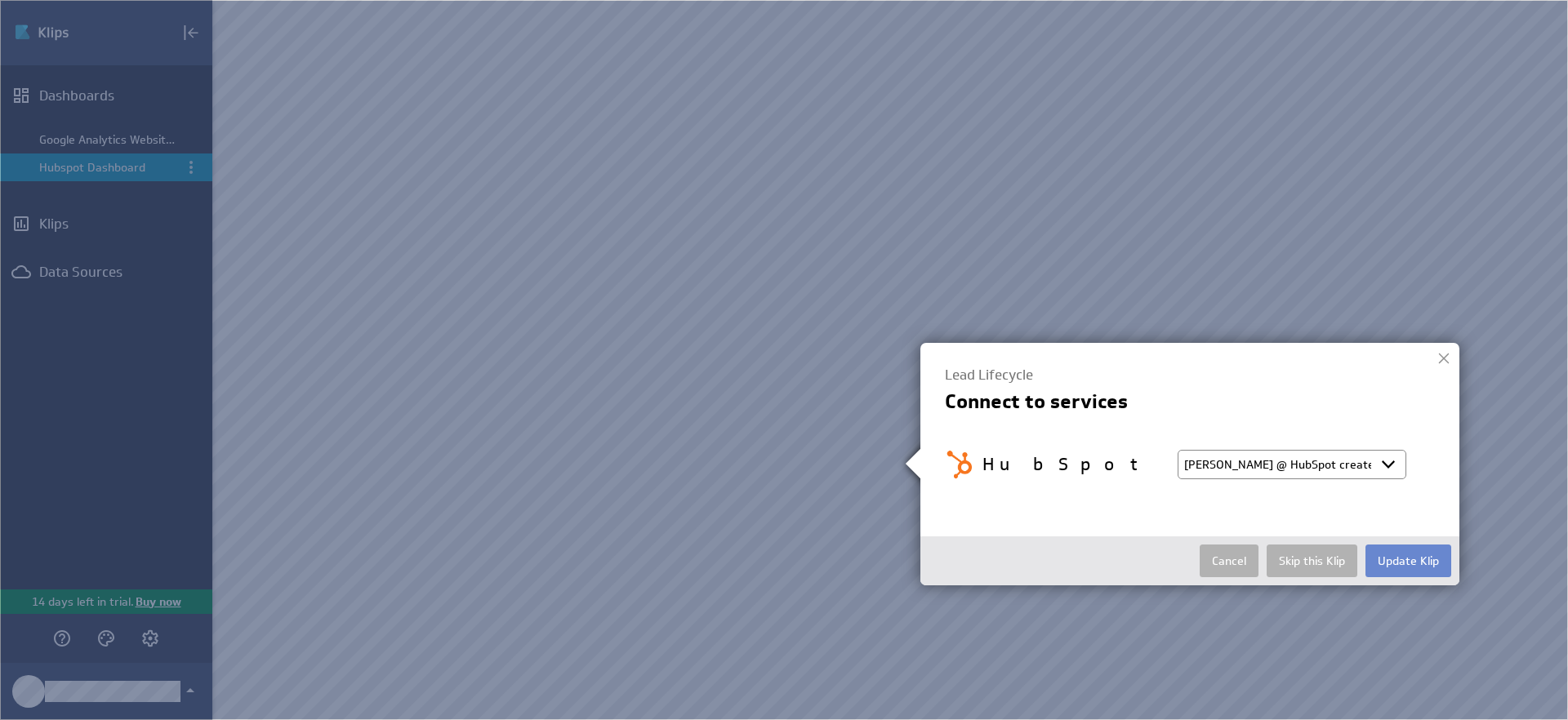
click at [1386, 559] on button "Update Klip" at bounding box center [1408, 561] width 85 height 33
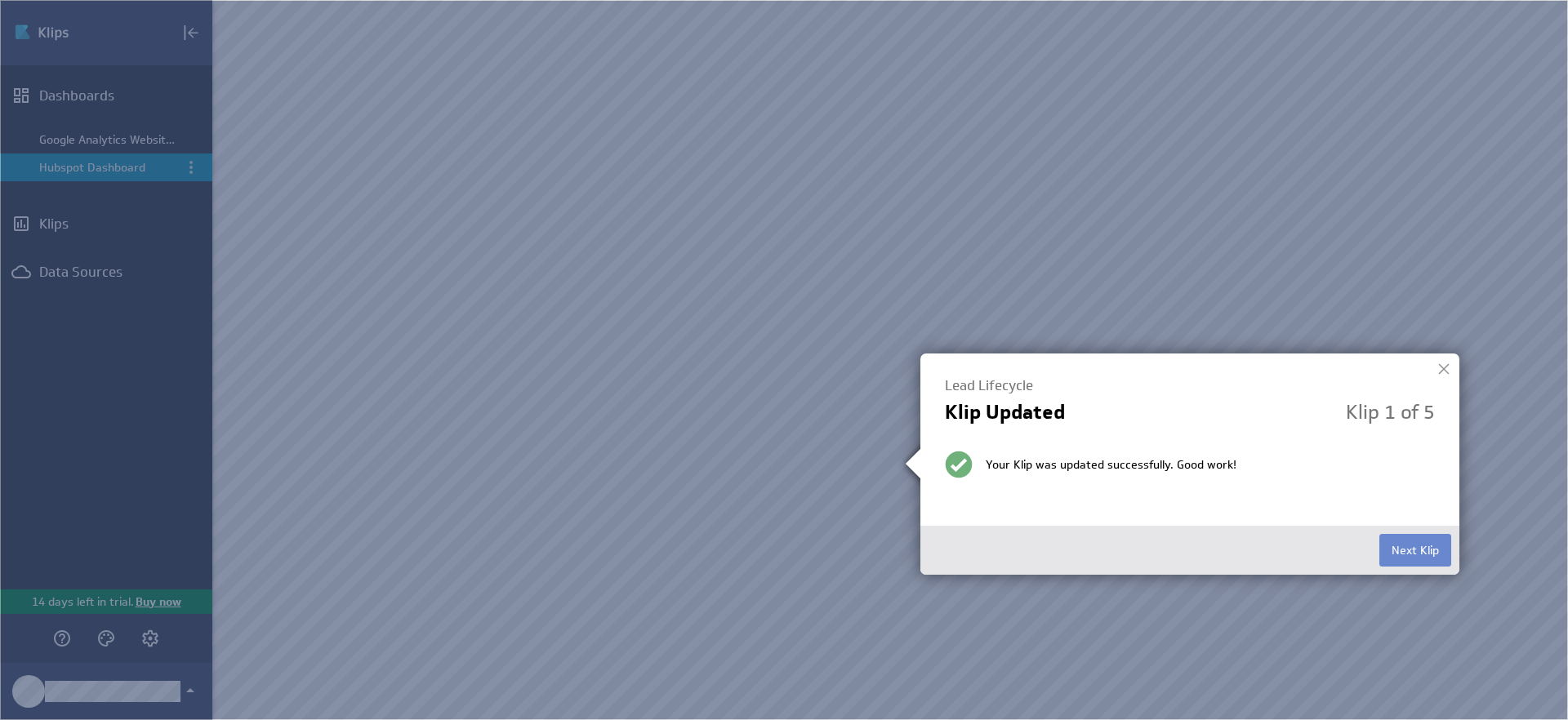
click at [1400, 544] on button "Next Klip" at bounding box center [1415, 550] width 72 height 33
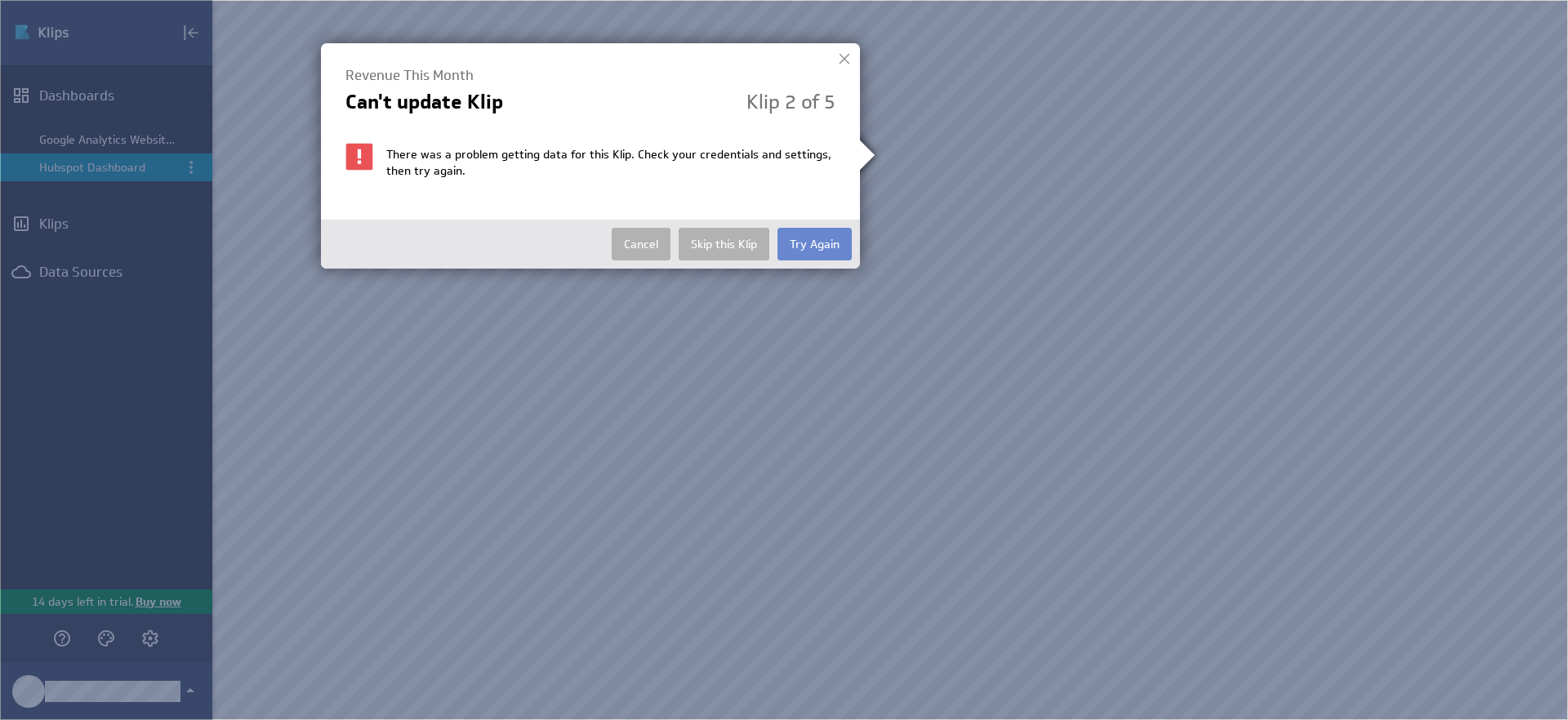
click at [809, 240] on button "Try Again" at bounding box center [814, 244] width 74 height 33
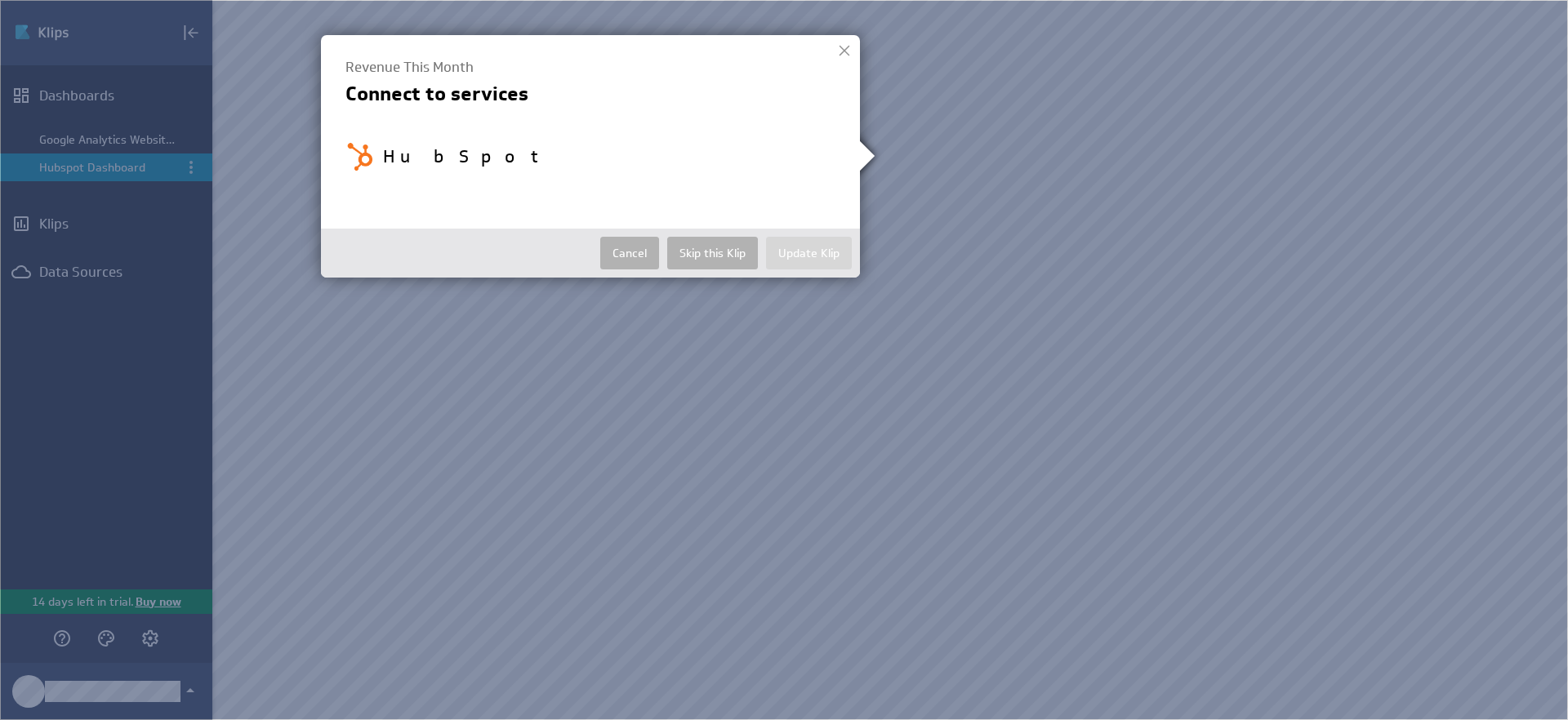
select select "b5eb84b9eb77fe76c872431d932d2cb6"
click at [703, 254] on button "Skip this Klip" at bounding box center [713, 253] width 91 height 33
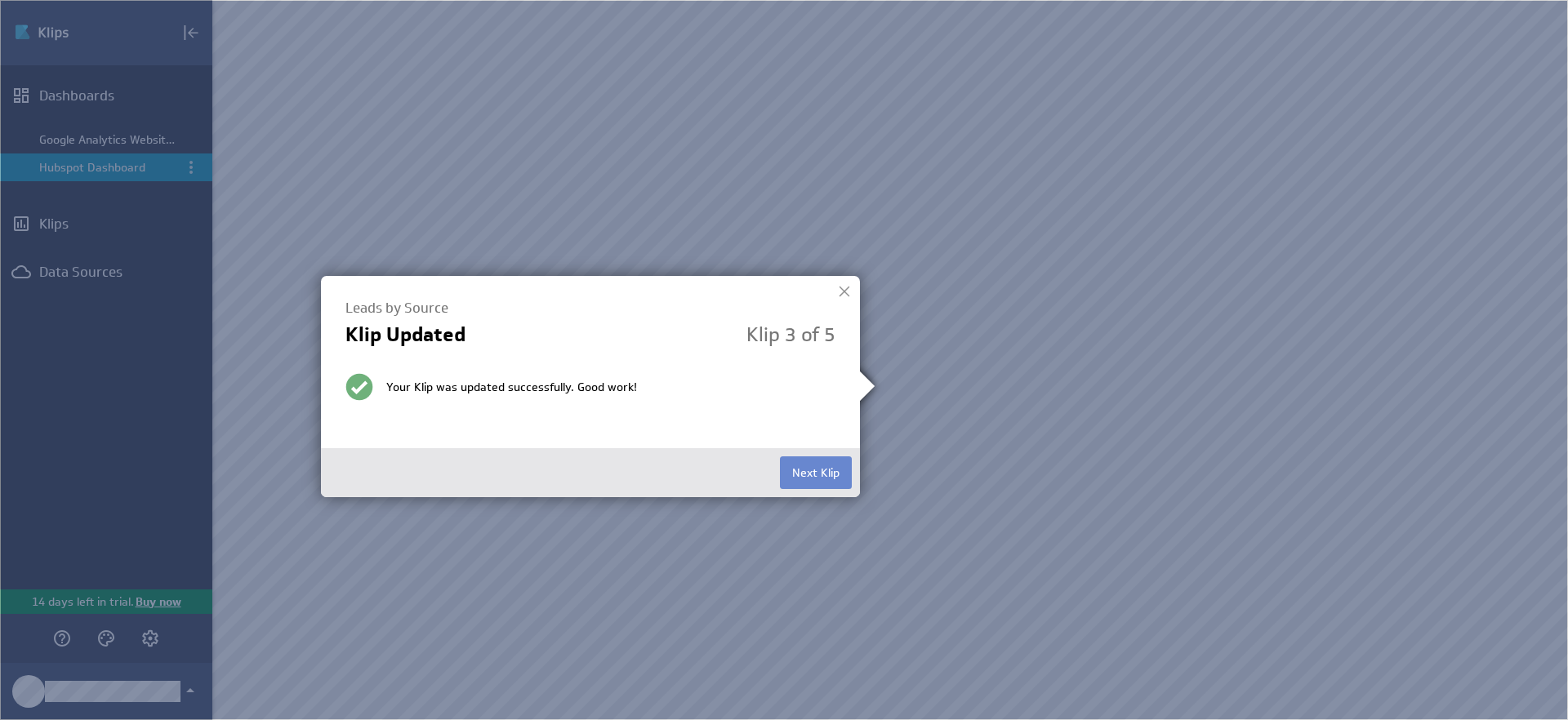
click at [800, 471] on button "Next Klip" at bounding box center [815, 473] width 72 height 33
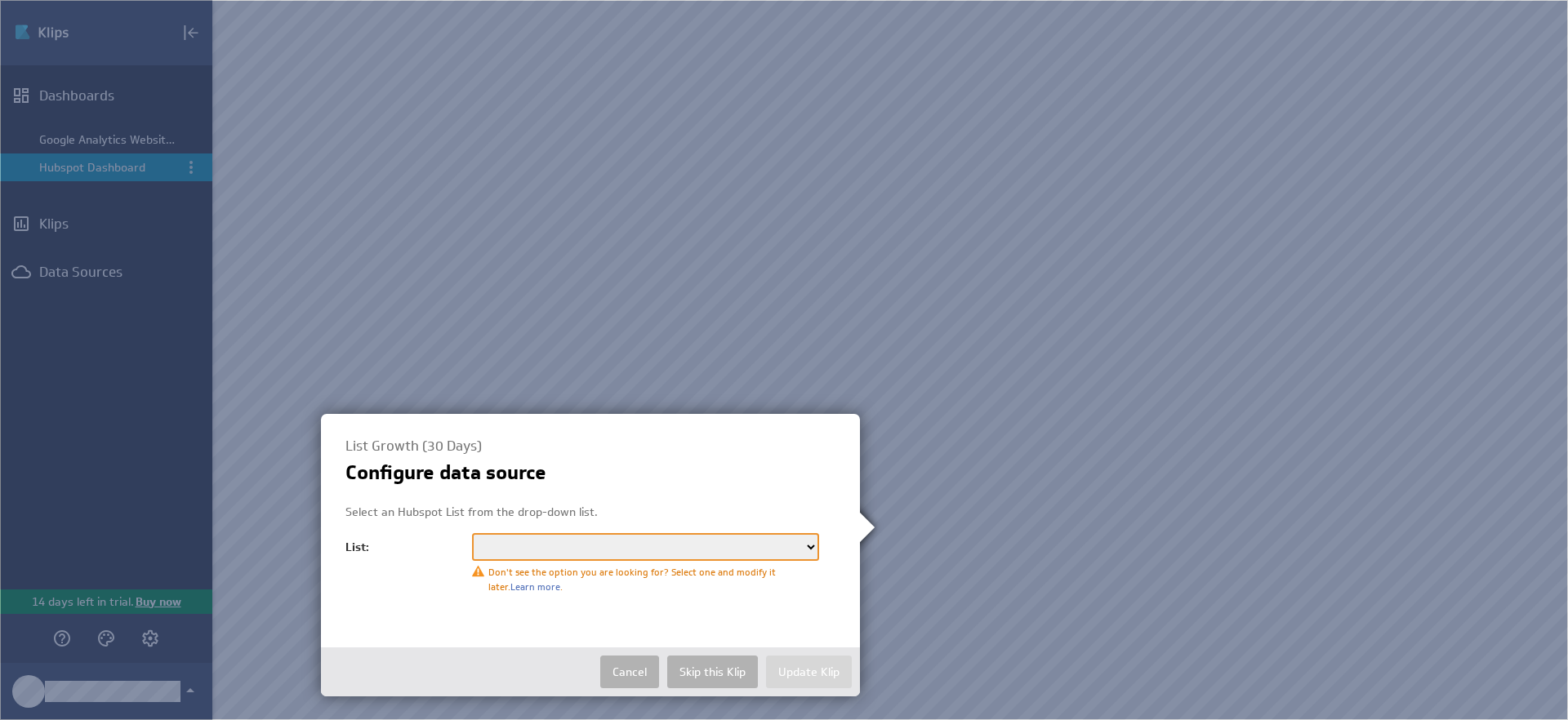
click at [655, 551] on select "CTV List 1-export tvS Newsletter [LEGACY] Product release notes email list Auto…" at bounding box center [645, 546] width 347 height 28
click at [589, 544] on select "CTV List 1-export tvS Newsletter [LEGACY] Product release notes email list Auto…" at bounding box center [645, 546] width 347 height 28
click at [689, 678] on button "Skip this Klip" at bounding box center [713, 672] width 91 height 33
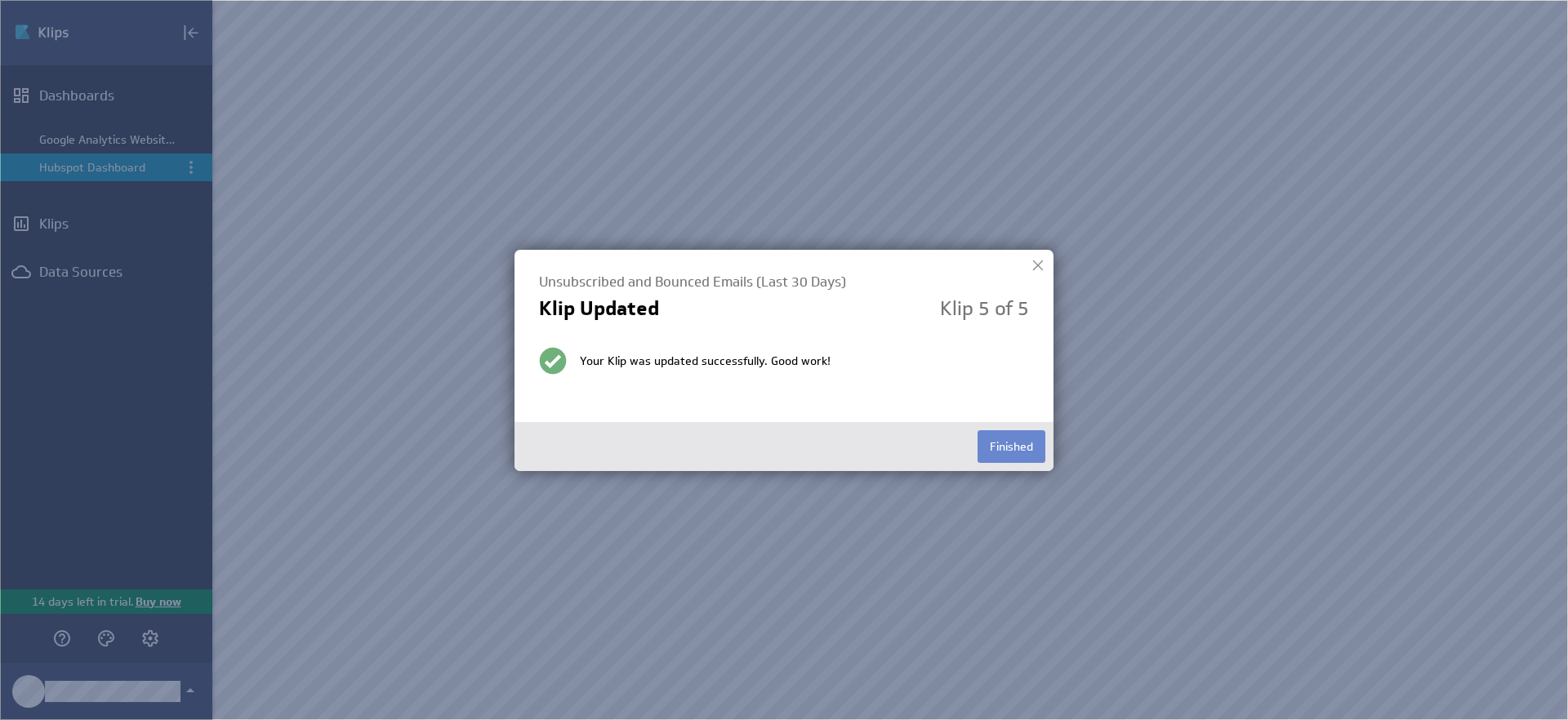
click at [1024, 456] on button "Finished" at bounding box center [1011, 447] width 68 height 33
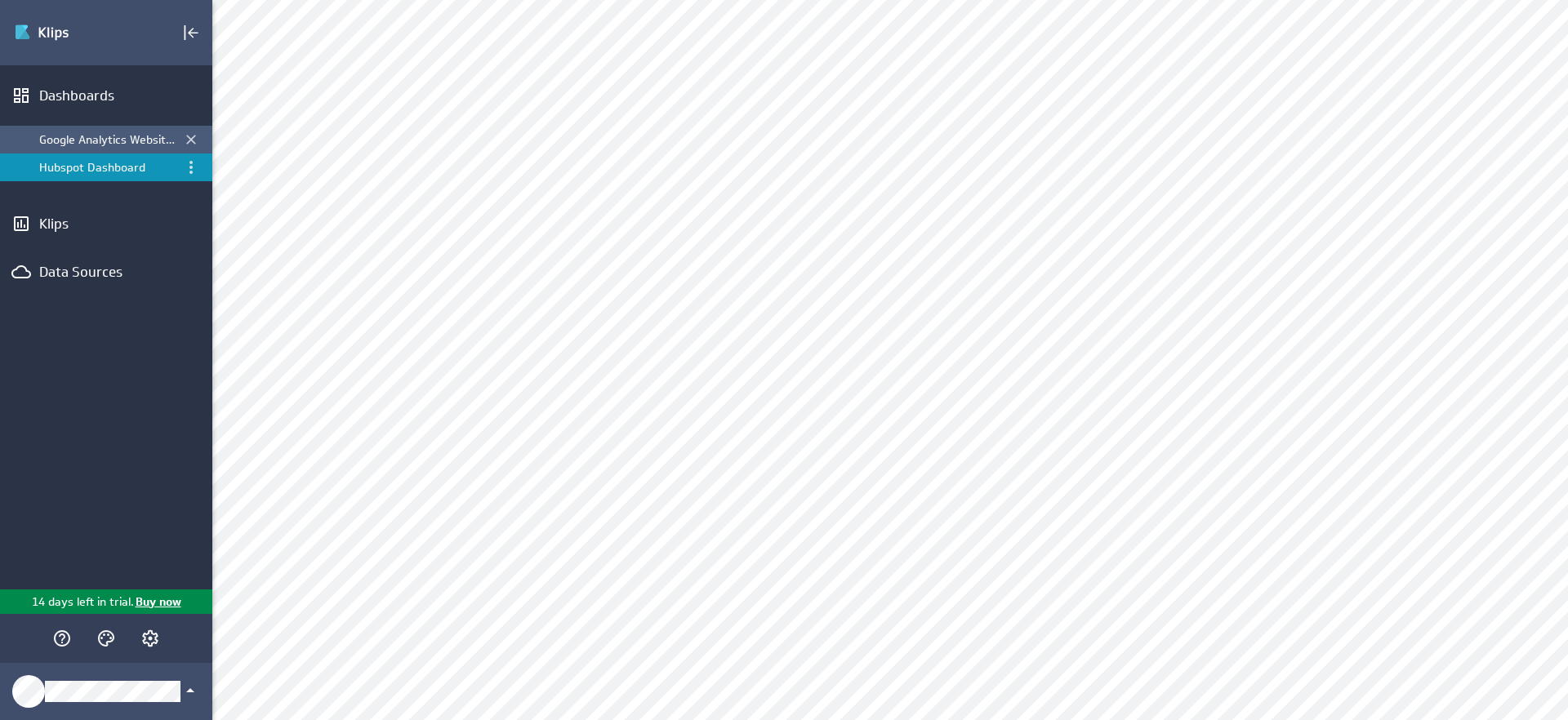
click at [96, 145] on div "Google Analytics Website Overview" at bounding box center [107, 139] width 136 height 14
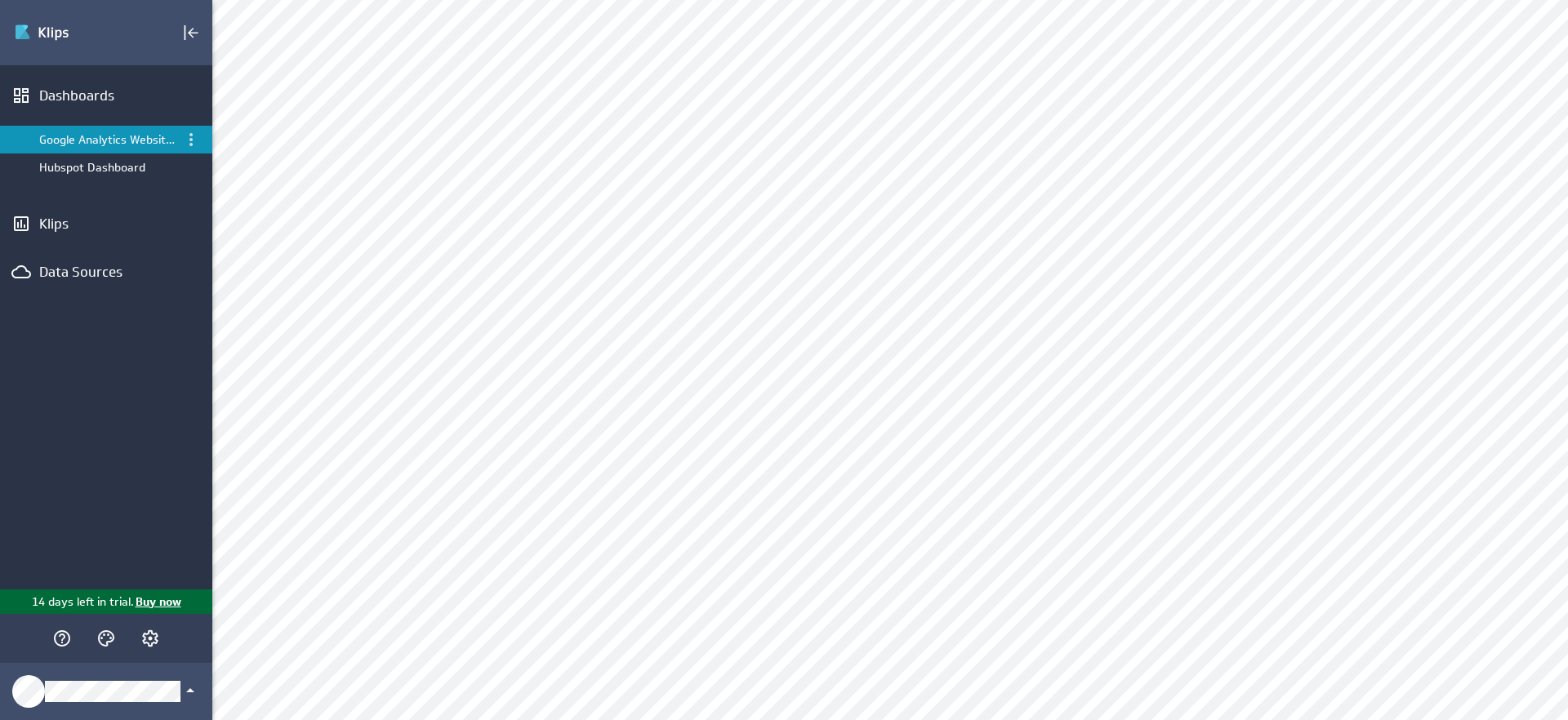
click at [155, 601] on p "Buy now" at bounding box center [157, 602] width 47 height 17
click at [152, 605] on p "Buy now" at bounding box center [157, 602] width 47 height 17
click at [156, 600] on p "Buy now" at bounding box center [157, 602] width 47 height 17
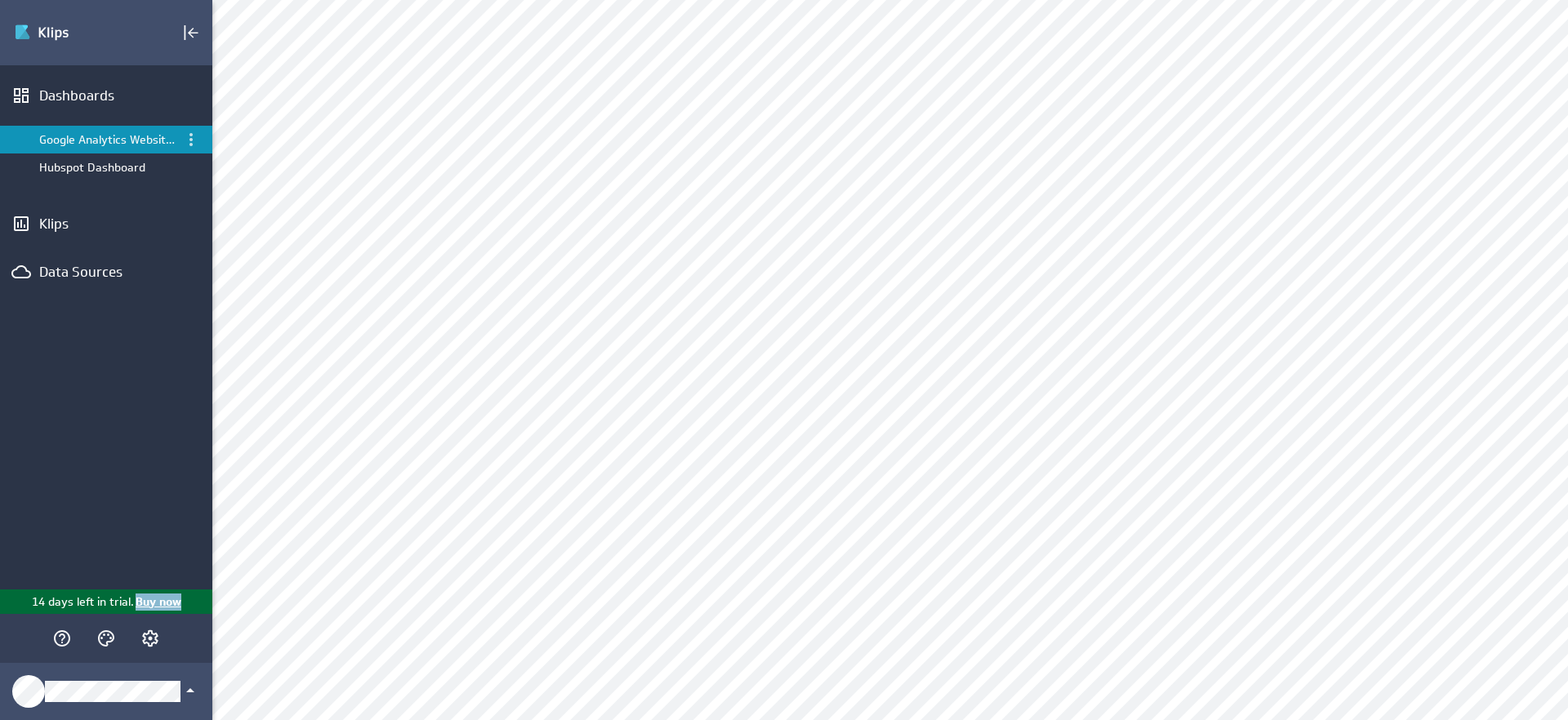
click at [156, 600] on p "Buy now" at bounding box center [157, 602] width 47 height 17
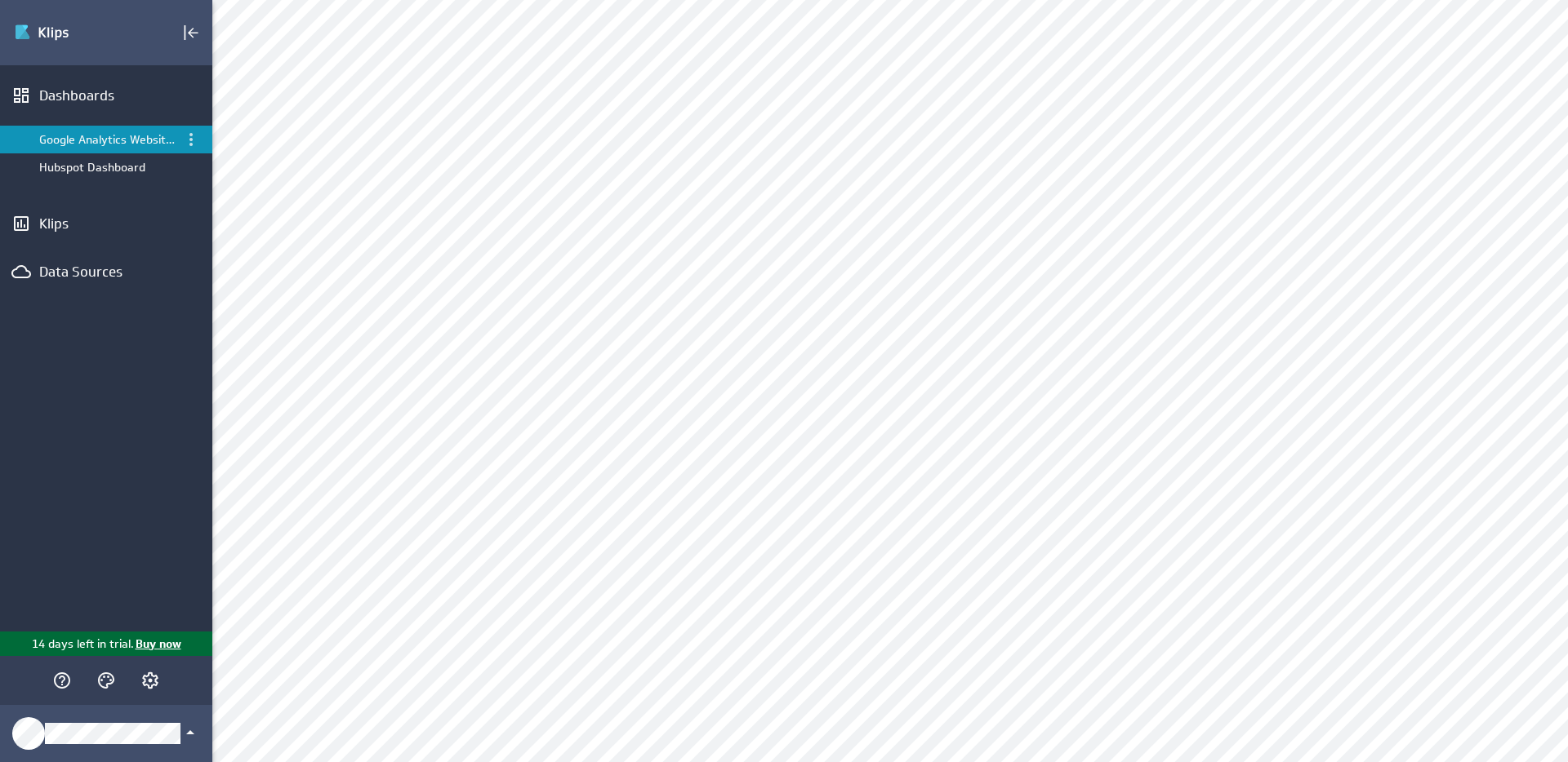
click at [147, 645] on p "Buy now" at bounding box center [157, 644] width 47 height 17
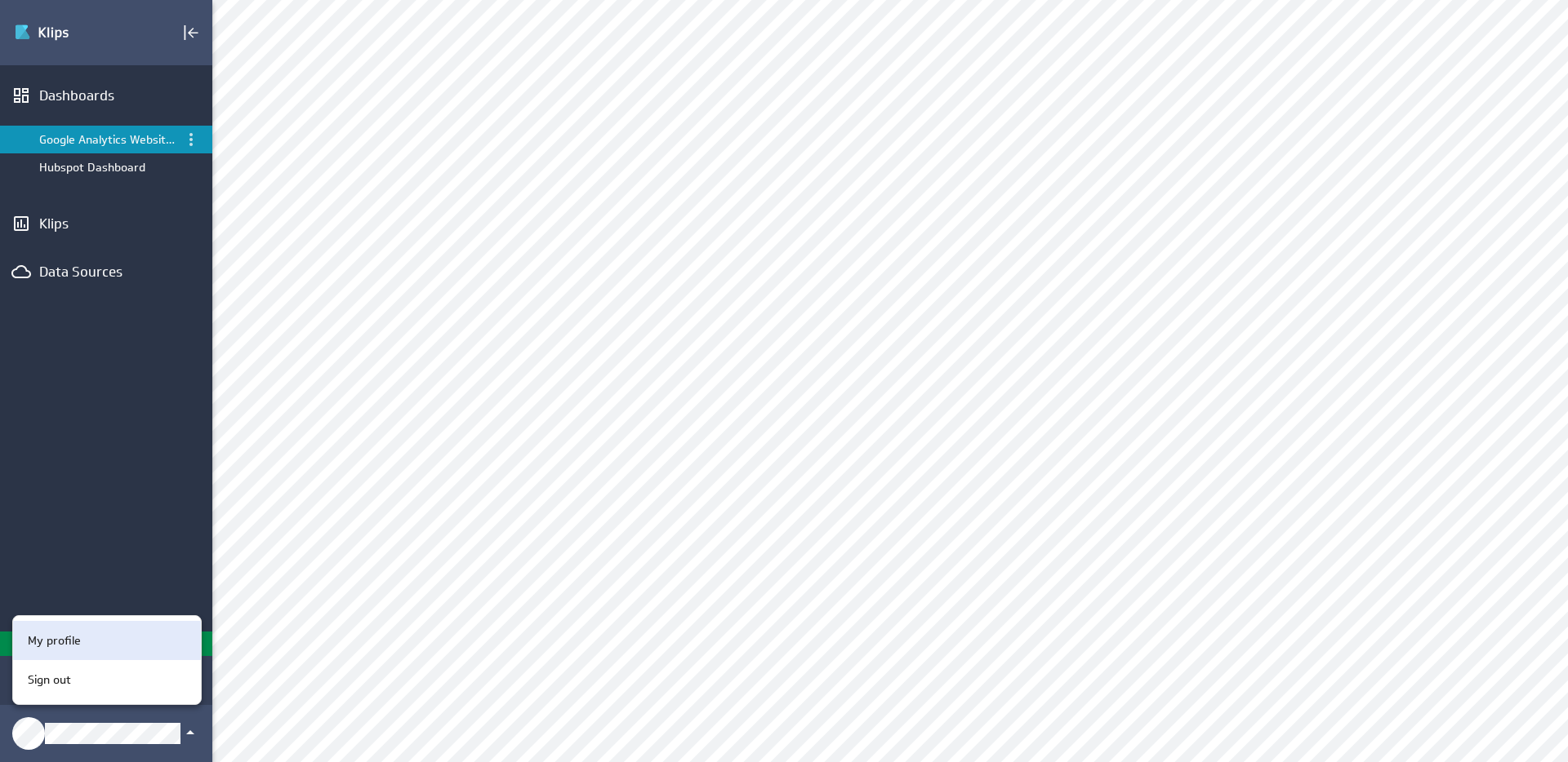
click at [83, 637] on div "My profile" at bounding box center [105, 641] width 167 height 17
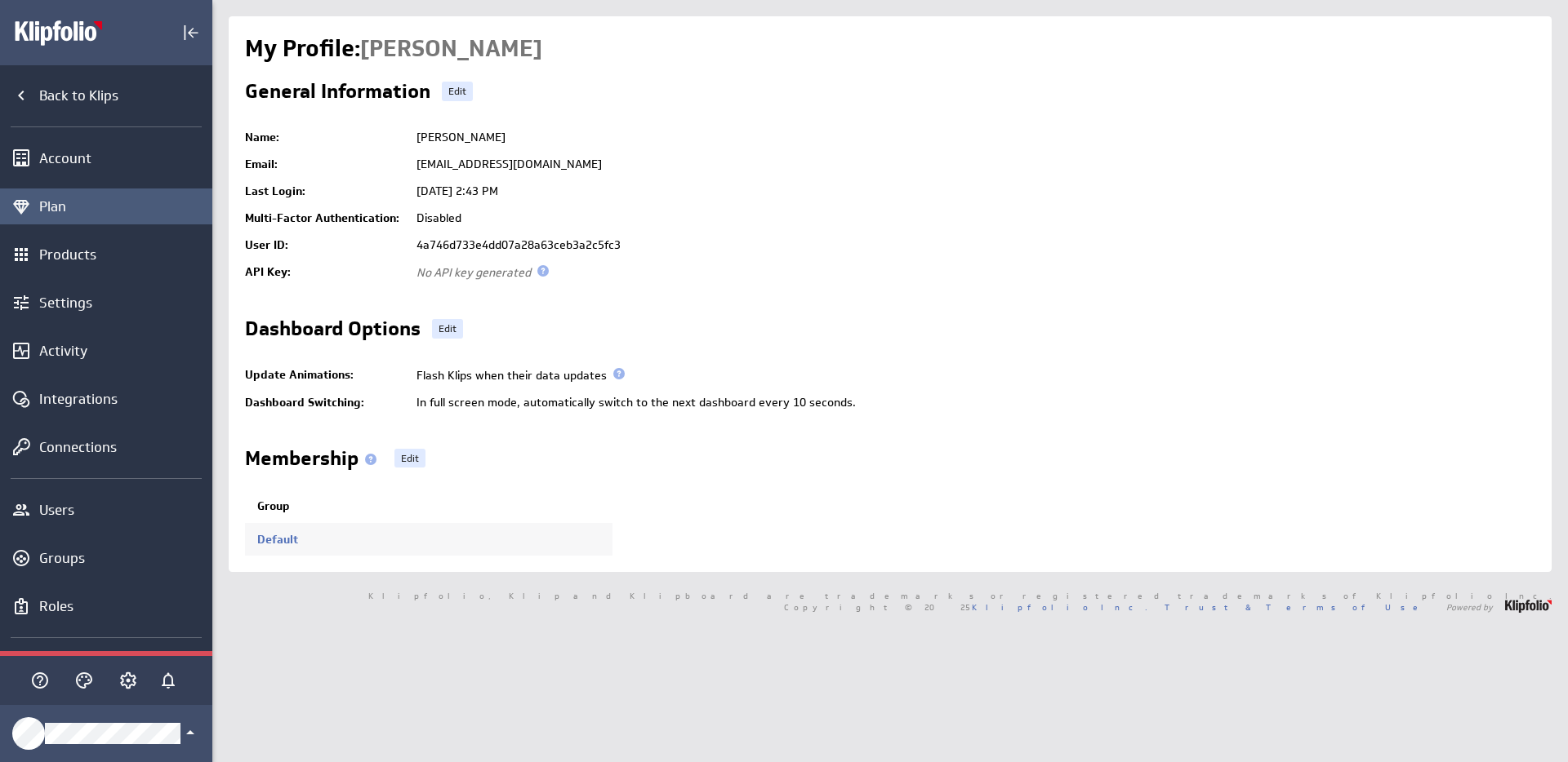
click at [90, 203] on div "Plan" at bounding box center [124, 206] width 169 height 18
click at [64, 204] on div "Plan" at bounding box center [124, 206] width 169 height 18
click at [56, 202] on div "Plan" at bounding box center [124, 206] width 169 height 18
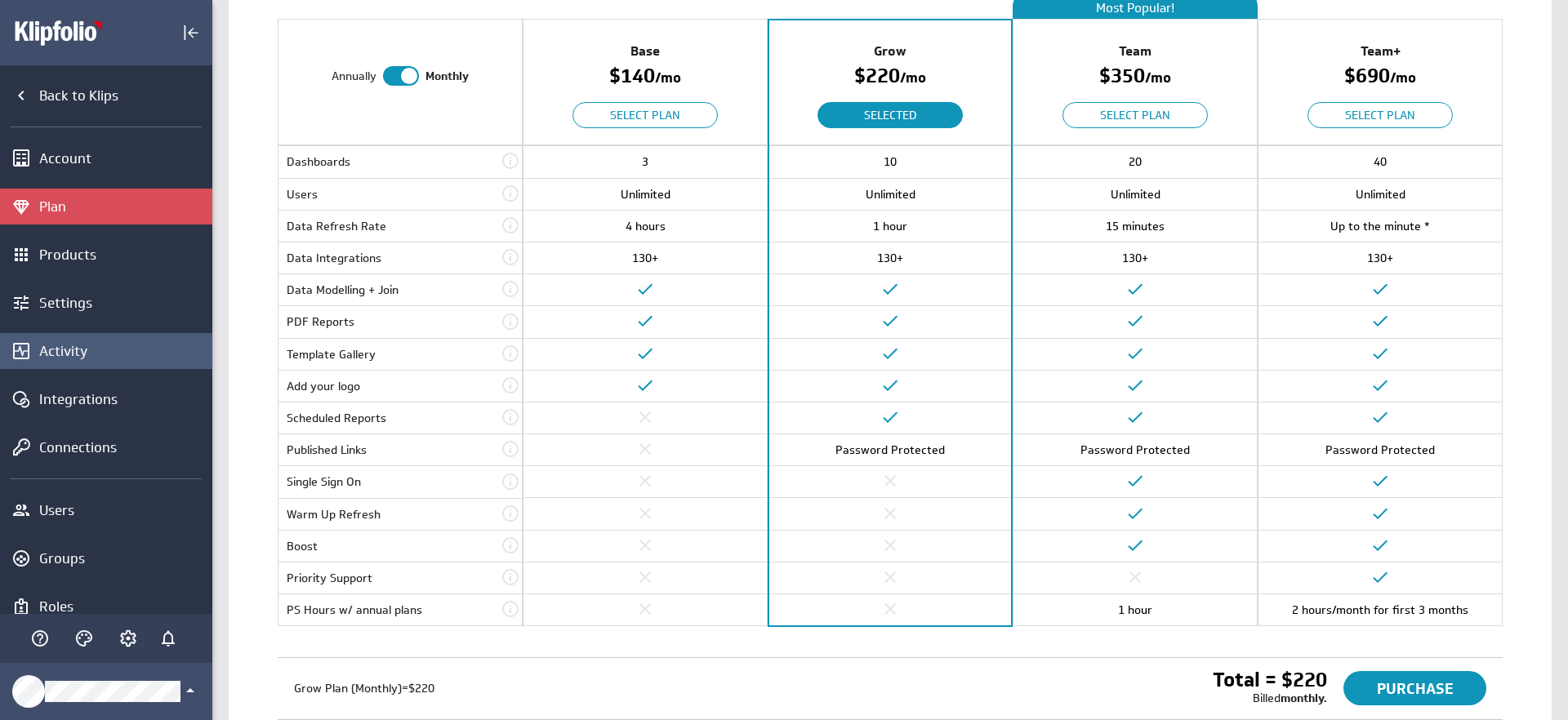
scroll to position [217, 0]
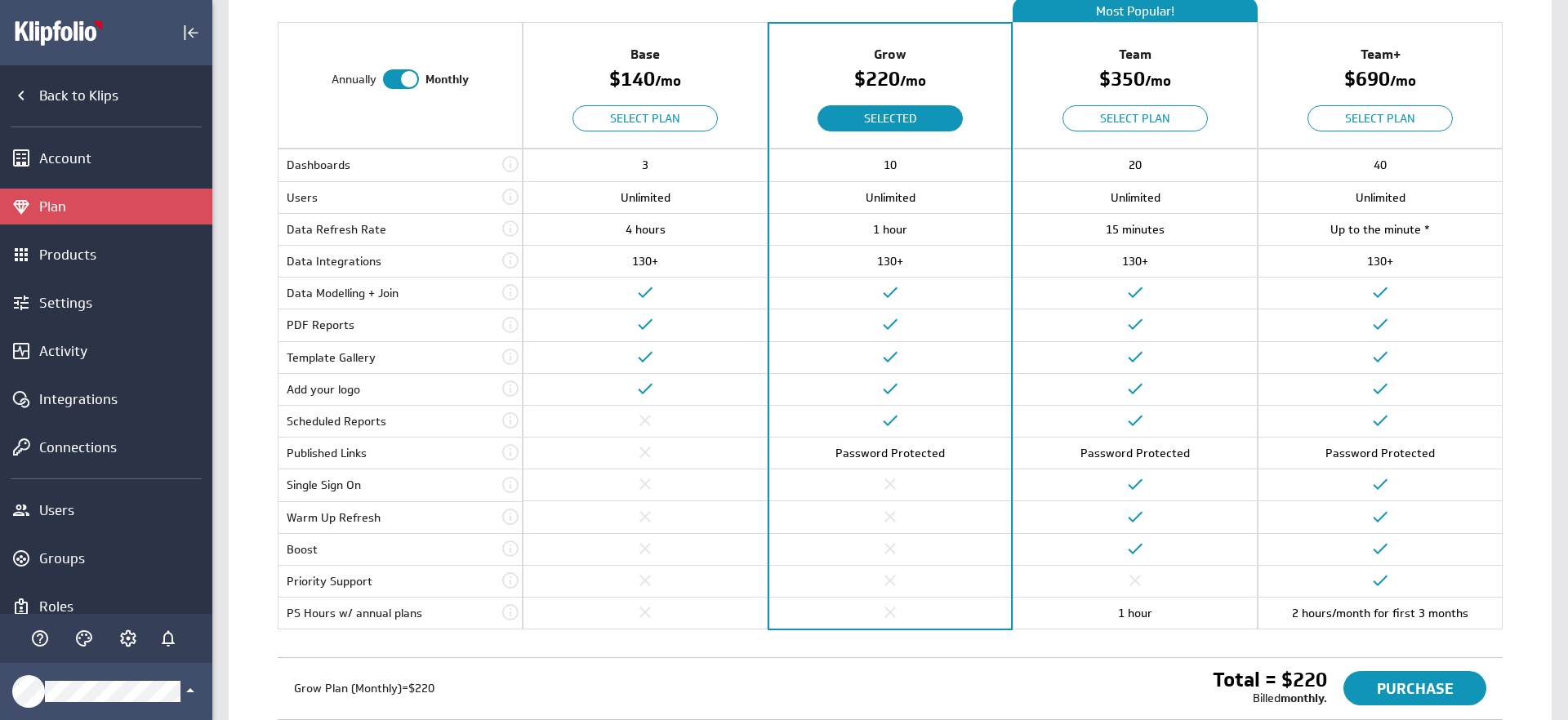
click at [510, 549] on icon at bounding box center [510, 548] width 16 height 16
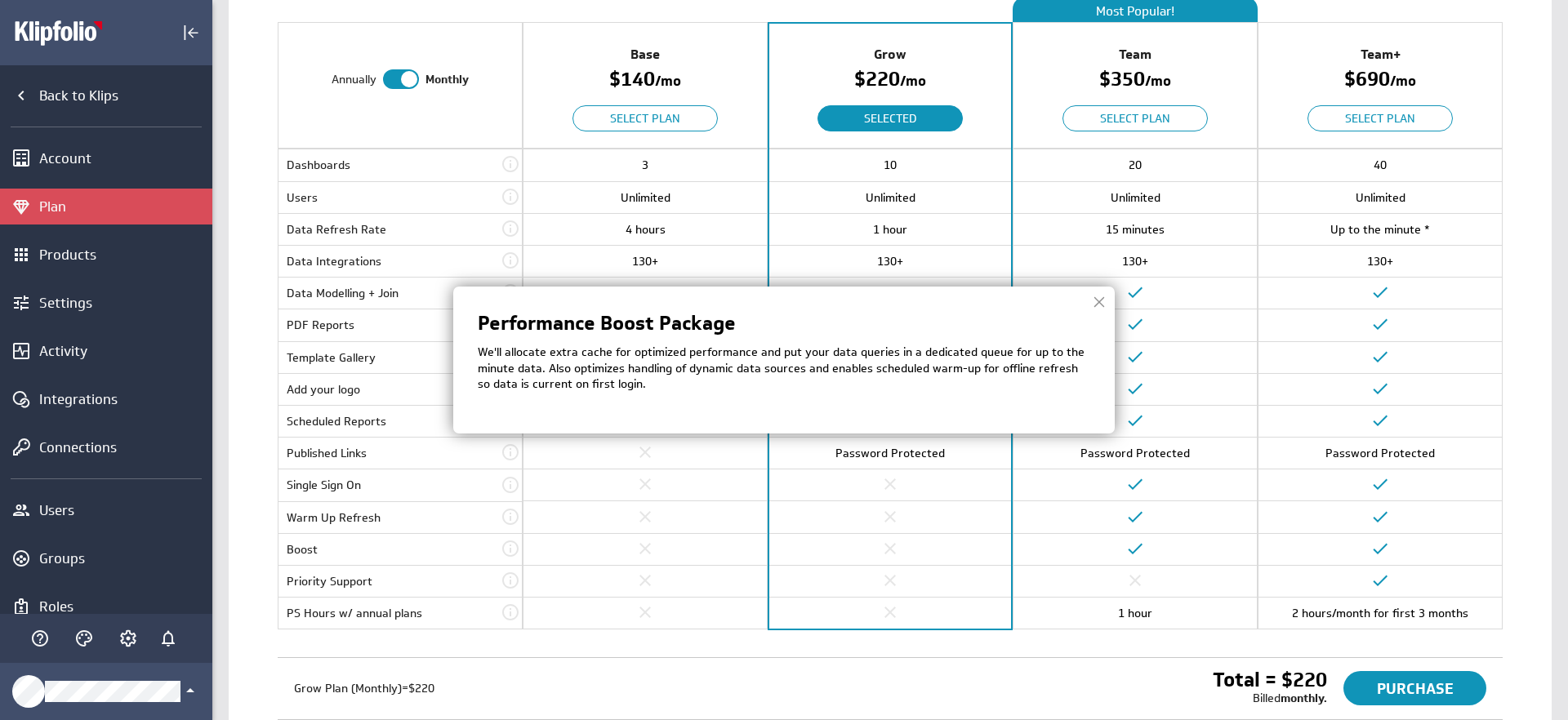
click at [510, 549] on img at bounding box center [784, 360] width 1568 height 720
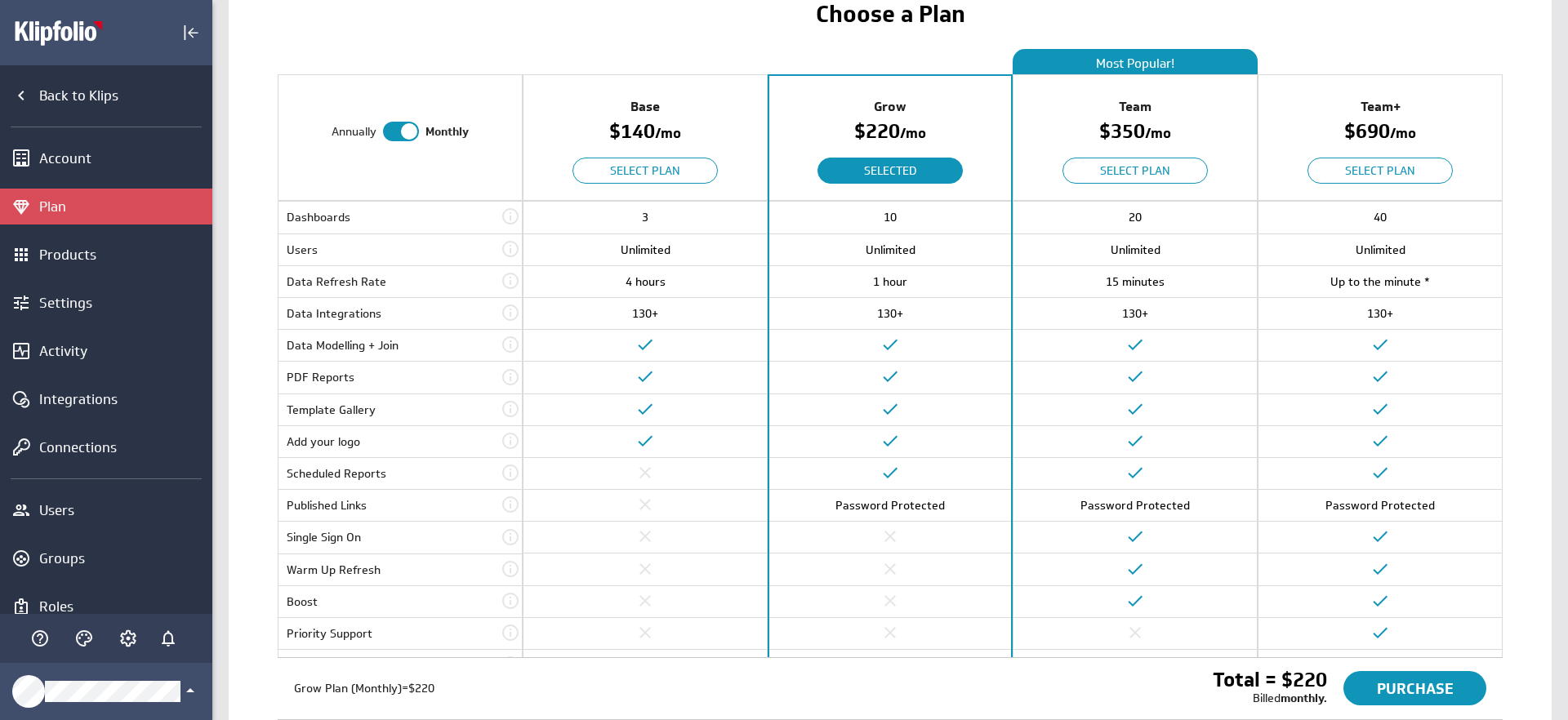
scroll to position [0, 0]
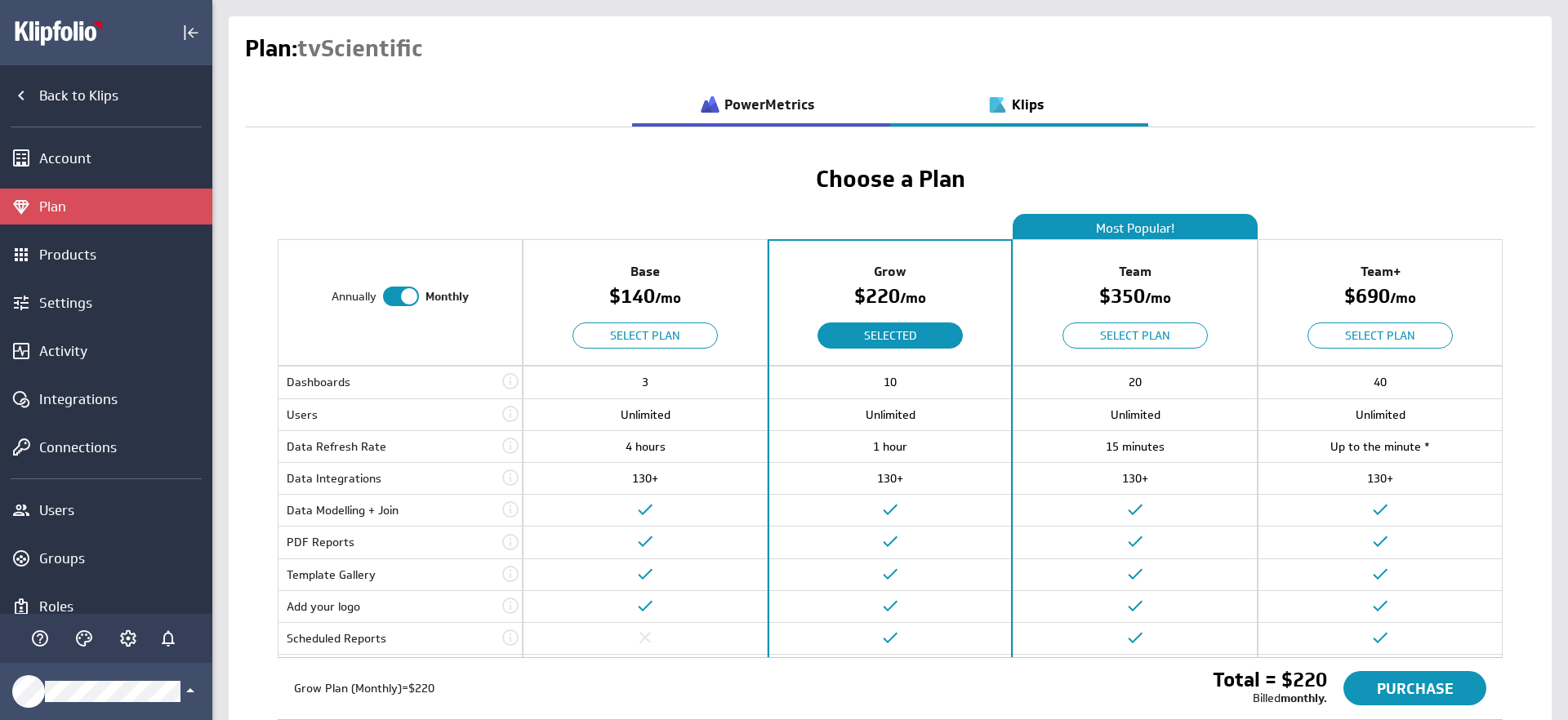
click at [767, 104] on h3 "PowerMetrics" at bounding box center [769, 105] width 90 height 13
click at [749, 98] on h3 "PowerMetrics" at bounding box center [769, 105] width 90 height 13
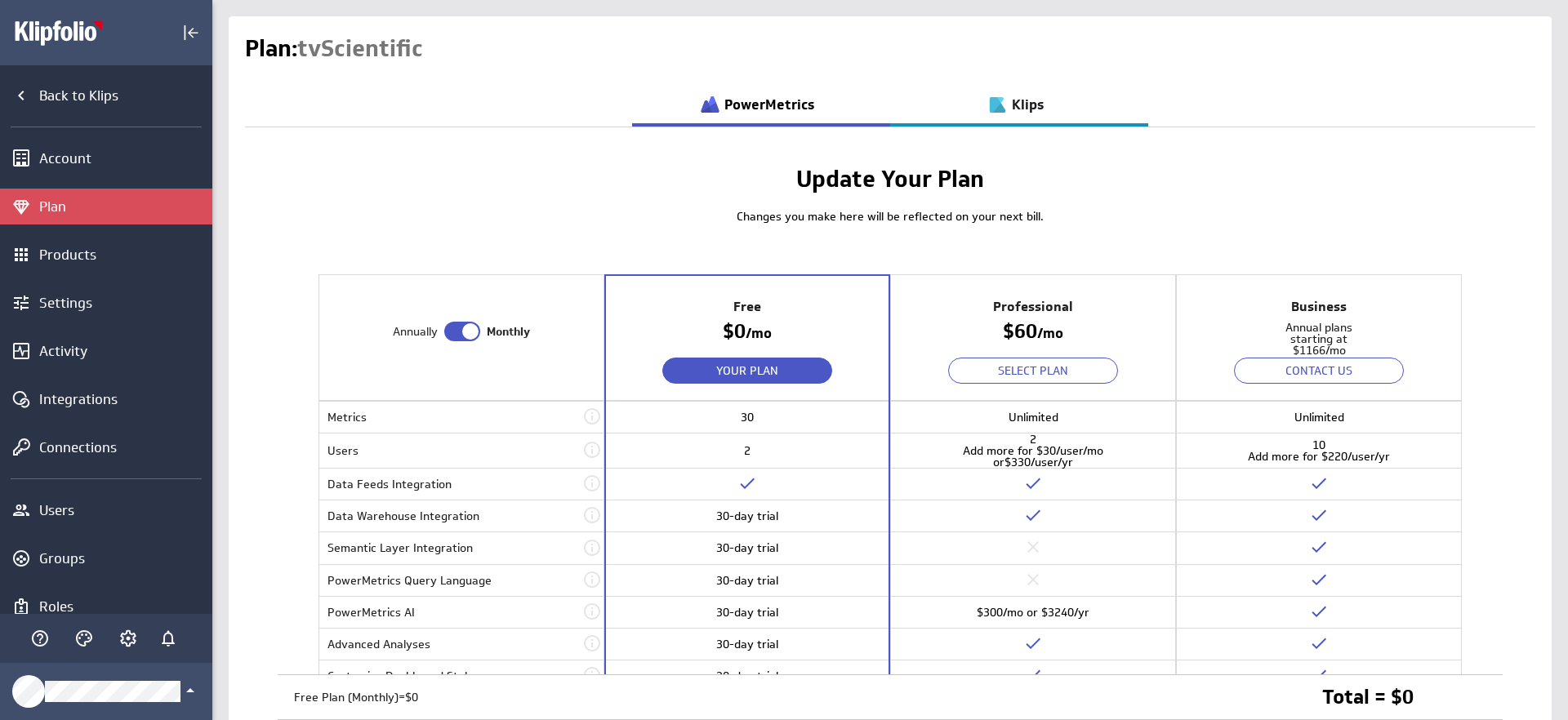
click at [964, 105] on link "Klips" at bounding box center [1018, 102] width 258 height 41
